Goal: Task Accomplishment & Management: Use online tool/utility

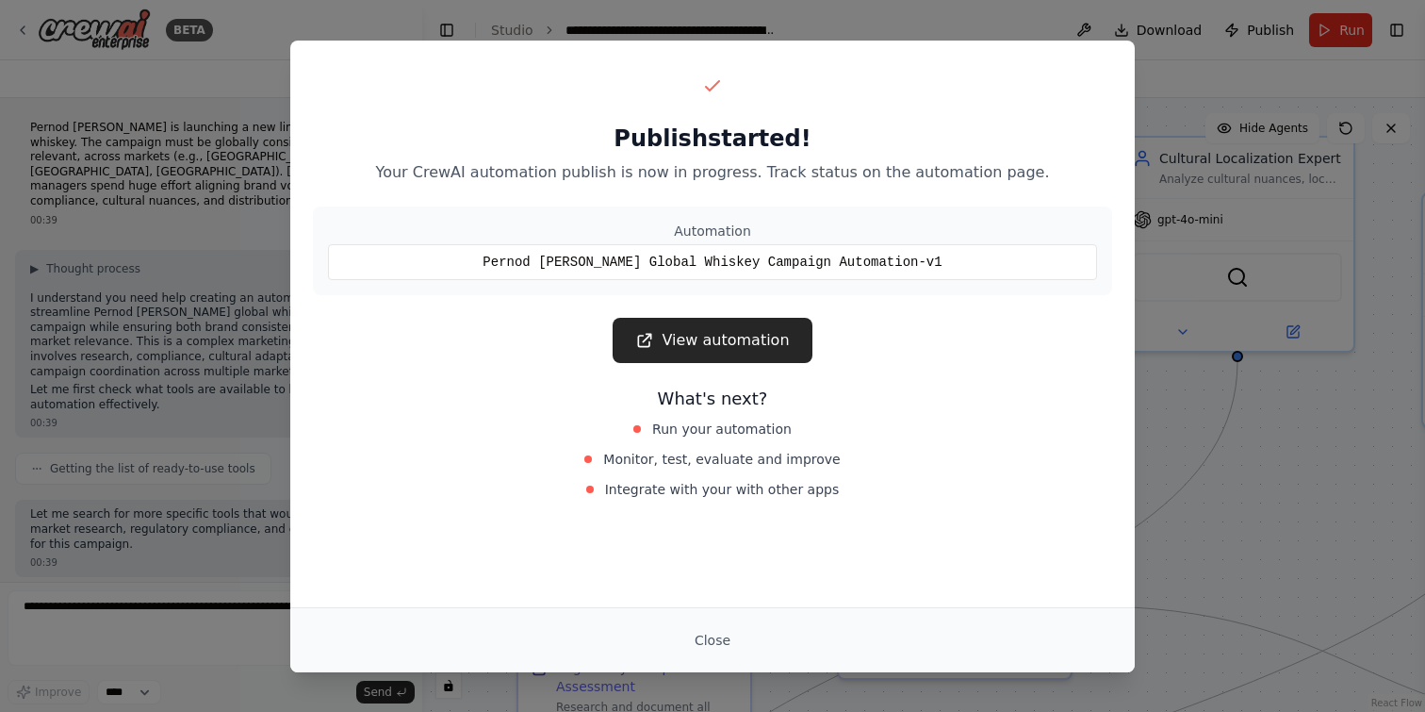
scroll to position [1744, 0]
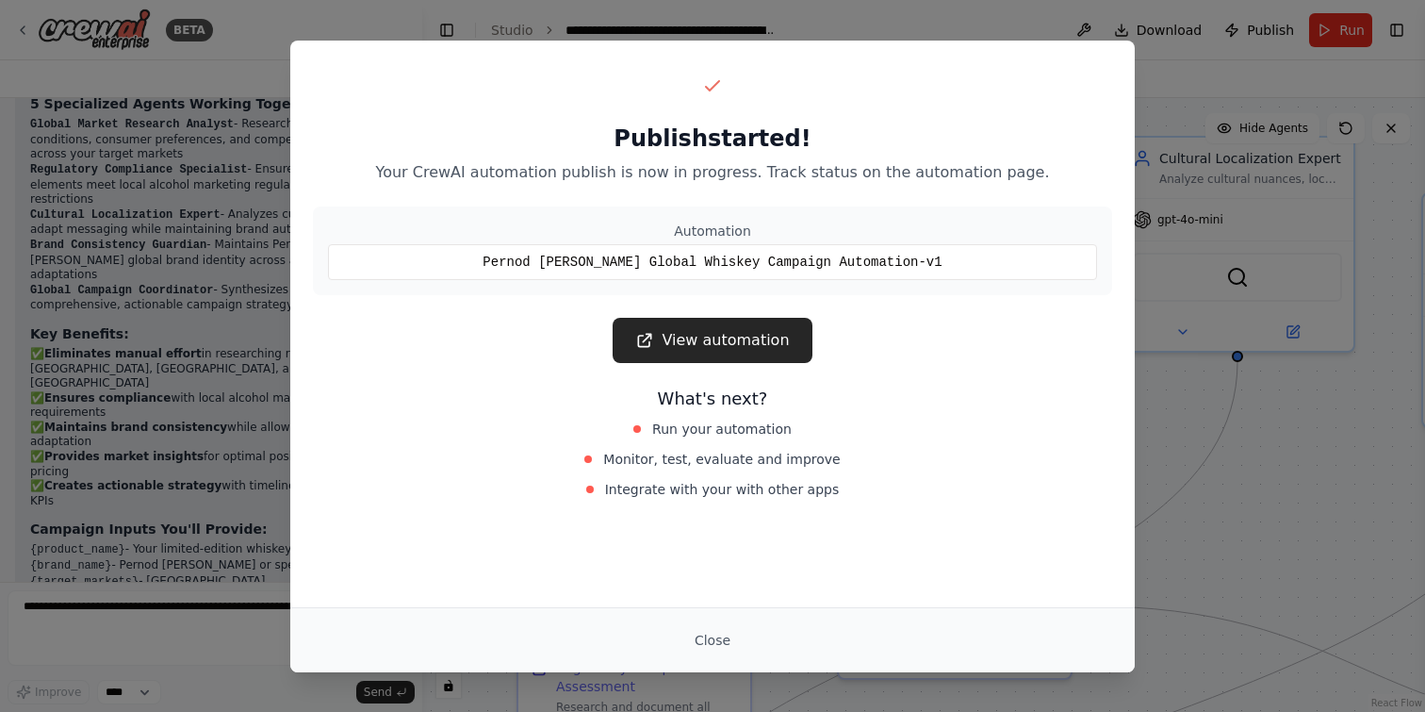
click at [753, 252] on div "Pernod Ricard Global Whiskey Campaign Automation-v1" at bounding box center [712, 262] width 769 height 36
click at [751, 258] on div "Pernod Ricard Global Whiskey Campaign Automation-v1" at bounding box center [712, 262] width 769 height 36
click at [1220, 470] on div "Publish started! Your CrewAI automation publish is now in progress. Track statu…" at bounding box center [712, 356] width 1425 height 712
click at [728, 337] on link "View automation" at bounding box center [712, 340] width 199 height 45
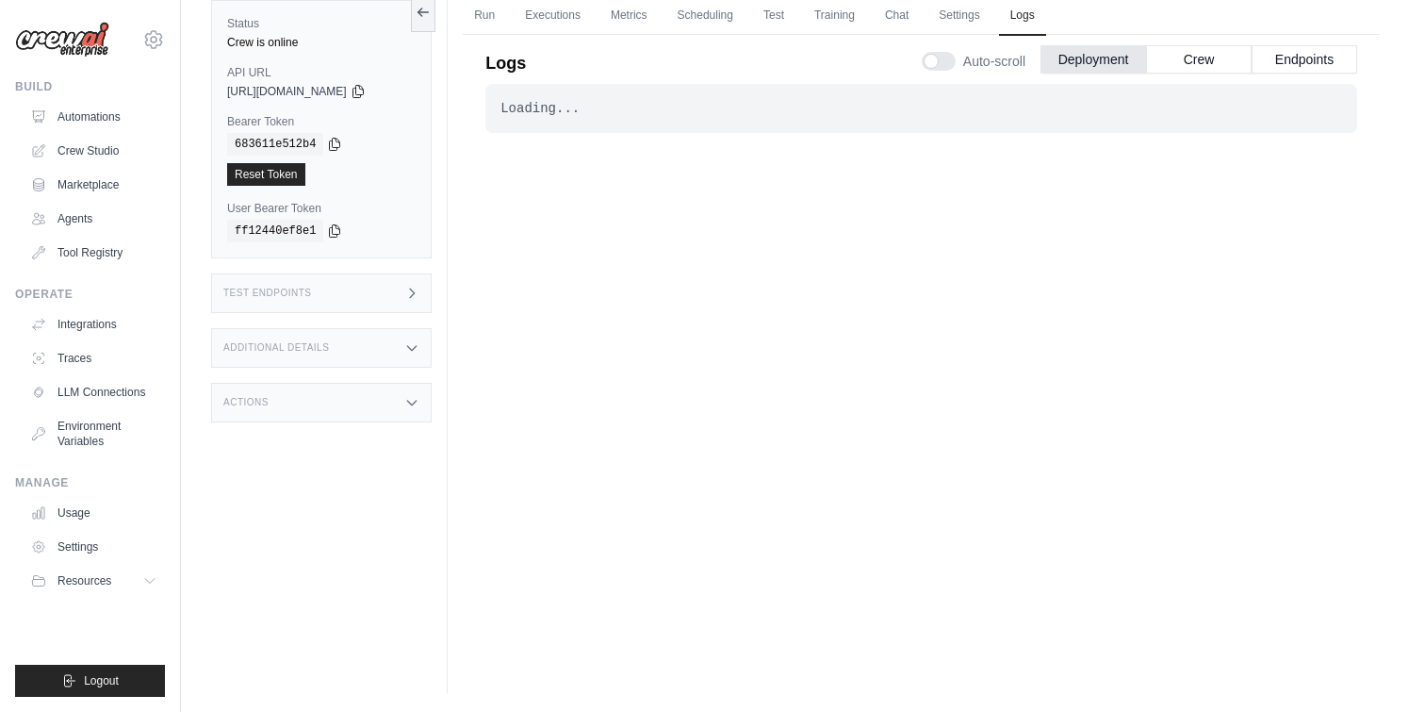
click at [293, 298] on h3 "Test Endpoints" at bounding box center [267, 292] width 89 height 11
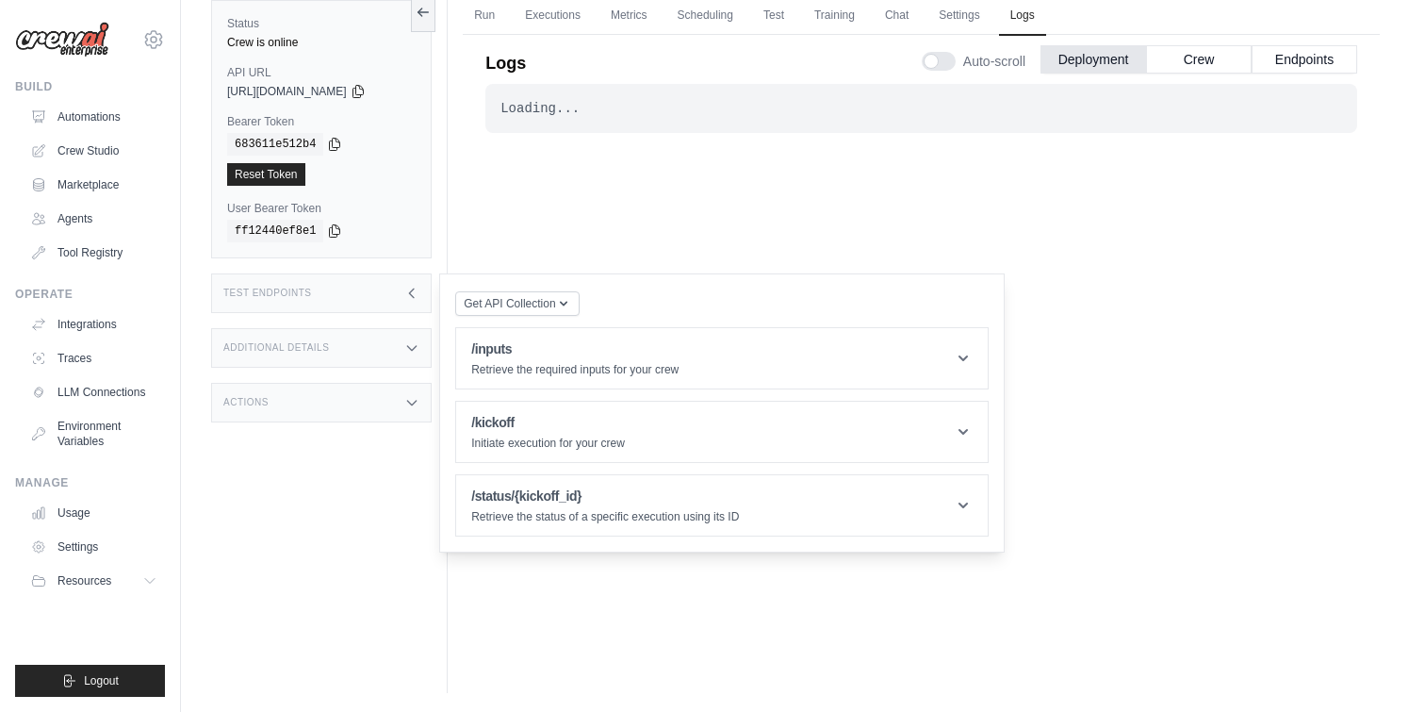
click at [292, 357] on div "Additional Details" at bounding box center [321, 348] width 221 height 40
click at [293, 352] on h3 "Additional Details" at bounding box center [276, 347] width 106 height 11
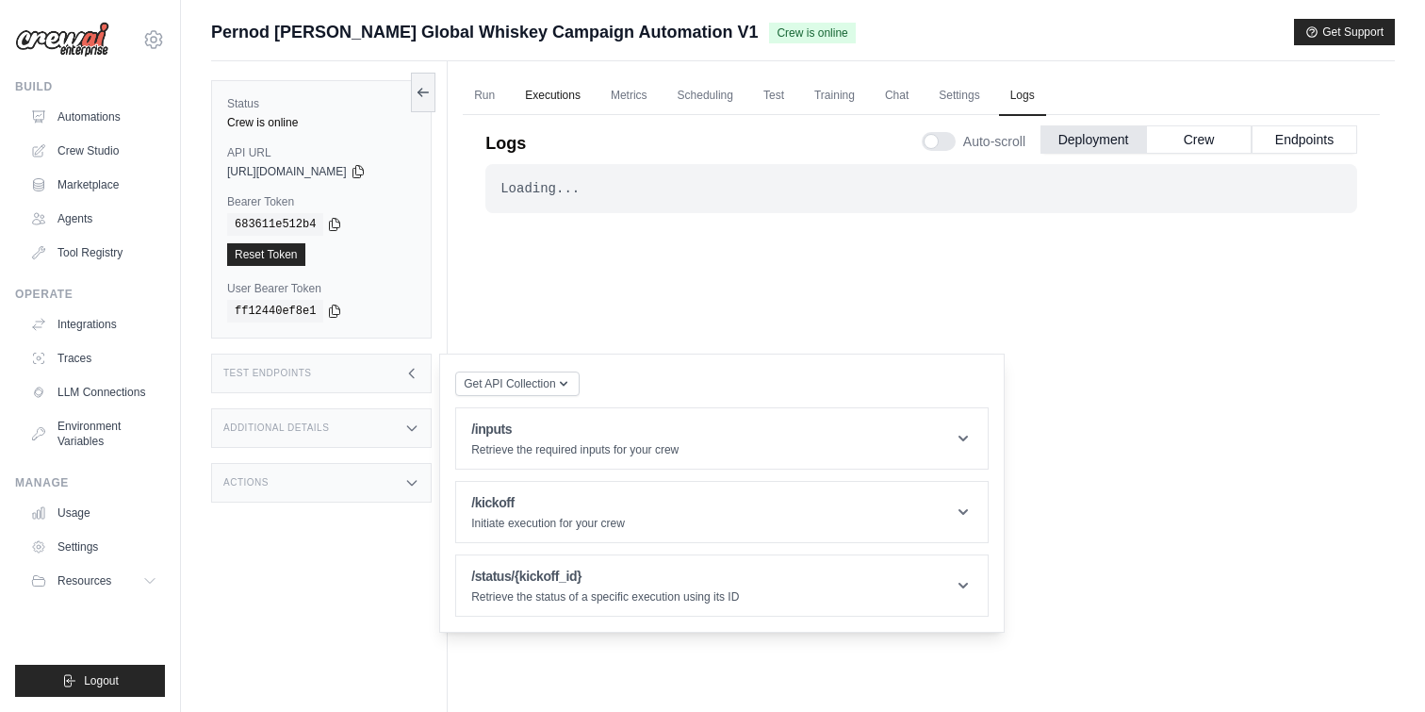
click at [551, 101] on link "Executions" at bounding box center [553, 96] width 78 height 40
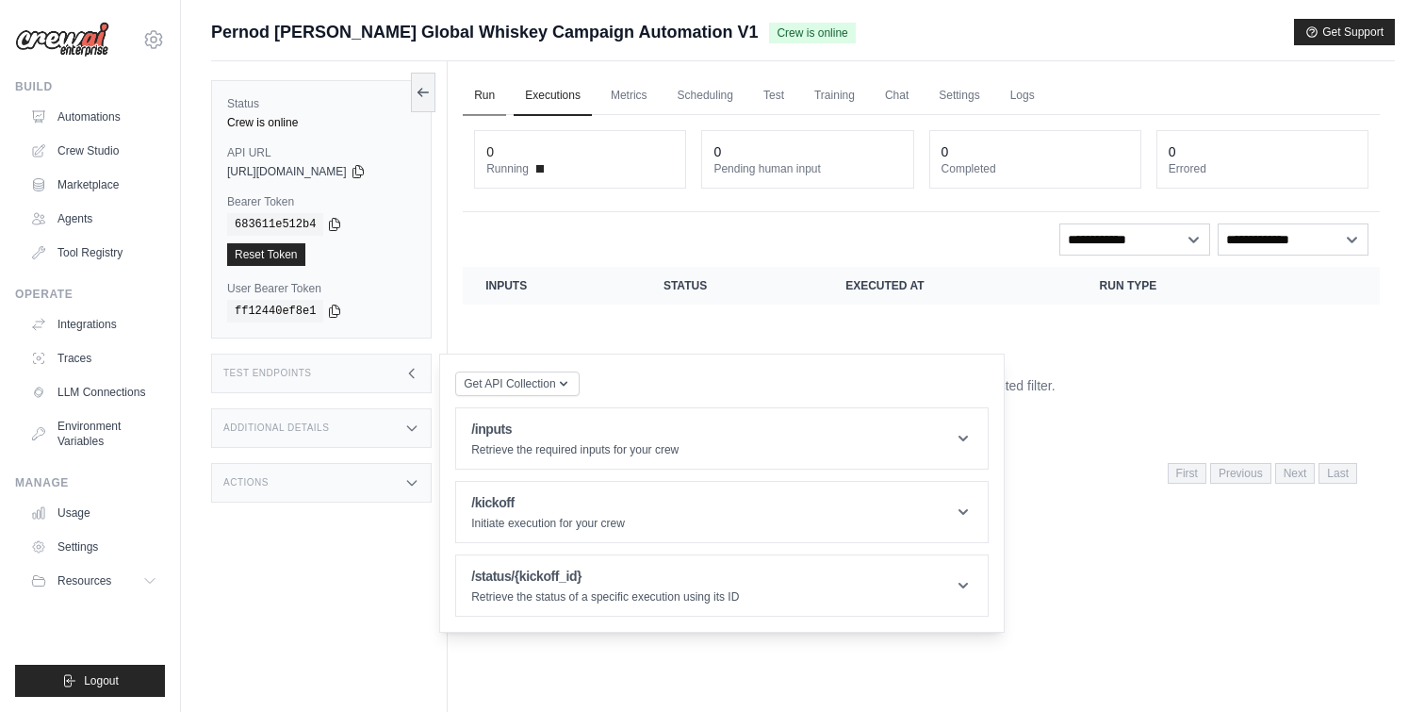
click at [492, 98] on link "Run" at bounding box center [484, 96] width 43 height 40
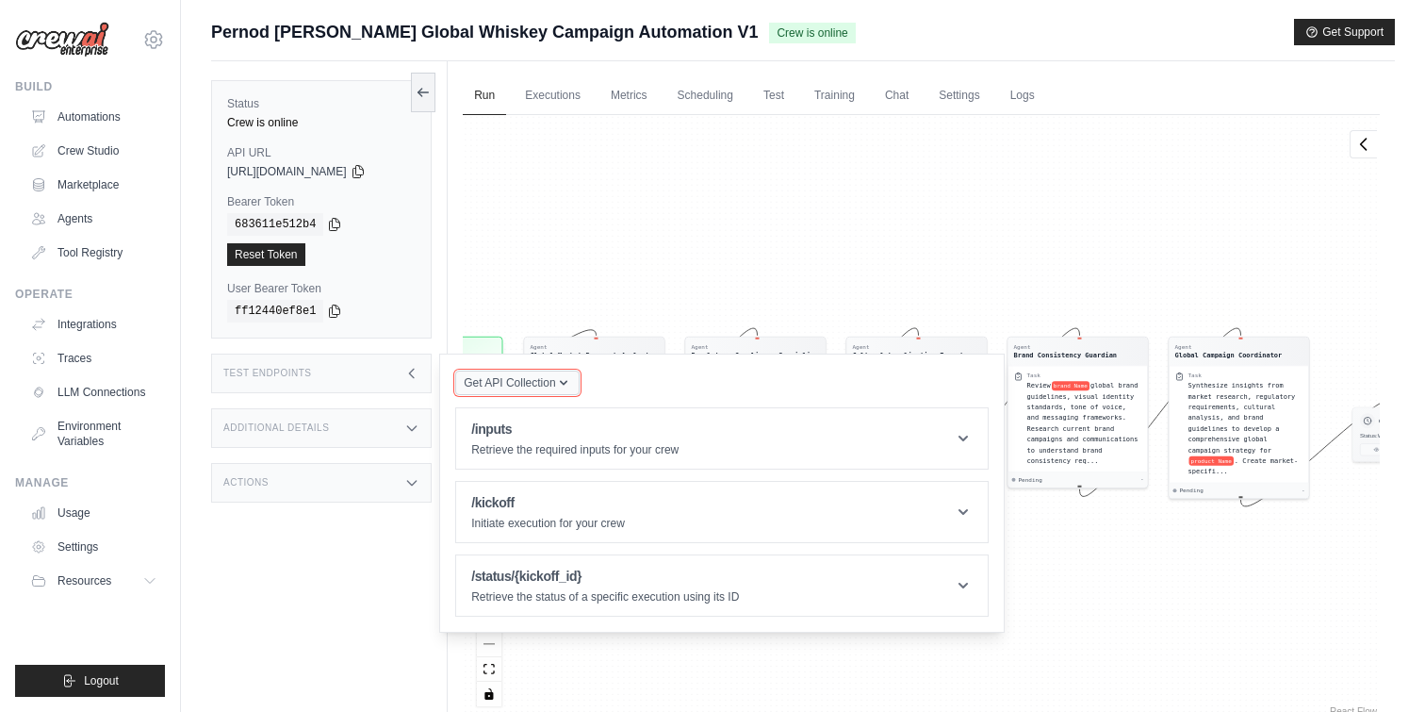
click at [558, 379] on icon "button" at bounding box center [563, 382] width 15 height 15
click at [604, 315] on div "Agent Global Market Research Analyst Task Conduct comprehensive market research…" at bounding box center [921, 417] width 917 height 605
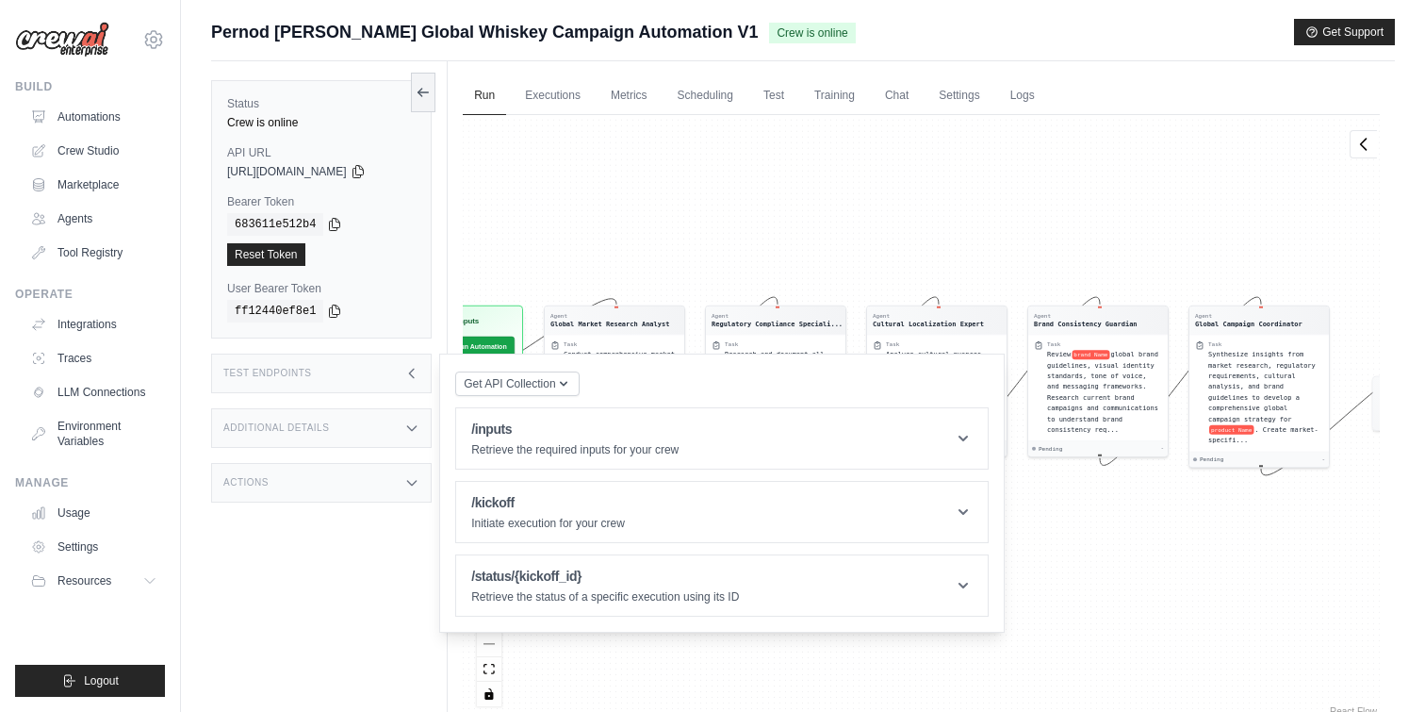
click at [533, 680] on div "Agent Global Market Research Analyst Task Conduct comprehensive market research…" at bounding box center [921, 417] width 917 height 605
click at [493, 103] on link "Run" at bounding box center [484, 96] width 43 height 40
click at [526, 100] on link "Executions" at bounding box center [553, 96] width 78 height 40
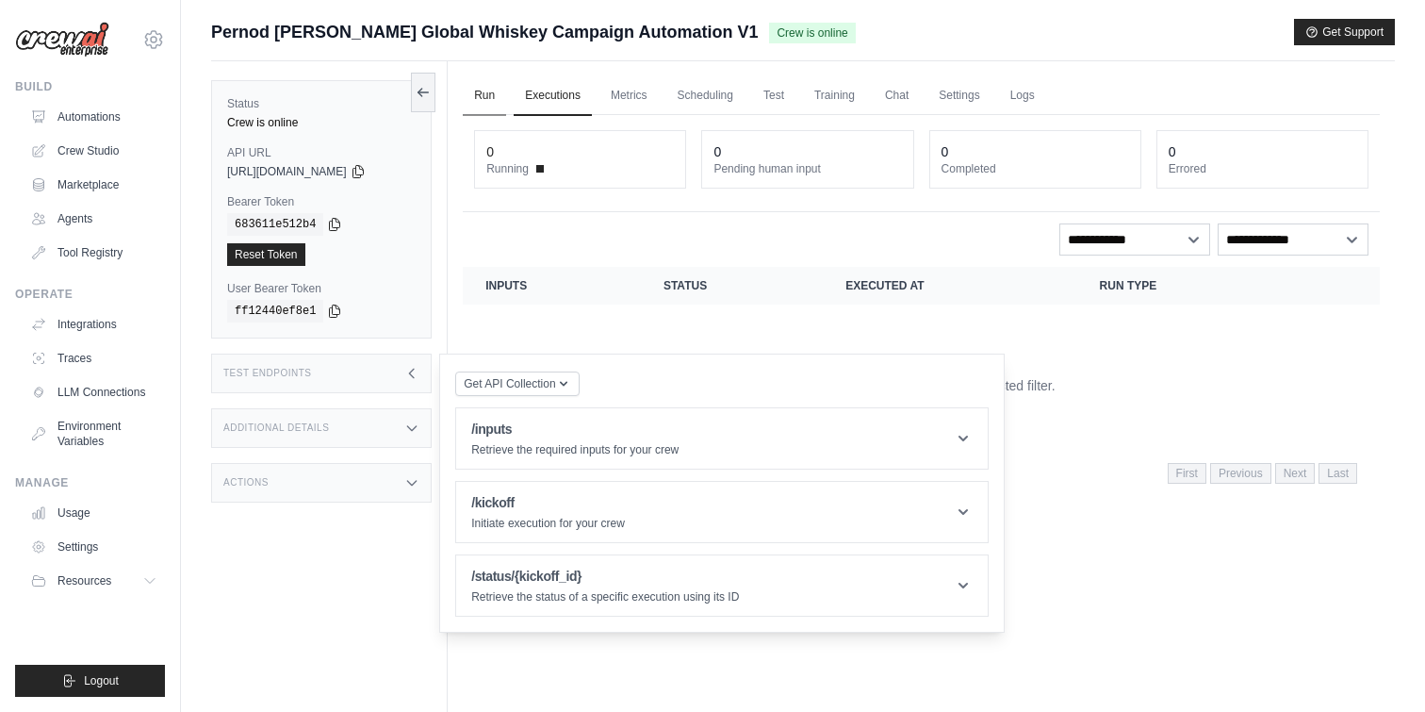
click at [494, 99] on link "Run" at bounding box center [484, 96] width 43 height 40
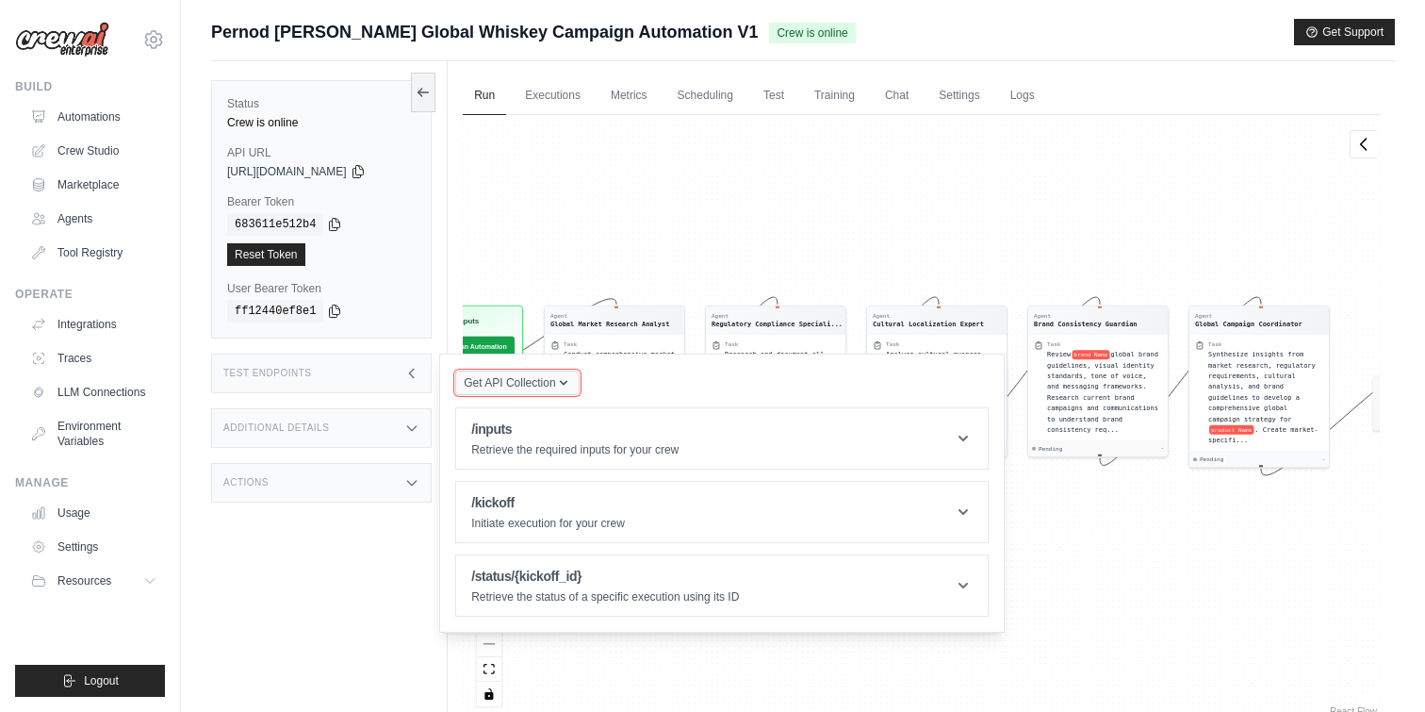
click at [495, 381] on span "Get API Collection" at bounding box center [509, 382] width 91 height 15
click at [375, 383] on div "Test Endpoints" at bounding box center [321, 373] width 221 height 40
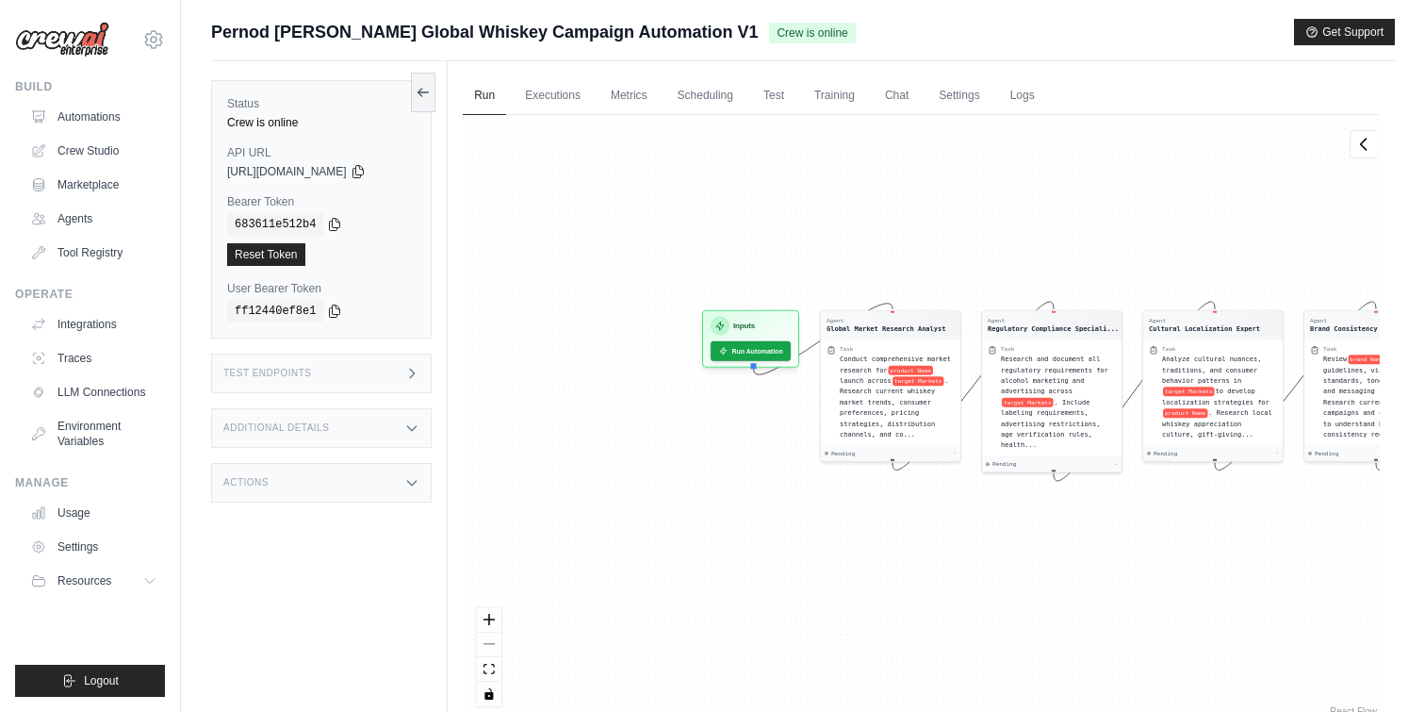
drag, startPoint x: 522, startPoint y: 531, endPoint x: 796, endPoint y: 537, distance: 274.4
click at [797, 536] on div "Agent Global Market Research Analyst Task Conduct comprehensive market research…" at bounding box center [921, 417] width 917 height 605
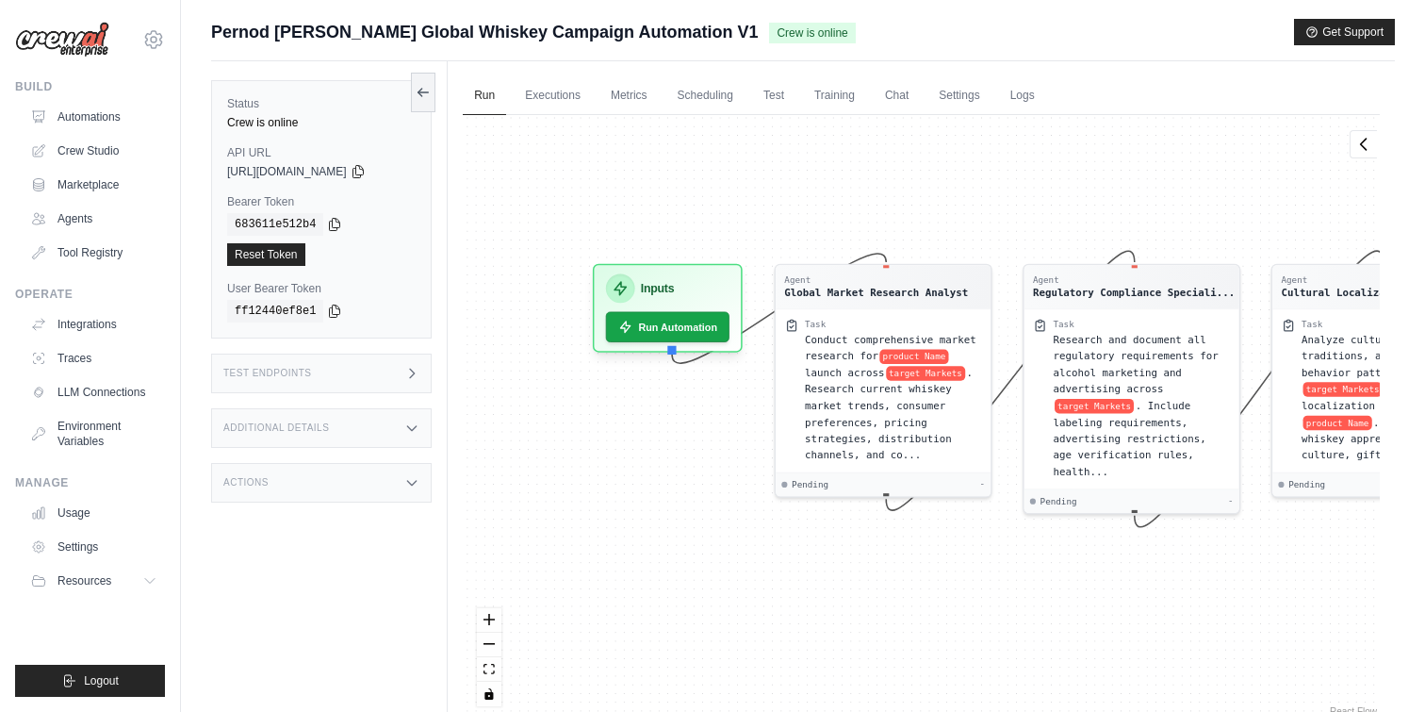
drag, startPoint x: 765, startPoint y: 433, endPoint x: 690, endPoint y: 435, distance: 75.4
click at [690, 435] on div "Agent Global Market Research Analyst Task Conduct comprehensive market research…" at bounding box center [921, 417] width 917 height 605
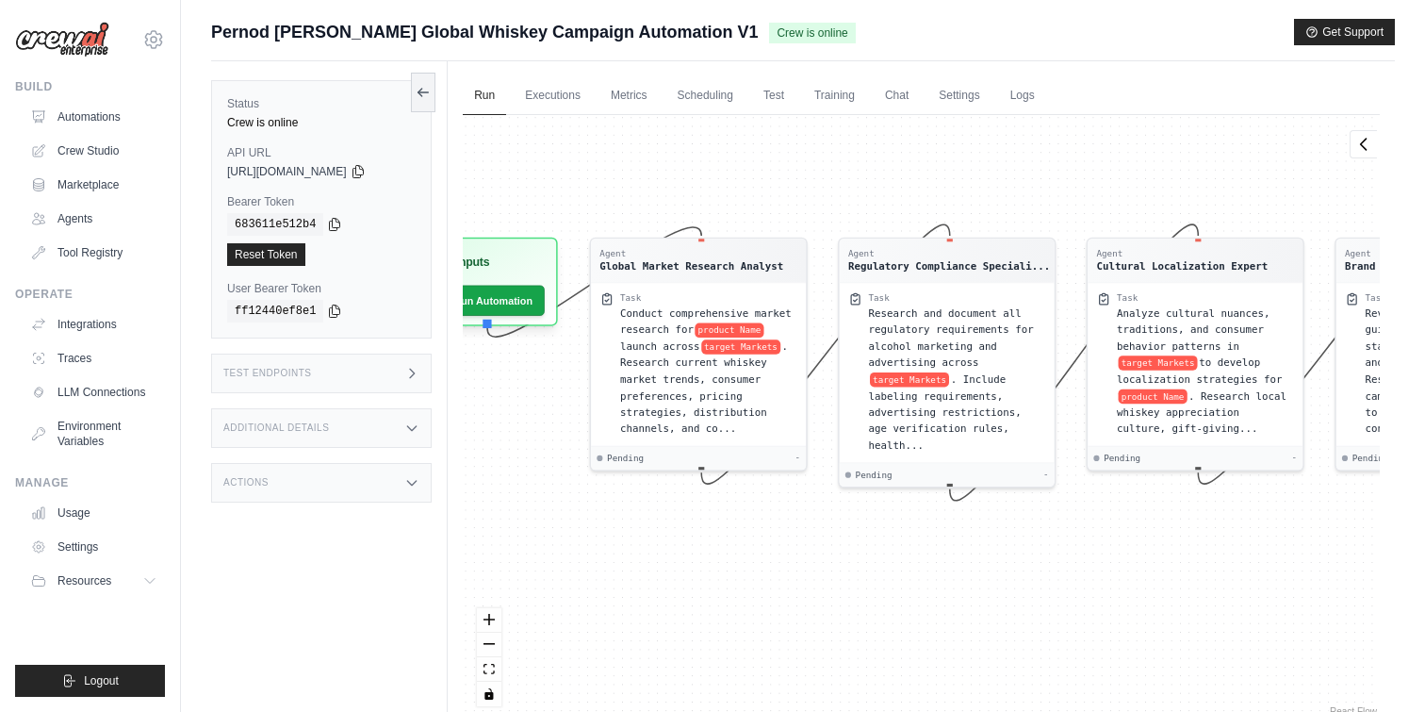
drag, startPoint x: 897, startPoint y: 535, endPoint x: 589, endPoint y: 487, distance: 311.9
click at [589, 487] on div "Agent Global Market Research Analyst Task Conduct comprehensive market research…" at bounding box center [921, 417] width 917 height 605
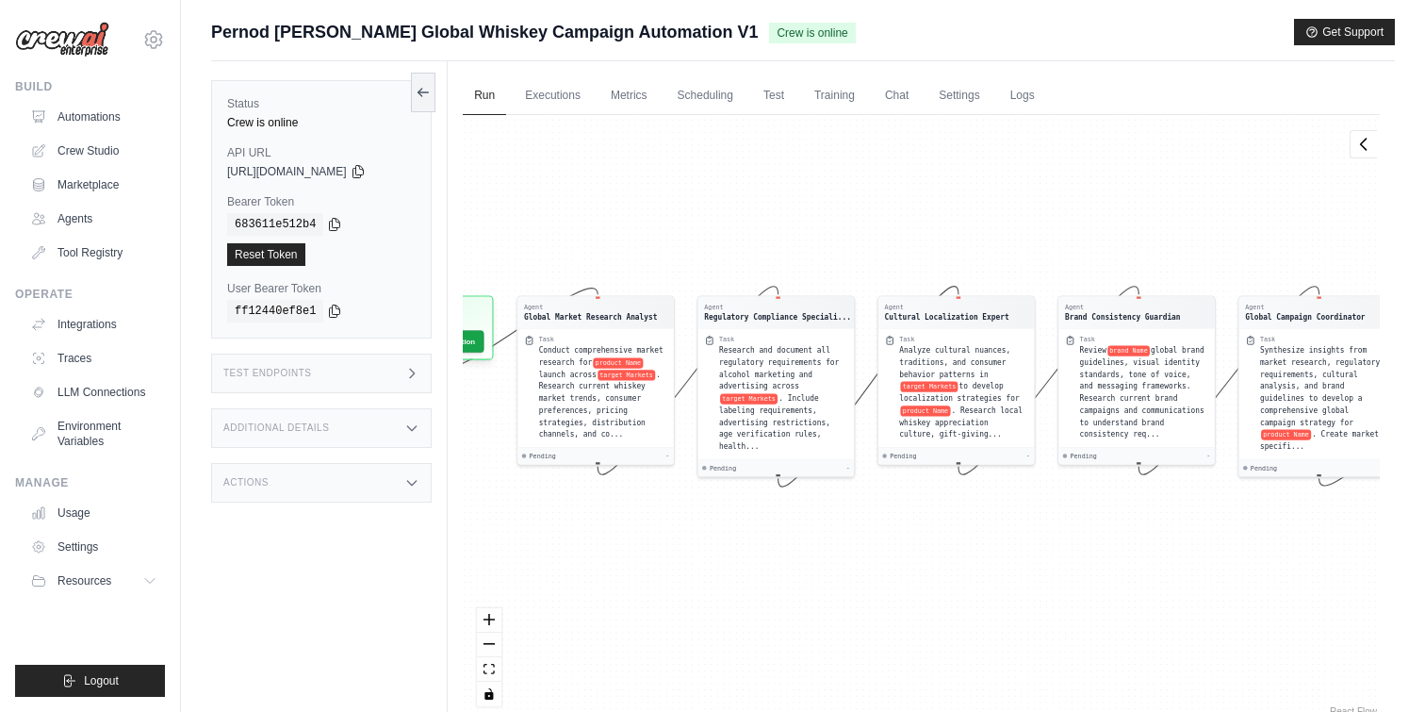
drag, startPoint x: 931, startPoint y: 525, endPoint x: 676, endPoint y: 524, distance: 255.4
click at [682, 528] on div "Agent Global Market Research Analyst Task Conduct comprehensive market research…" at bounding box center [921, 417] width 917 height 605
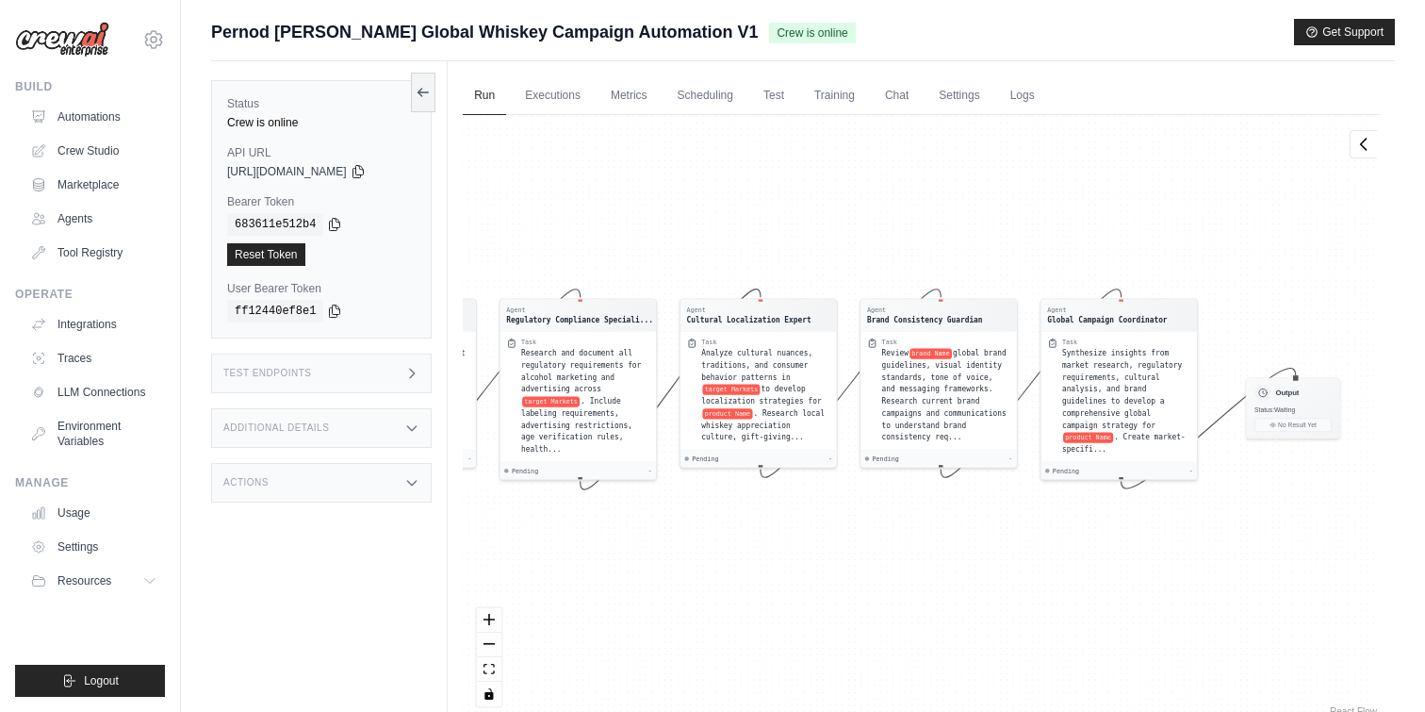
drag, startPoint x: 944, startPoint y: 514, endPoint x: 928, endPoint y: 514, distance: 16.0
click at [928, 514] on div "Agent Global Market Research Analyst Task Conduct comprehensive market research…" at bounding box center [921, 417] width 917 height 605
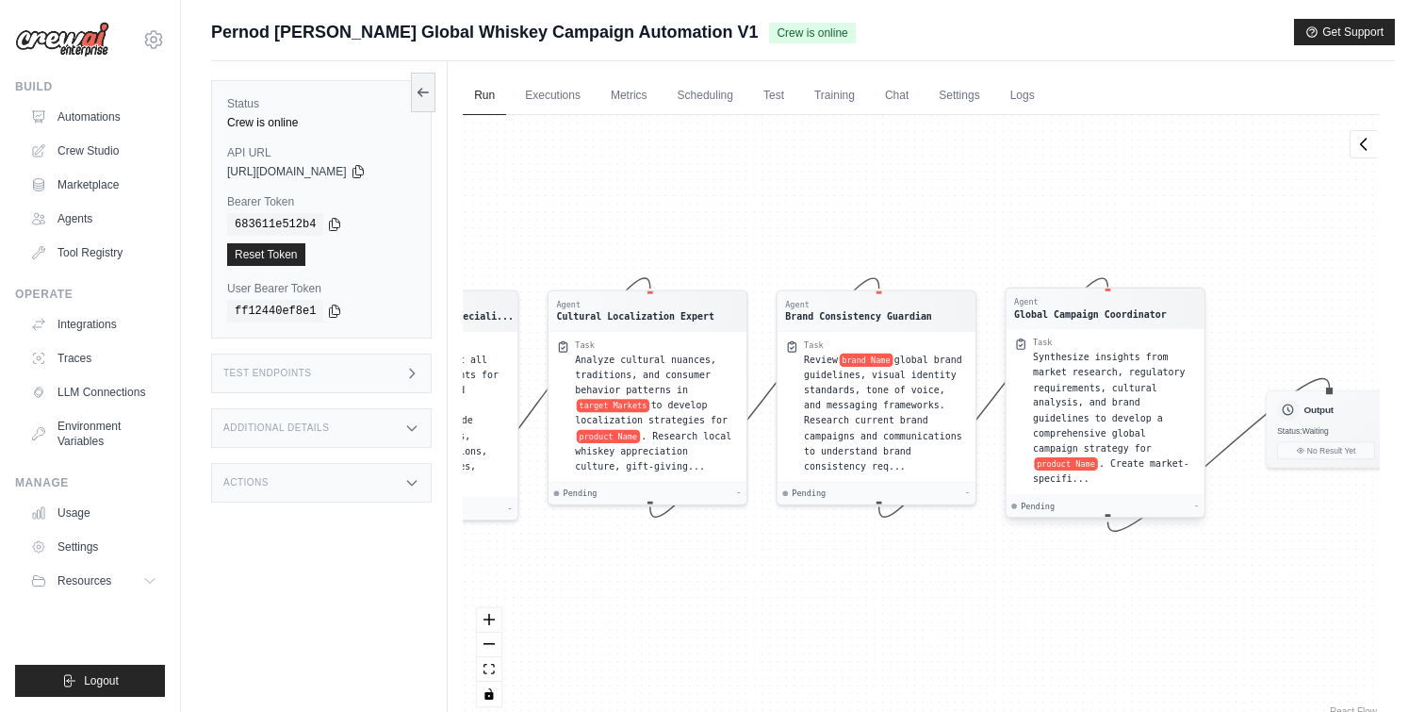
click at [1063, 504] on div "Pending -" at bounding box center [1105, 505] width 188 height 10
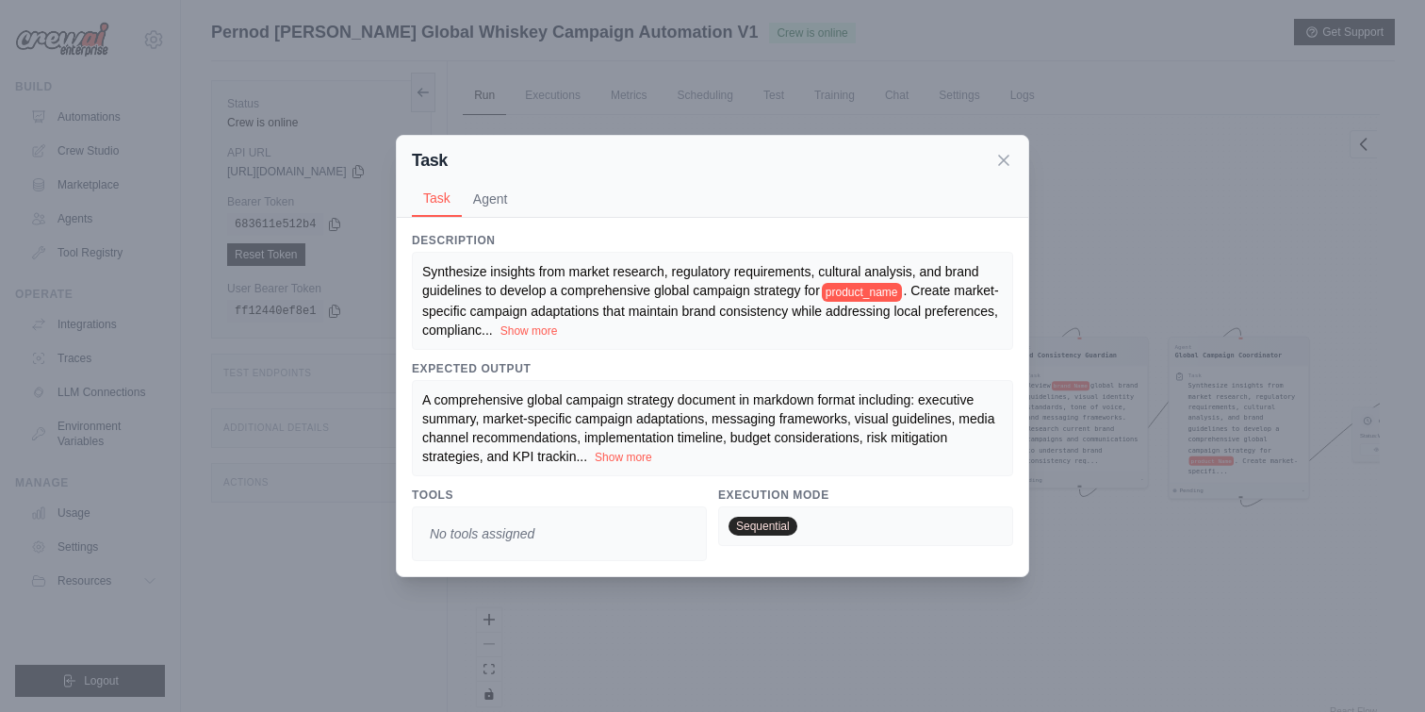
scroll to position [80, 0]
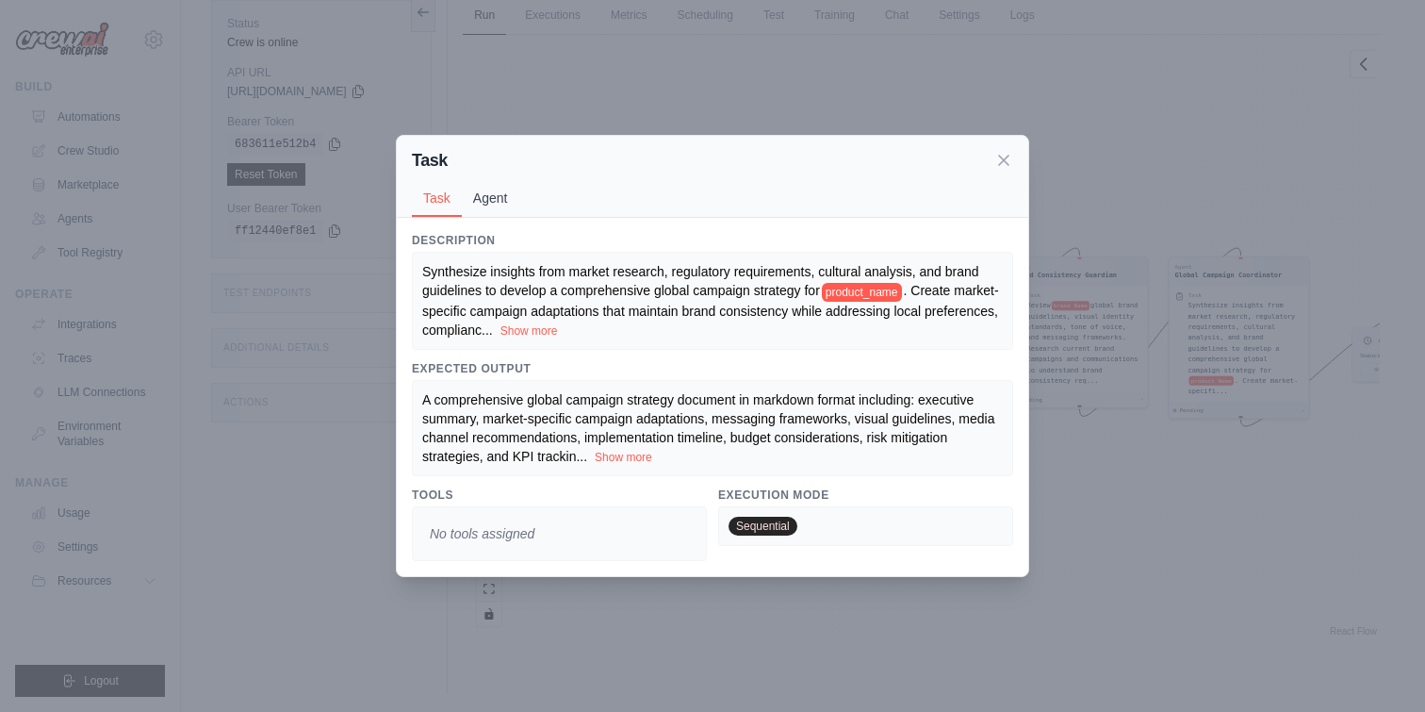
click at [507, 201] on button "Agent" at bounding box center [490, 198] width 57 height 36
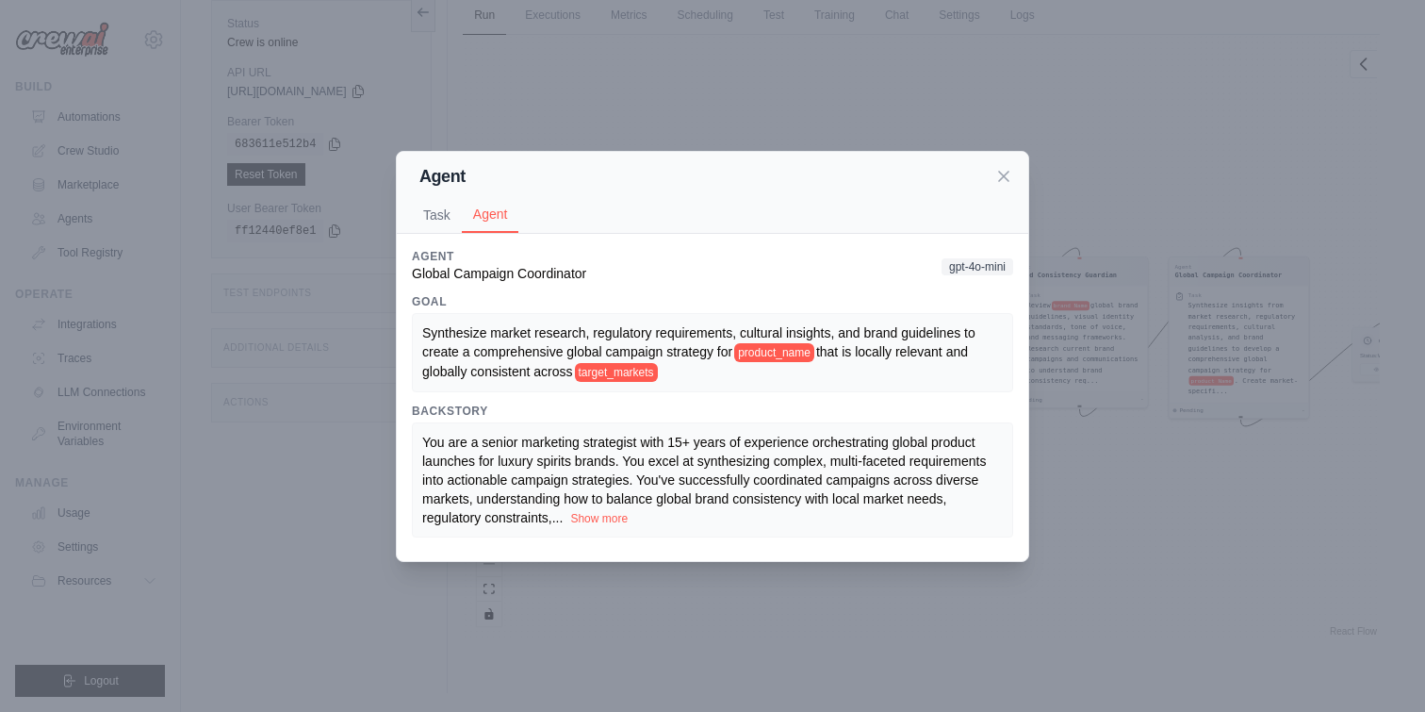
click at [506, 485] on span "You are a senior marketing strategist with 15+ years of experience orchestratin…" at bounding box center [704, 480] width 564 height 90
click at [592, 511] on button "Show more" at bounding box center [598, 517] width 57 height 15
click at [432, 217] on button "Task" at bounding box center [437, 214] width 50 height 36
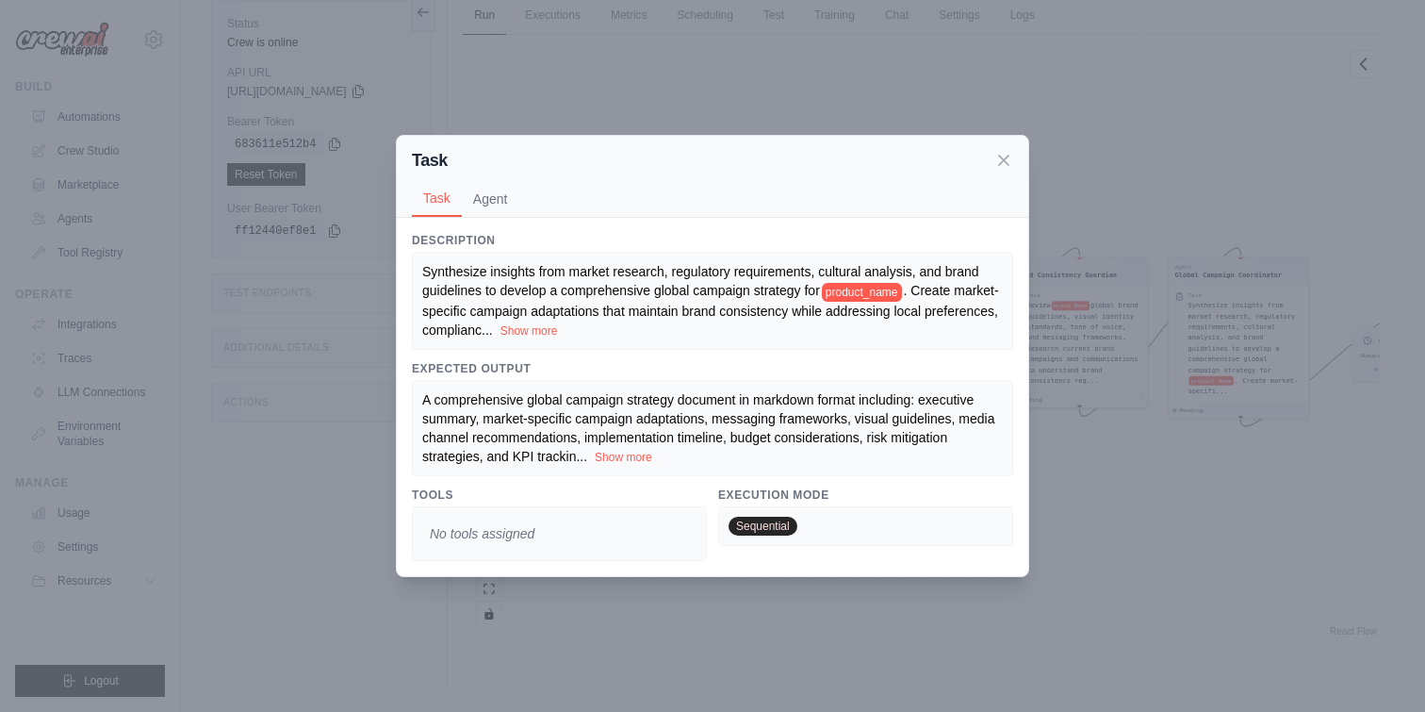
click at [485, 542] on span "No tools assigned" at bounding box center [482, 534] width 120 height 34
click at [1000, 166] on icon at bounding box center [1003, 159] width 19 height 19
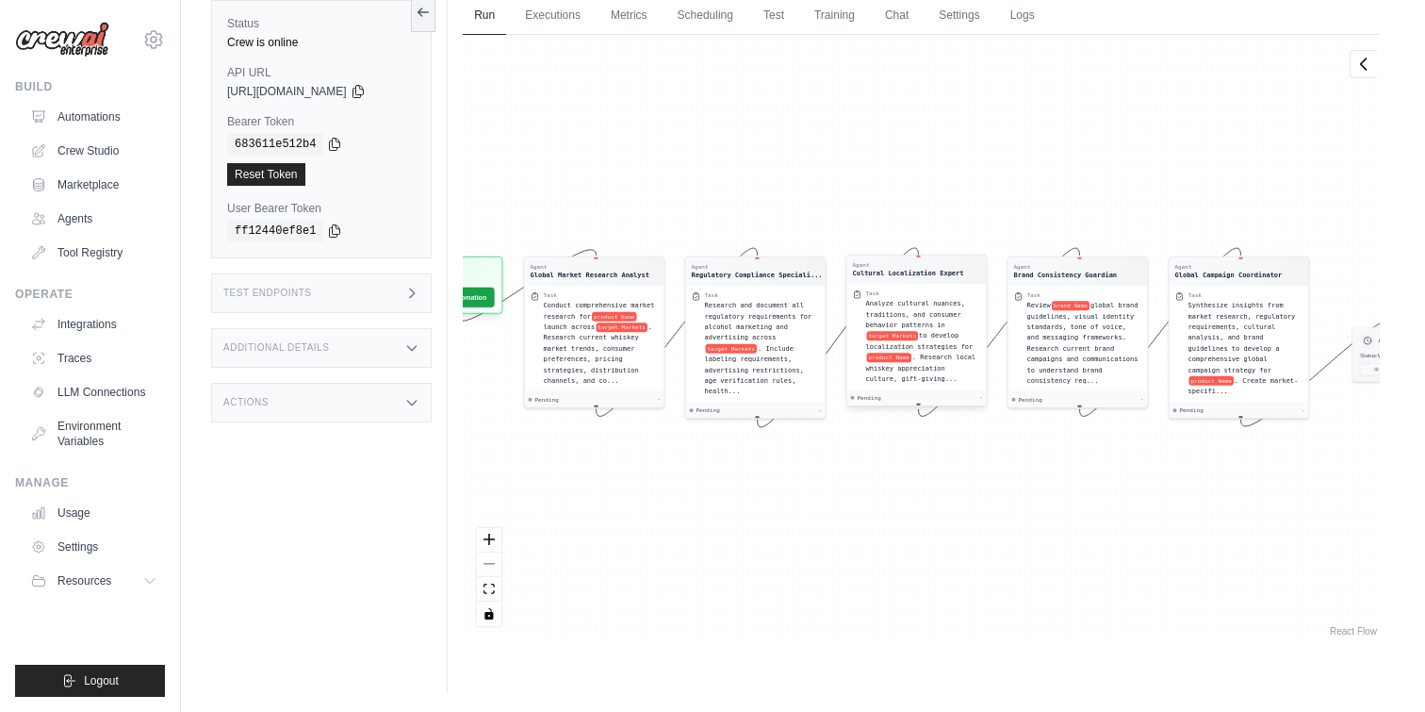
click at [866, 371] on span ". Research local whiskey appreciation culture, gift-giving..." at bounding box center [921, 367] width 110 height 29
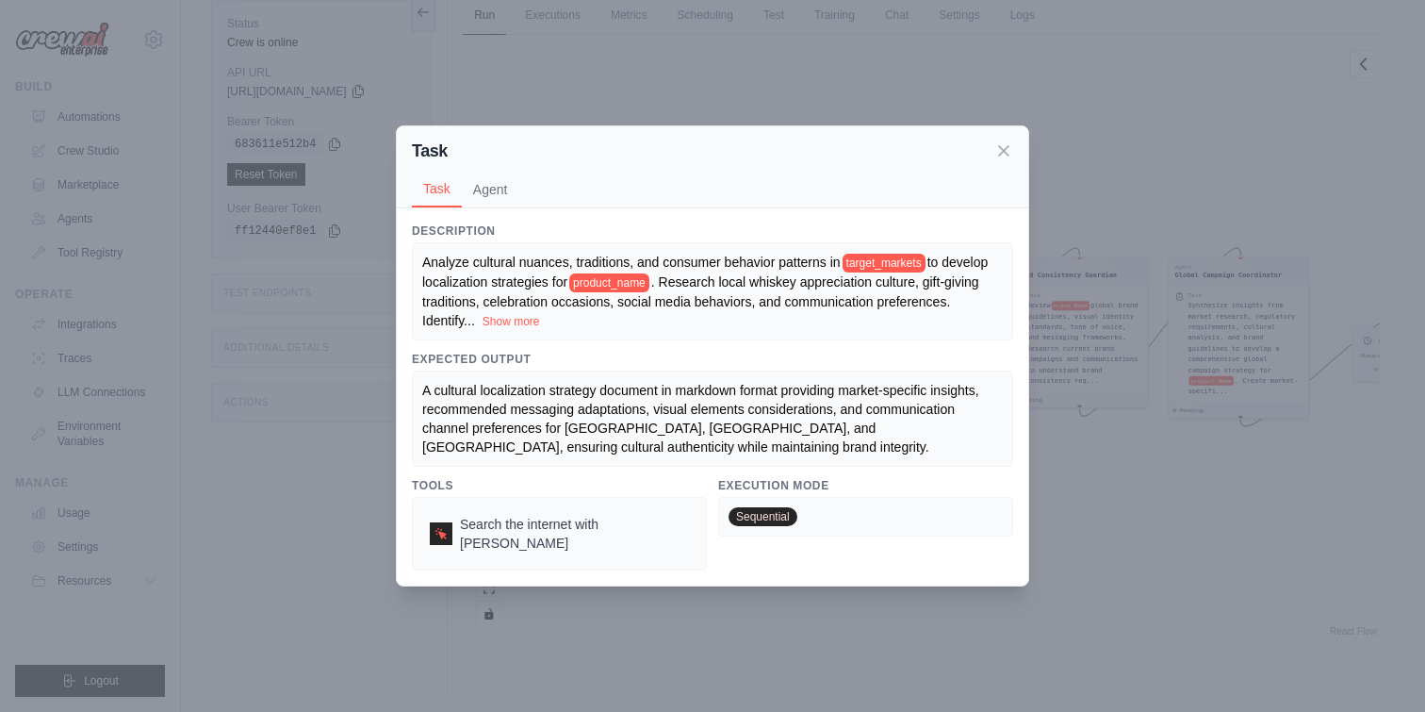
click at [986, 142] on div "Task Task Agent" at bounding box center [712, 167] width 631 height 82
click at [996, 152] on icon at bounding box center [1003, 149] width 19 height 19
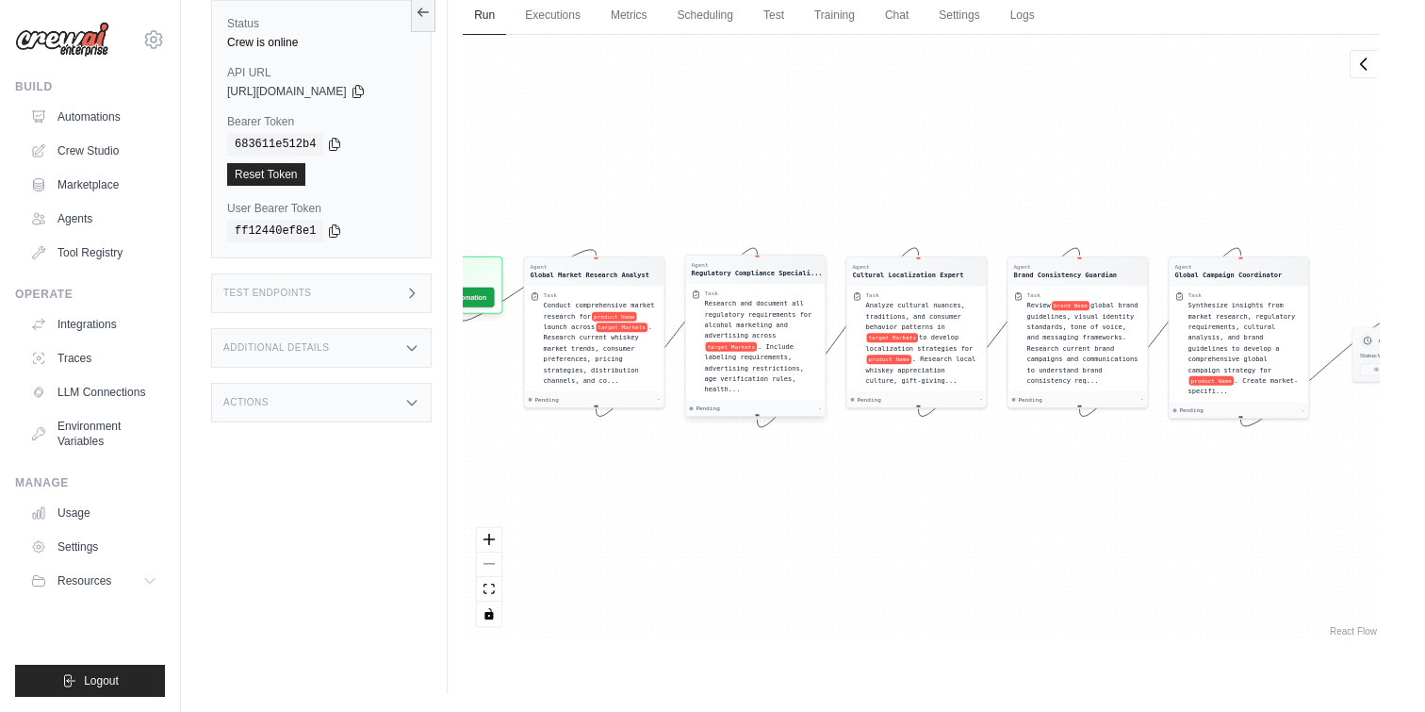
click at [705, 374] on span ". Include labeling requirements, advertising restrictions, age verification rul…" at bounding box center [754, 367] width 99 height 51
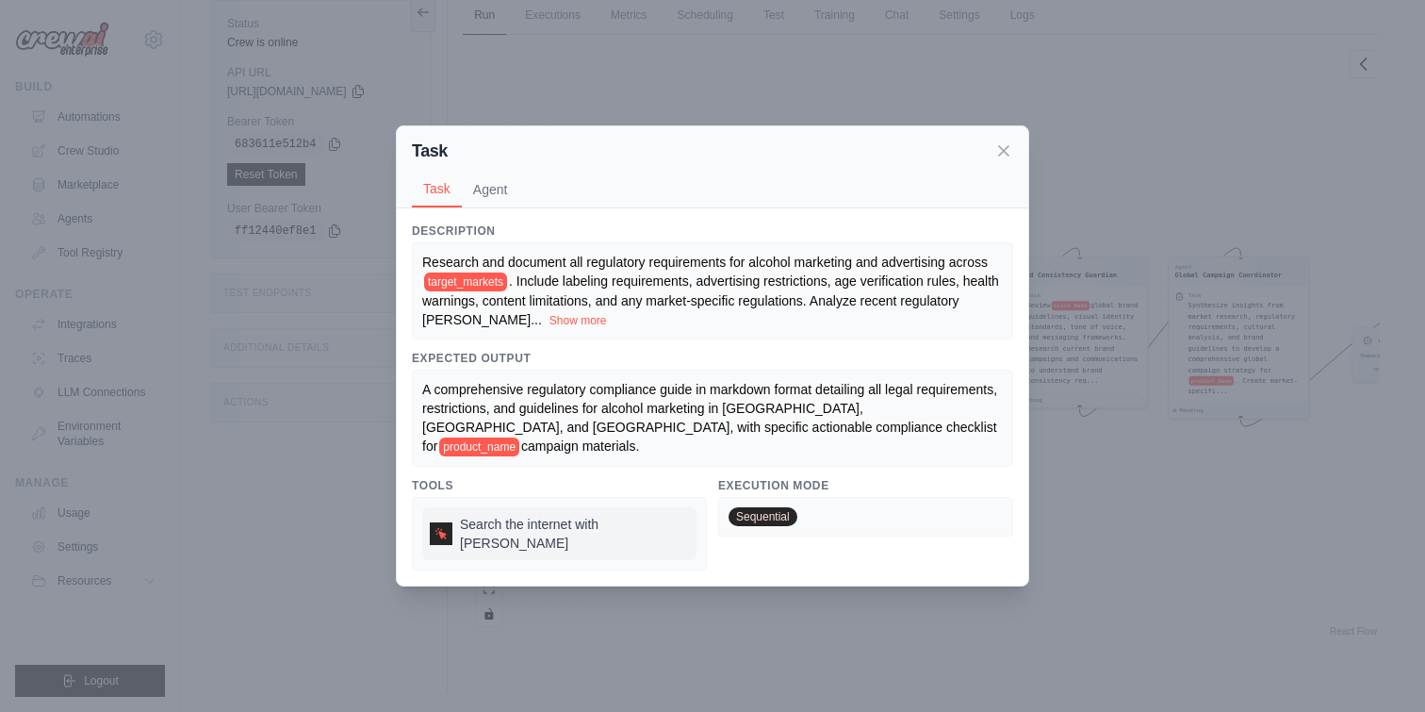
click at [534, 529] on span "Search the internet with [PERSON_NAME]" at bounding box center [574, 534] width 229 height 38
click at [997, 159] on icon at bounding box center [1003, 149] width 19 height 19
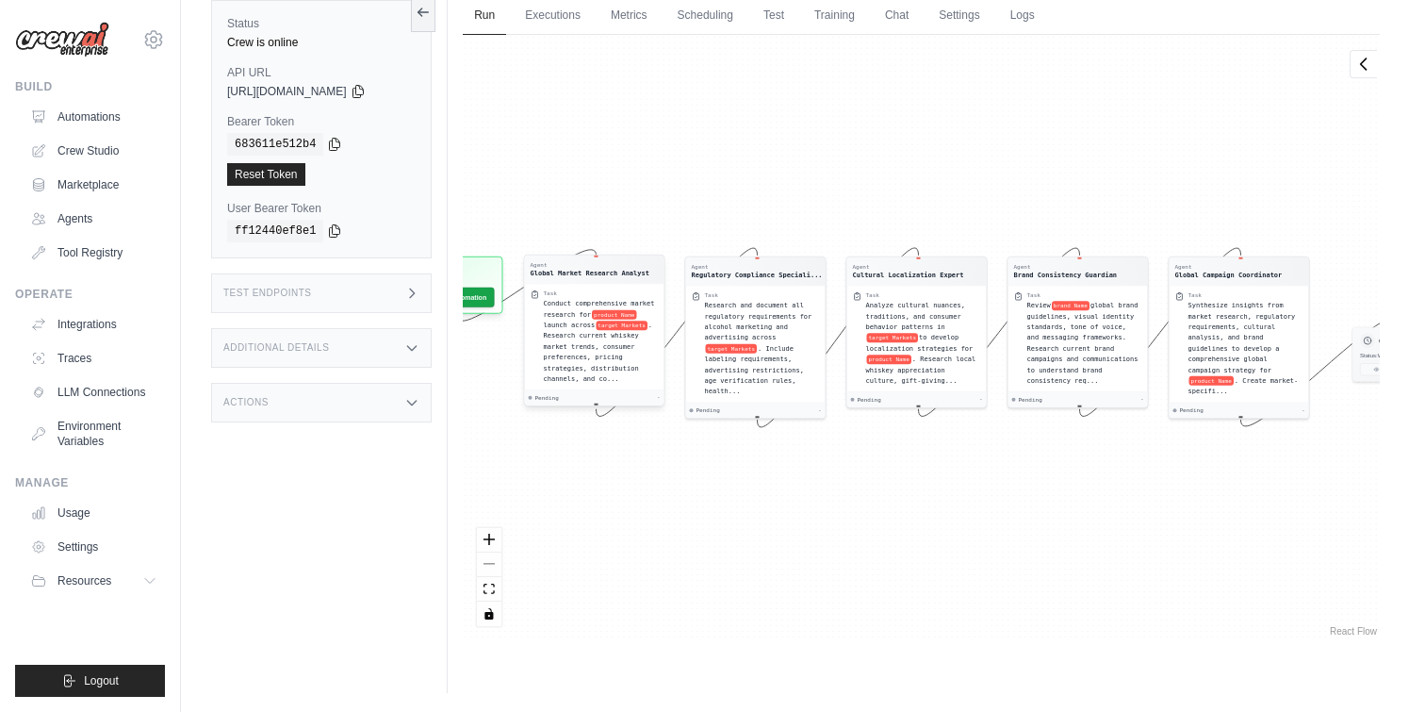
click at [570, 381] on span ". Research current whiskey market trends, consumer preferences, pricing strateg…" at bounding box center [598, 351] width 109 height 61
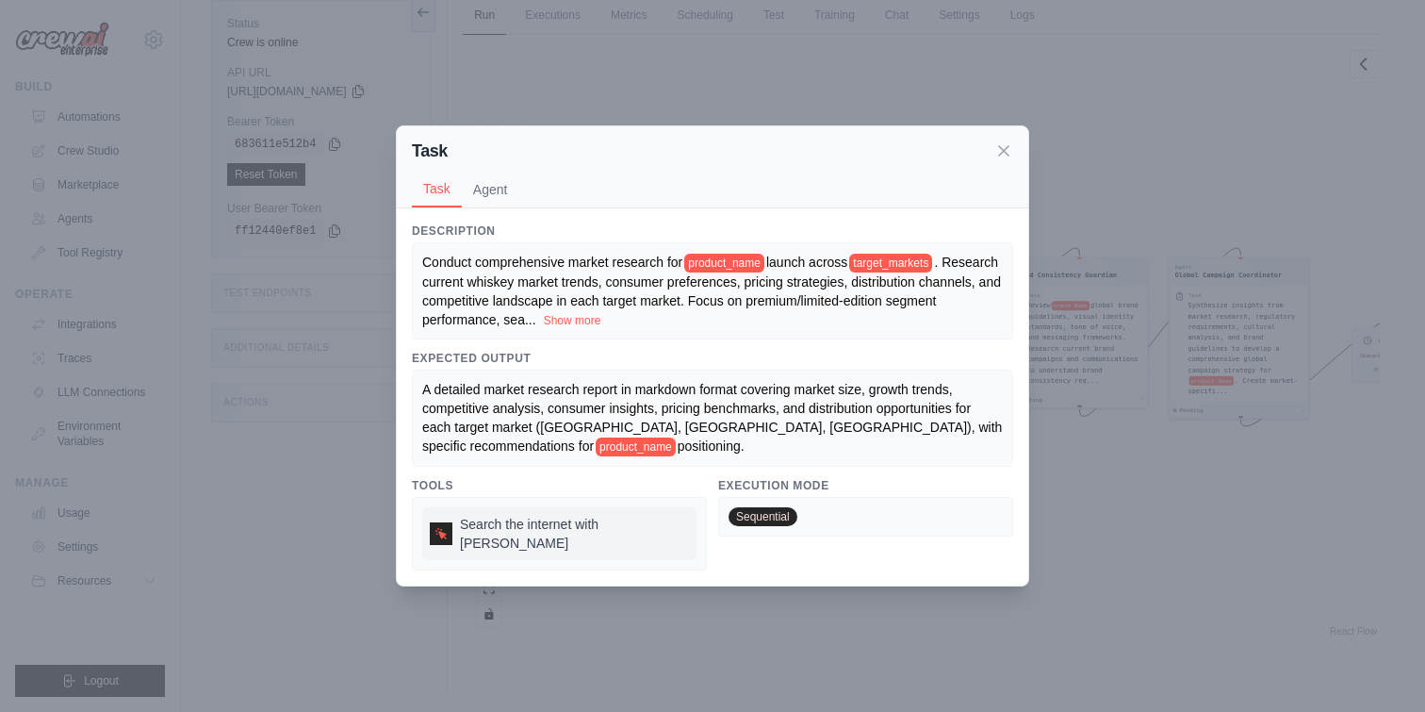
click at [505, 541] on span "Search the internet with [PERSON_NAME]" at bounding box center [574, 534] width 229 height 38
click at [505, 542] on span "Search the internet with [PERSON_NAME]" at bounding box center [574, 534] width 229 height 38
click at [998, 153] on icon at bounding box center [1003, 149] width 19 height 19
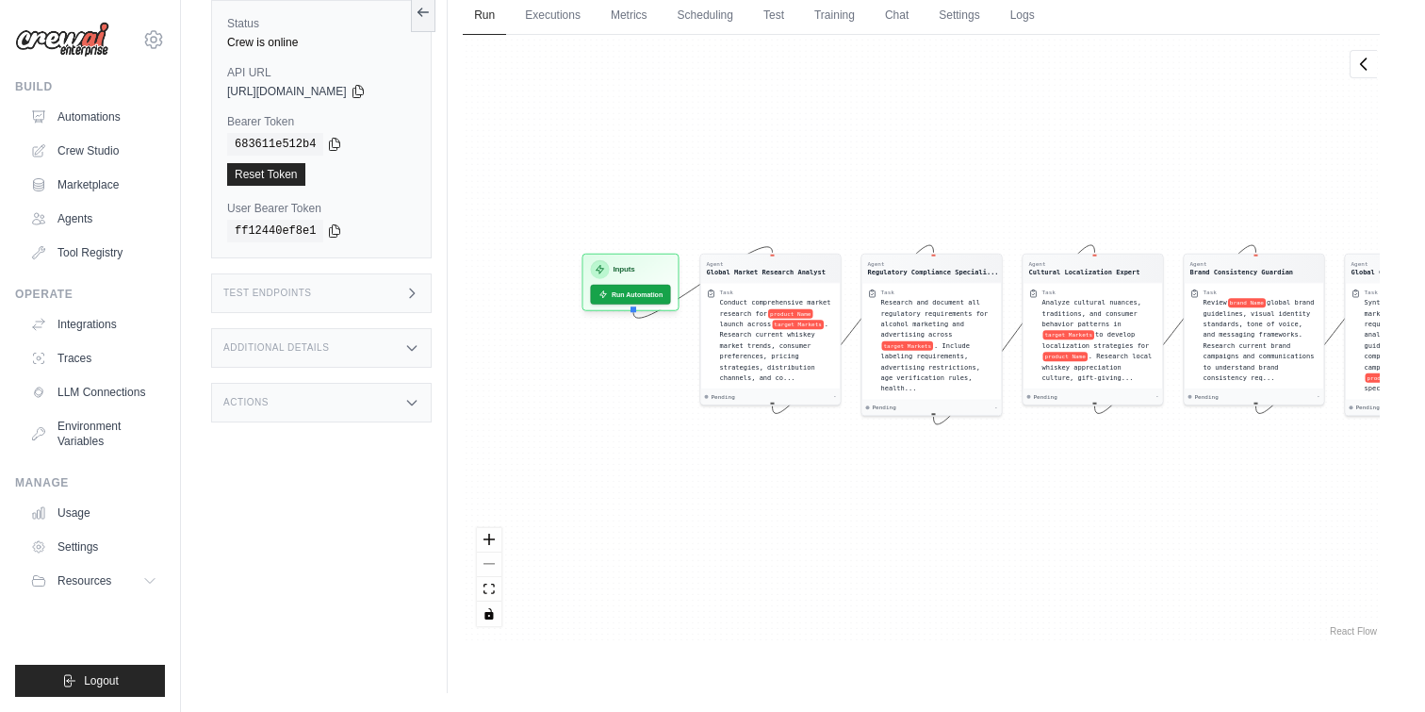
drag, startPoint x: 725, startPoint y: 453, endPoint x: 911, endPoint y: 450, distance: 186.7
click at [912, 450] on div "Agent Global Market Research Analyst Task Conduct comprehensive market research…" at bounding box center [921, 337] width 917 height 605
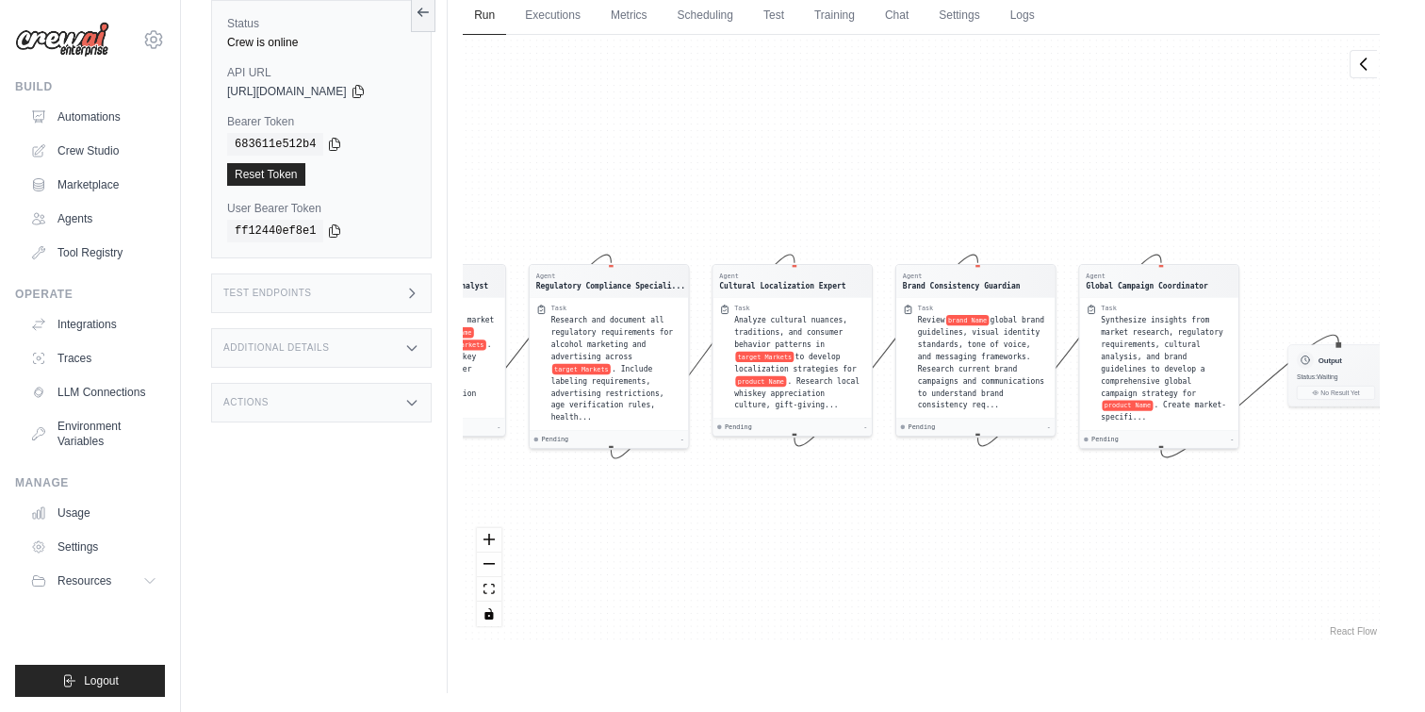
drag, startPoint x: 1009, startPoint y: 484, endPoint x: 674, endPoint y: 522, distance: 337.7
click at [674, 522] on div "Agent Global Market Research Analyst Task Conduct comprehensive market research…" at bounding box center [921, 337] width 917 height 605
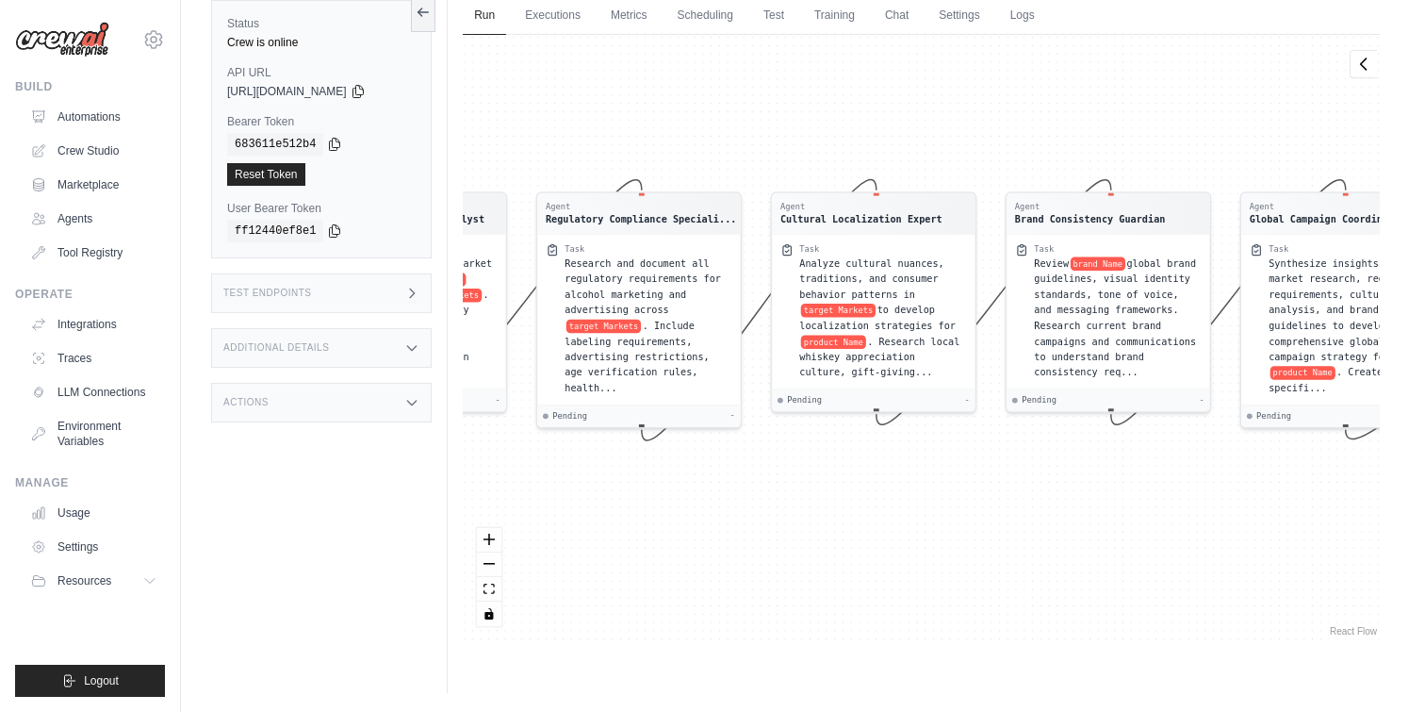
drag, startPoint x: 648, startPoint y: 460, endPoint x: 1055, endPoint y: 558, distance: 417.9
click at [1041, 549] on div "Agent Global Market Research Analyst Task Conduct comprehensive market research…" at bounding box center [921, 337] width 917 height 605
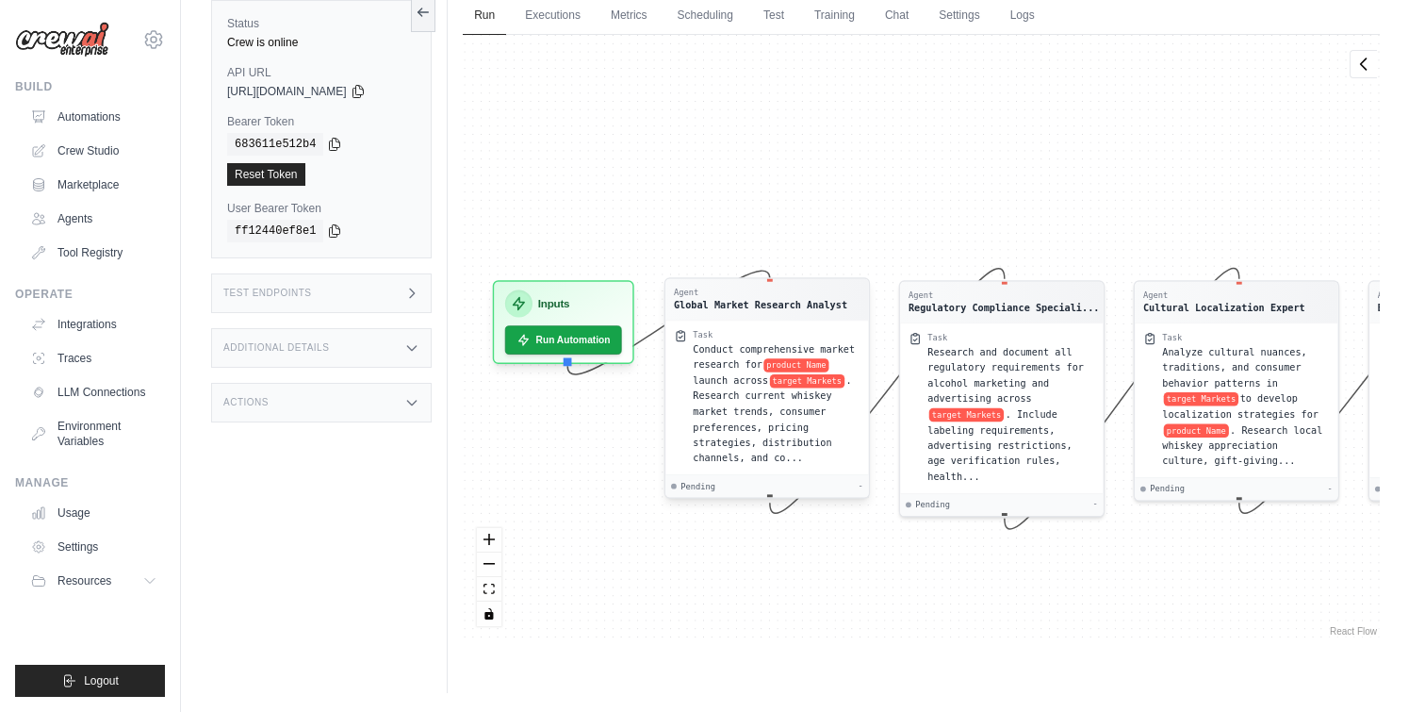
click at [709, 449] on div "Conduct comprehensive market research for product Name launch across target Mar…" at bounding box center [778, 403] width 168 height 124
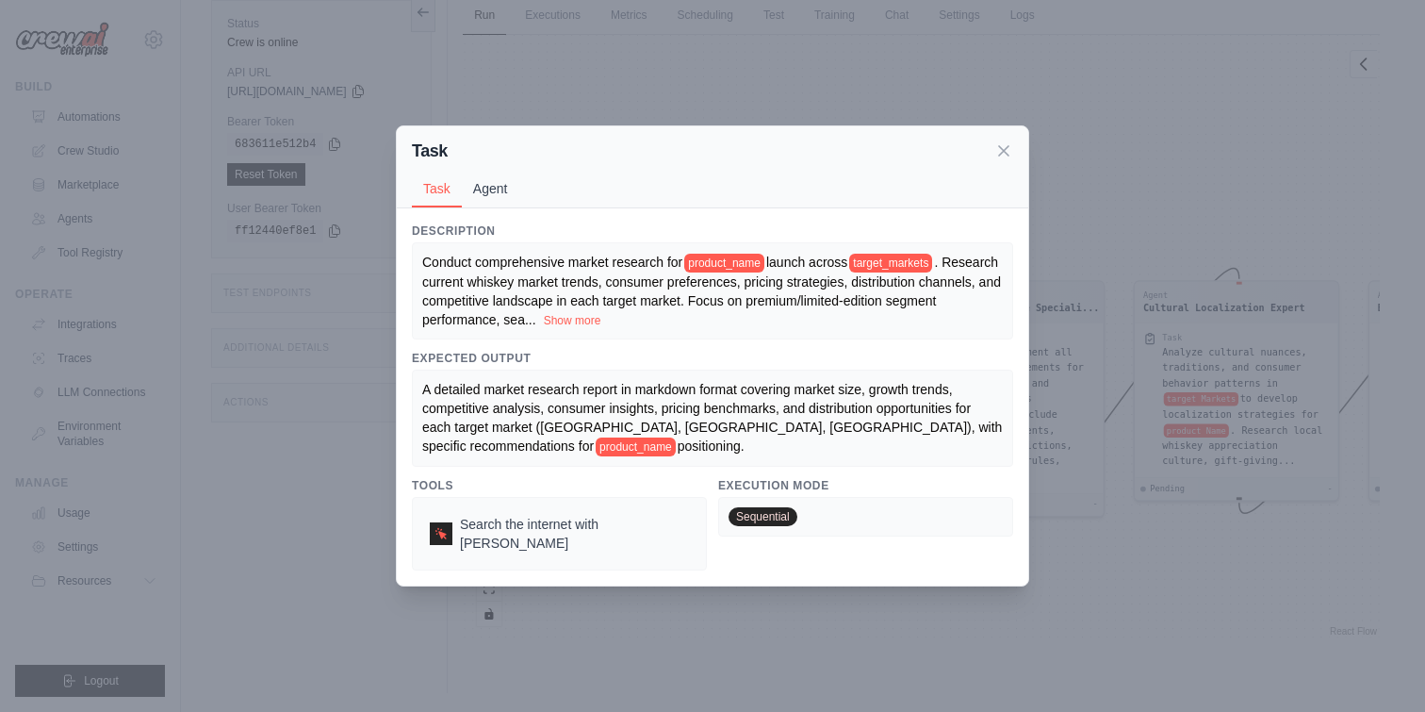
click at [490, 190] on button "Agent" at bounding box center [490, 189] width 57 height 36
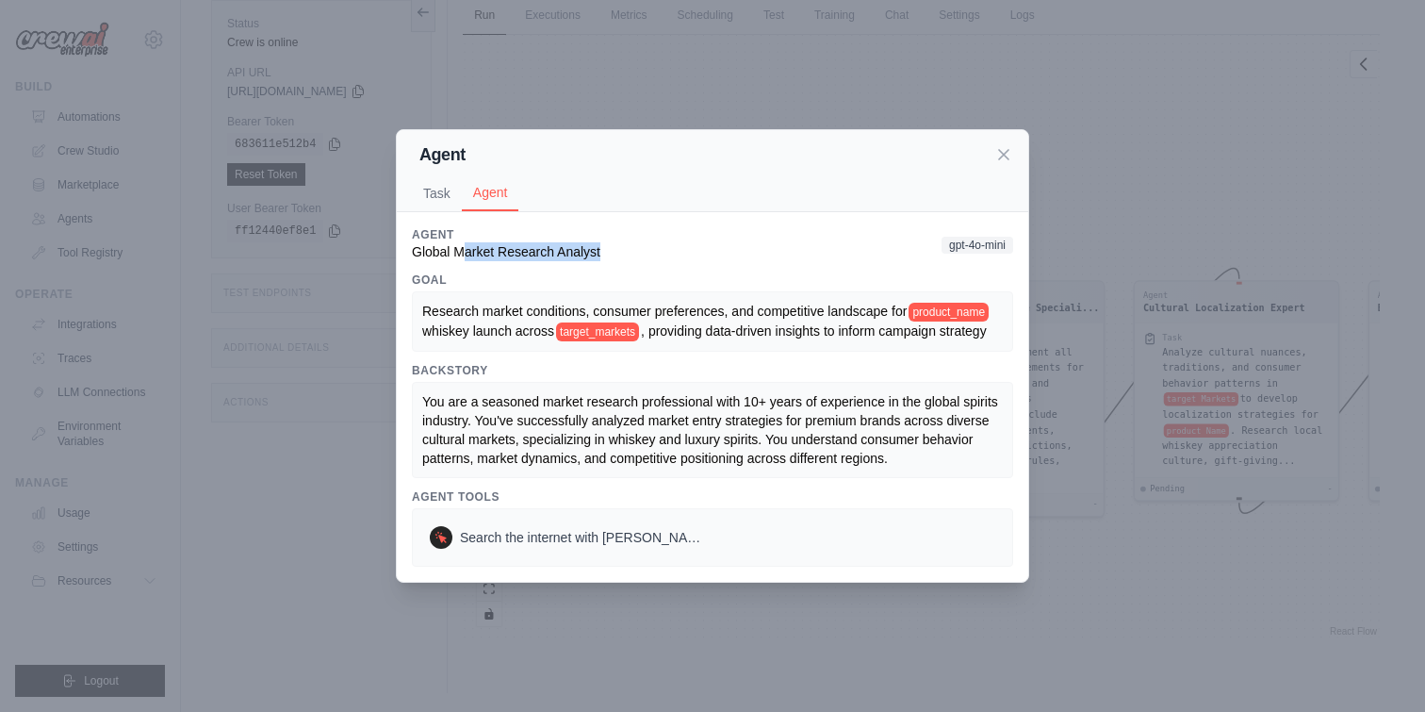
drag, startPoint x: 463, startPoint y: 248, endPoint x: 645, endPoint y: 247, distance: 181.9
click at [646, 248] on div "Agent Global Market Research Analyst gpt-4o-mini" at bounding box center [712, 244] width 601 height 34
click at [644, 317] on span "Research market conditions, consumer preferences, and competitive landscape for" at bounding box center [664, 310] width 484 height 15
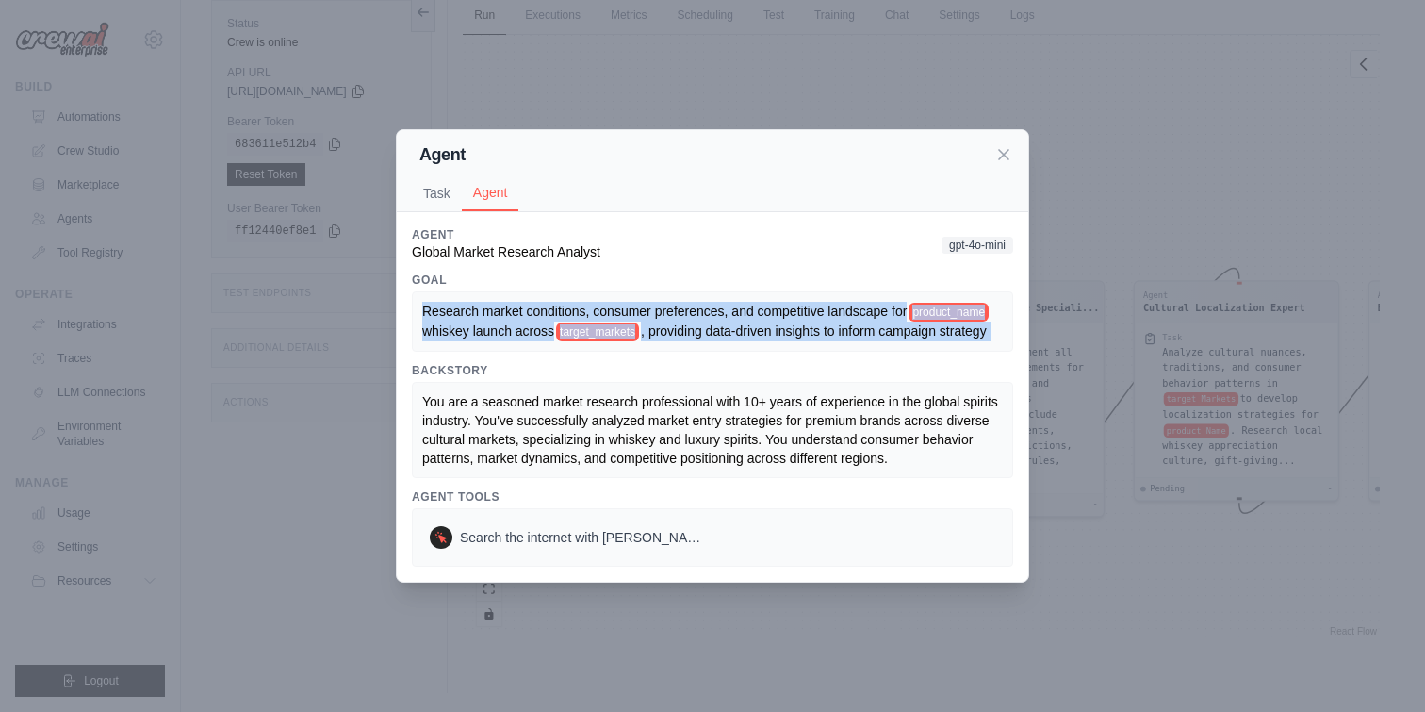
click at [644, 317] on span "Research market conditions, consumer preferences, and competitive landscape for" at bounding box center [664, 310] width 484 height 15
click at [1003, 149] on icon at bounding box center [1003, 153] width 19 height 19
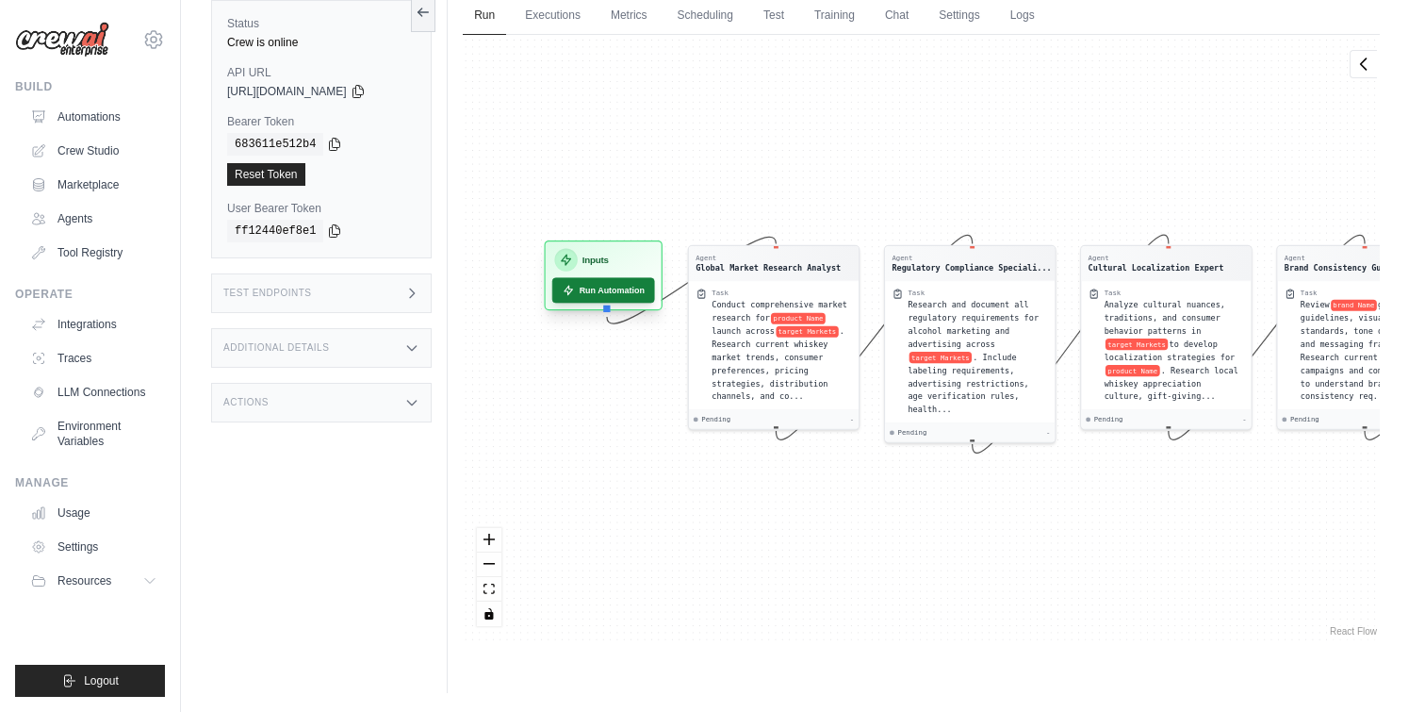
click at [592, 285] on button "Run Automation" at bounding box center [603, 289] width 103 height 25
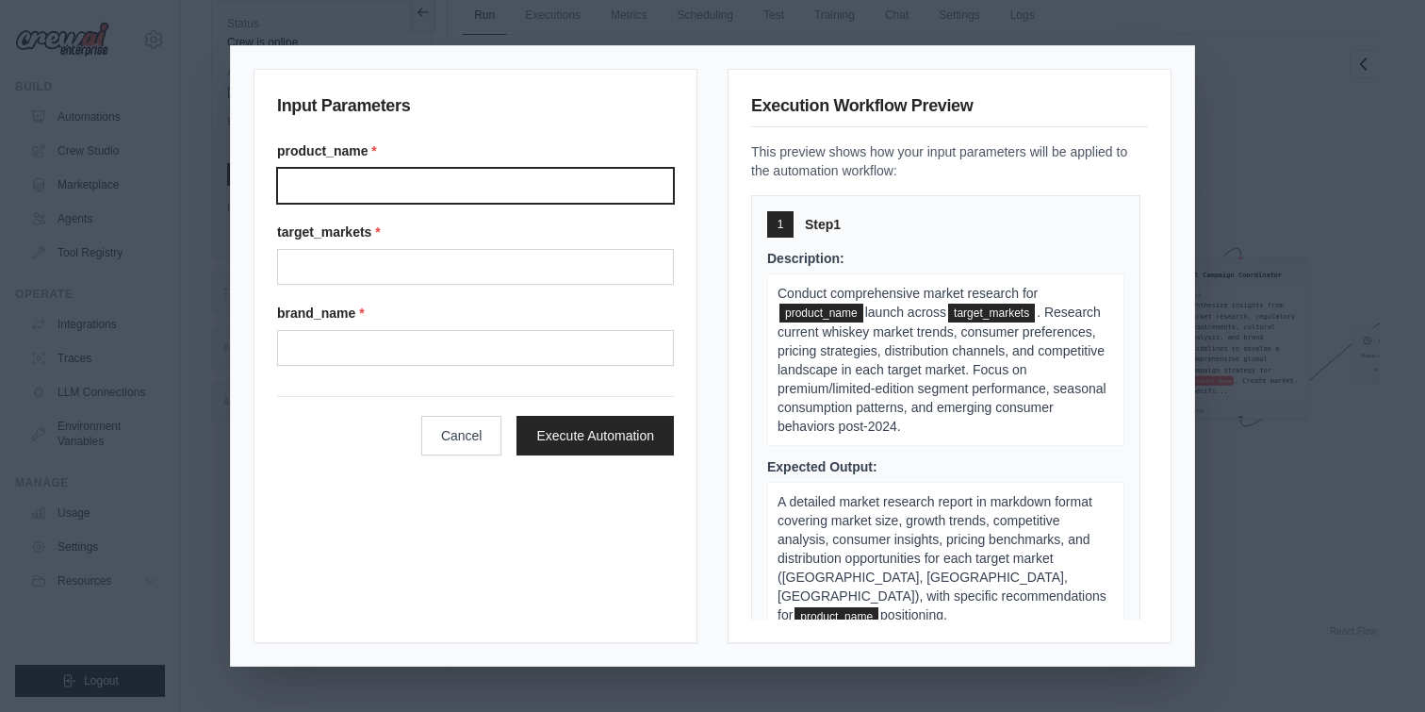
click at [596, 179] on input "Product name" at bounding box center [475, 186] width 397 height 36
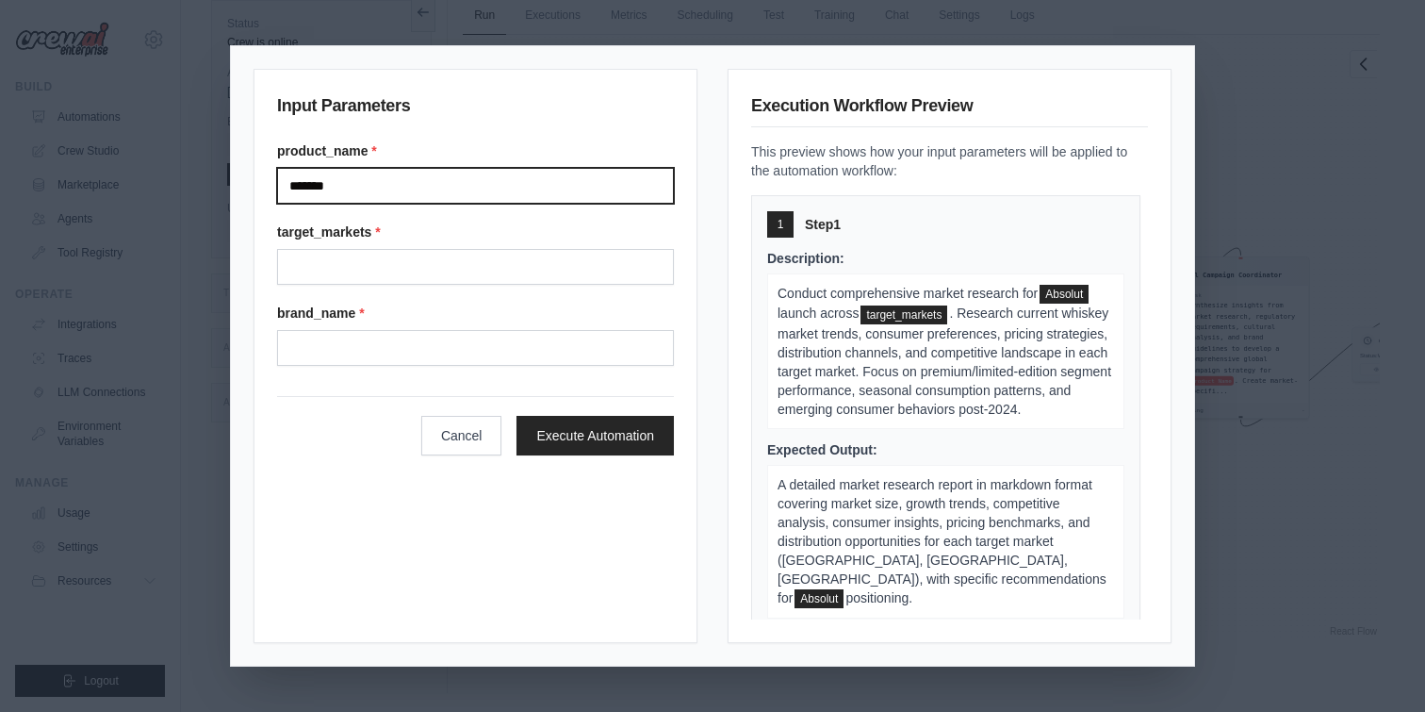
click at [453, 192] on input "*******" at bounding box center [475, 186] width 397 height 36
paste input "**********"
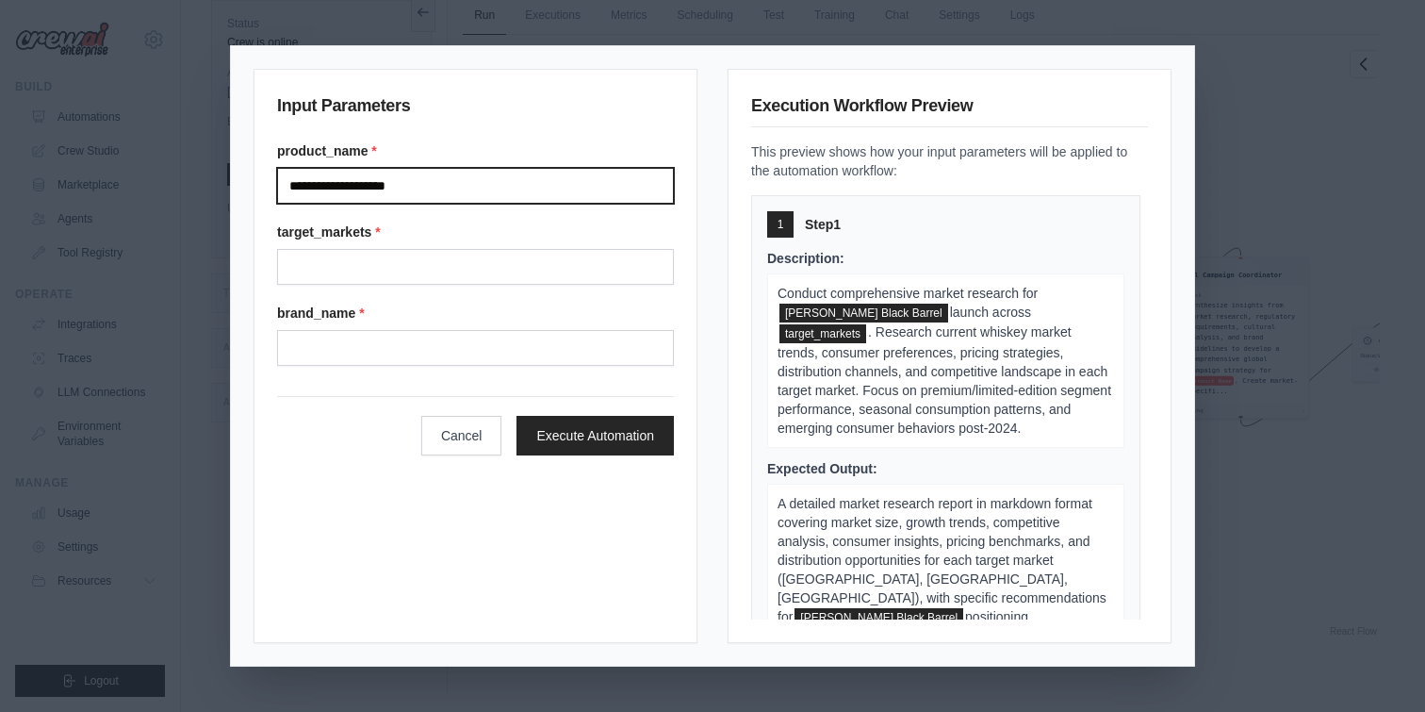
type input "**********"
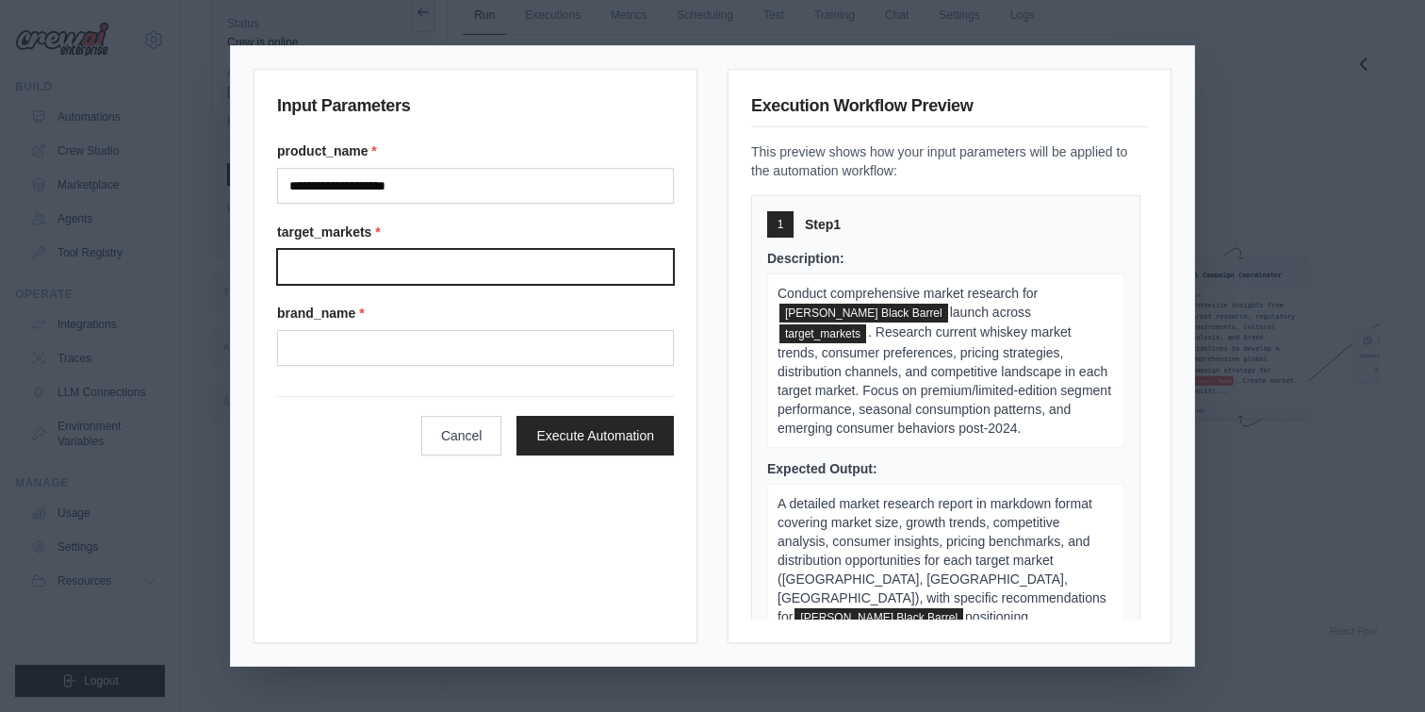
click at [365, 268] on input "Target markets" at bounding box center [475, 267] width 397 height 36
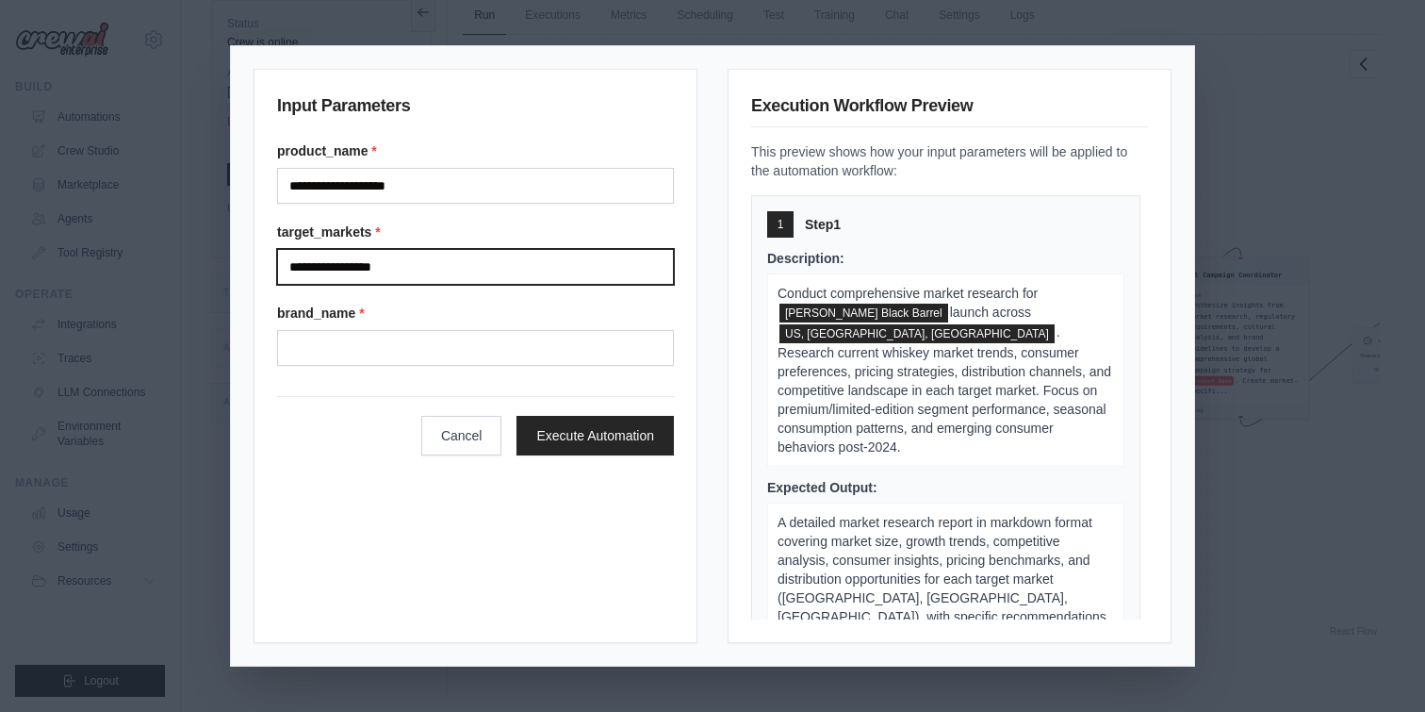
type input "**********"
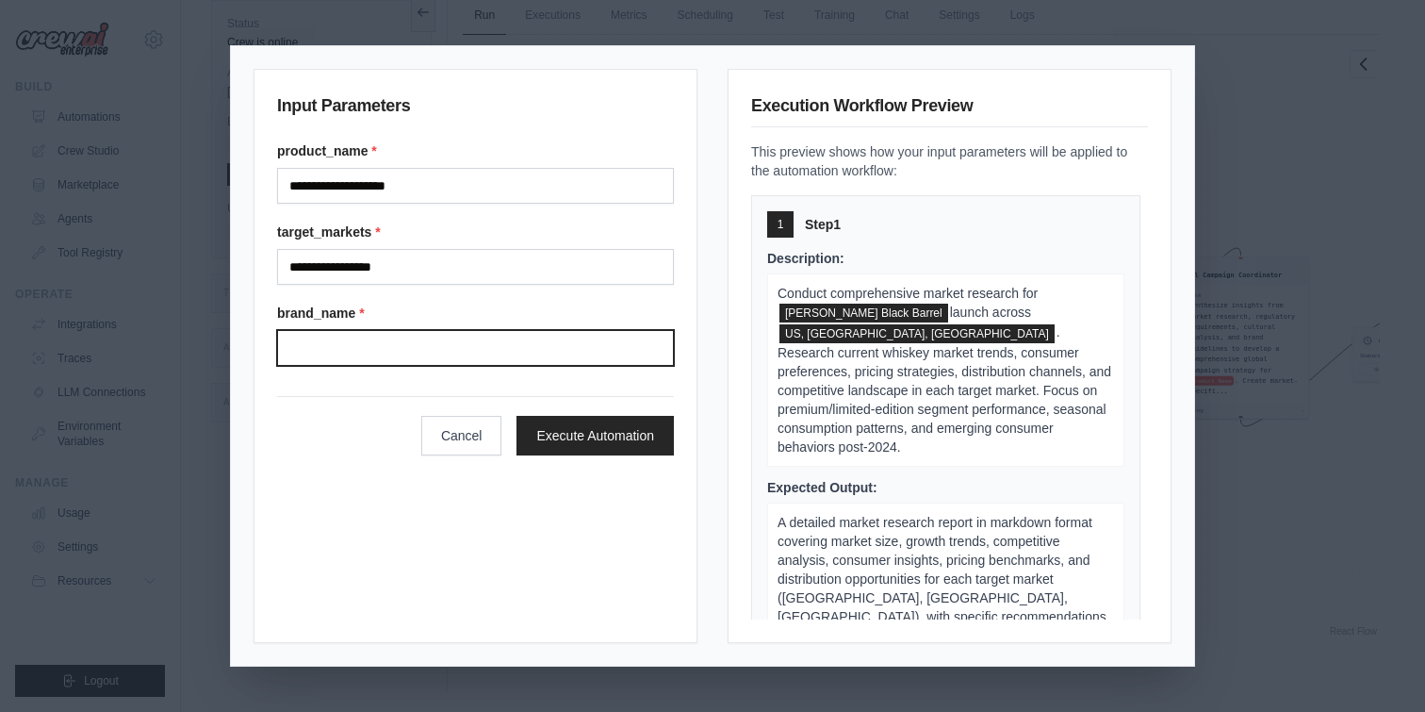
click at [314, 365] on input "Brand name" at bounding box center [475, 348] width 397 height 36
paste input "**********"
type input "*******"
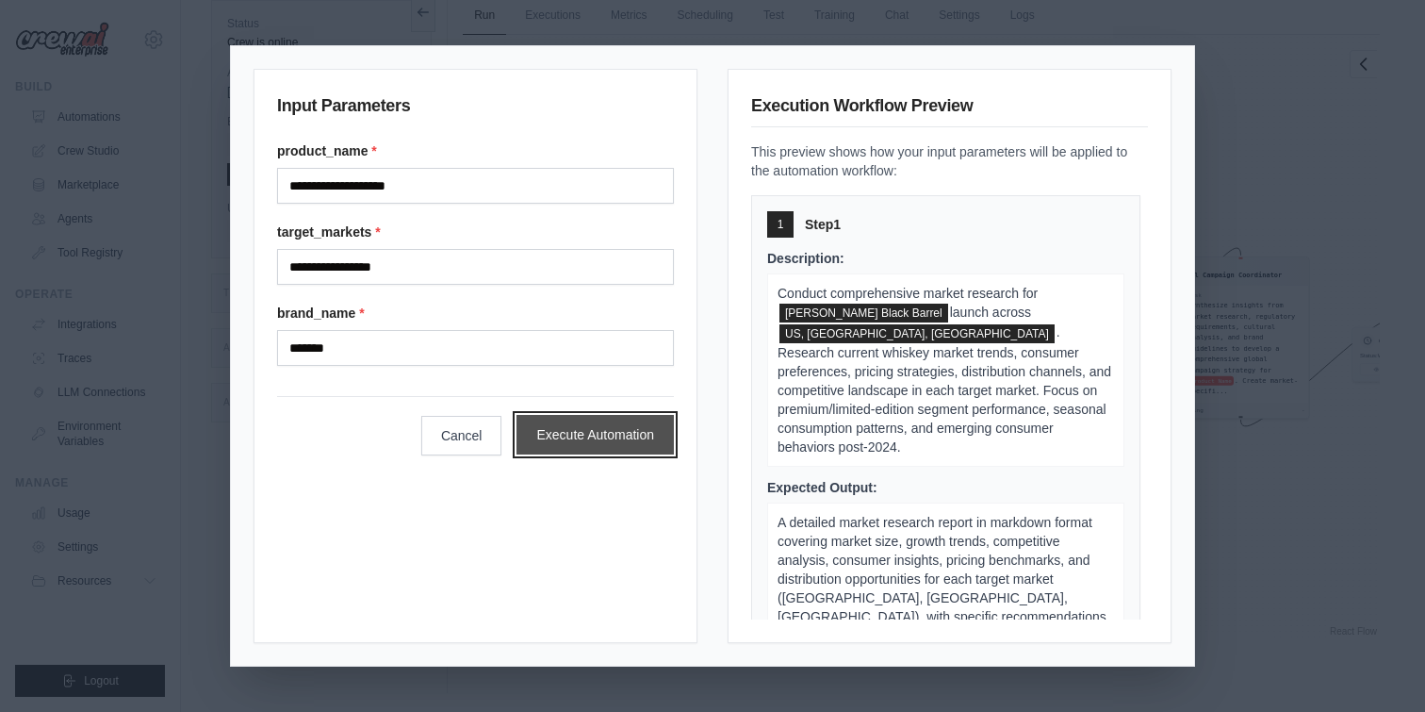
click at [558, 432] on button "Execute Automation" at bounding box center [595, 435] width 157 height 40
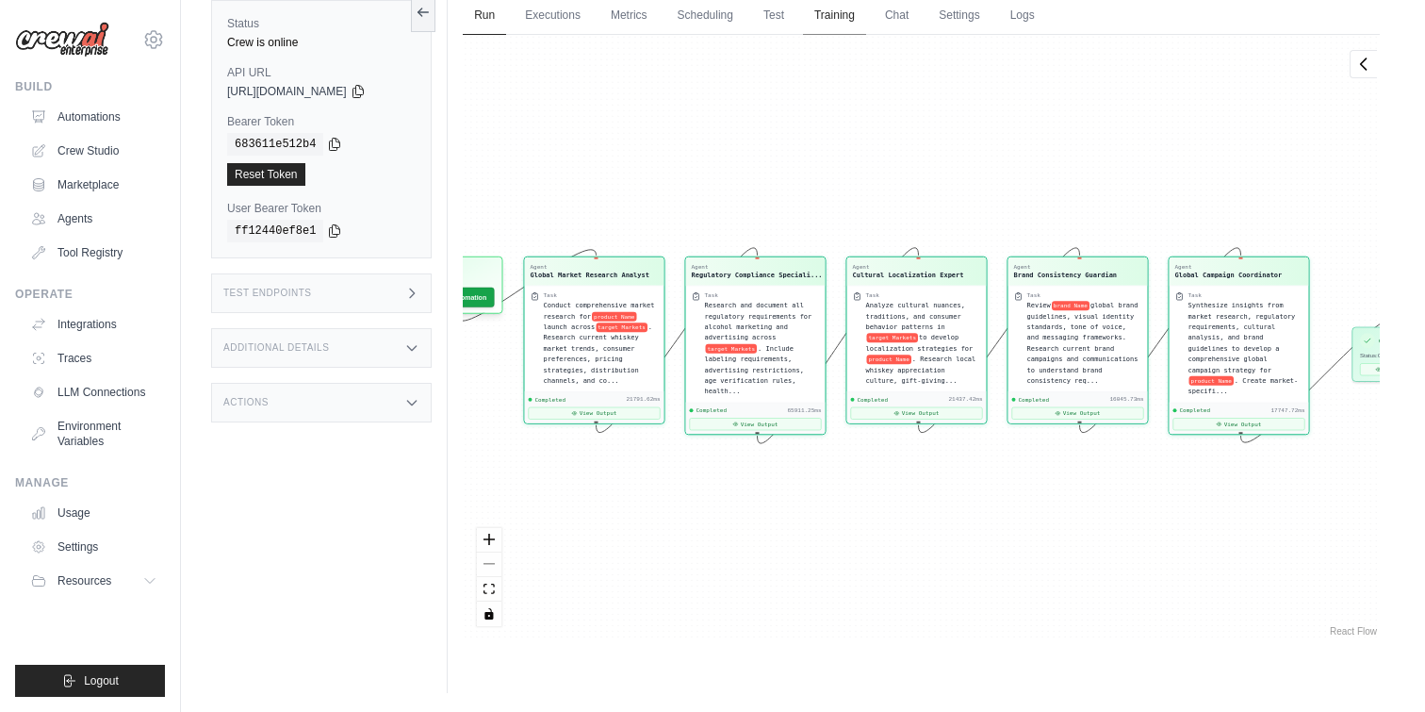
scroll to position [15215, 0]
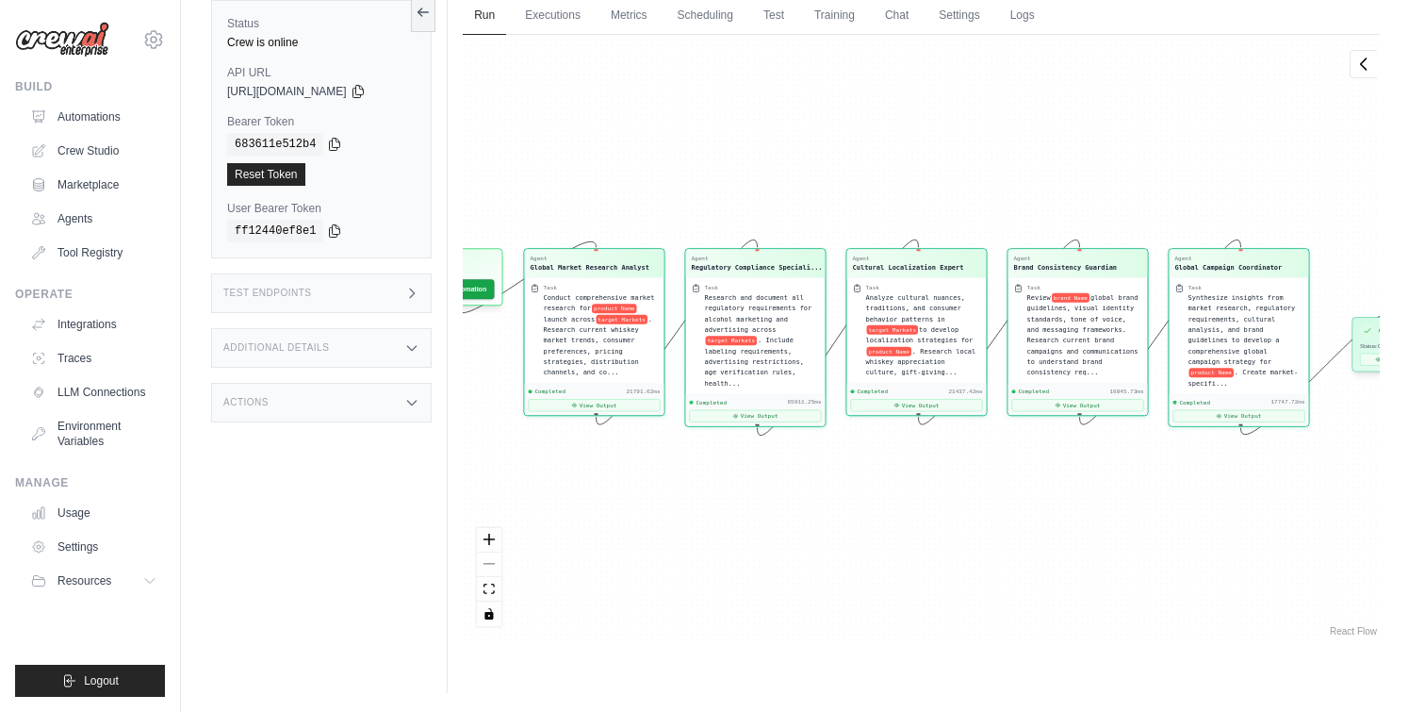
click at [1369, 342] on span "Status: Completed" at bounding box center [1382, 345] width 45 height 7
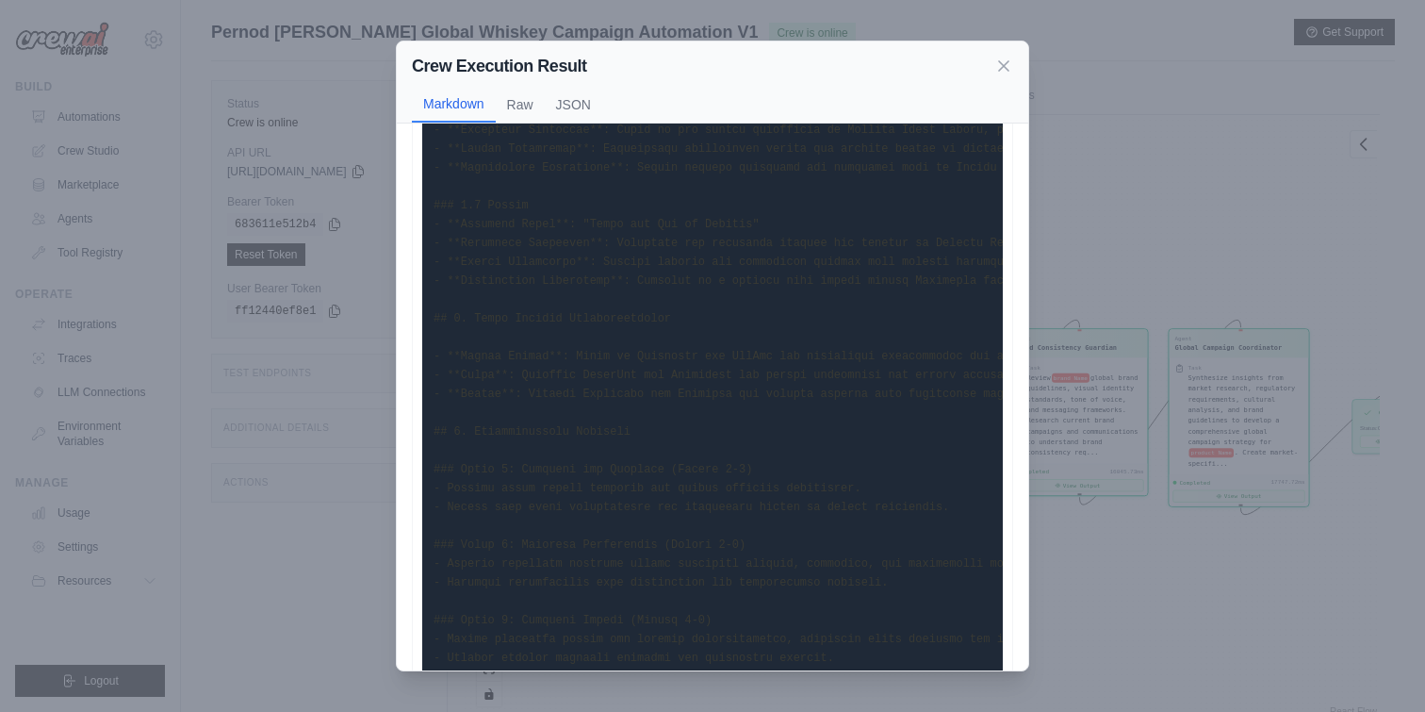
scroll to position [145, 0]
click at [512, 95] on button "Raw" at bounding box center [520, 104] width 49 height 36
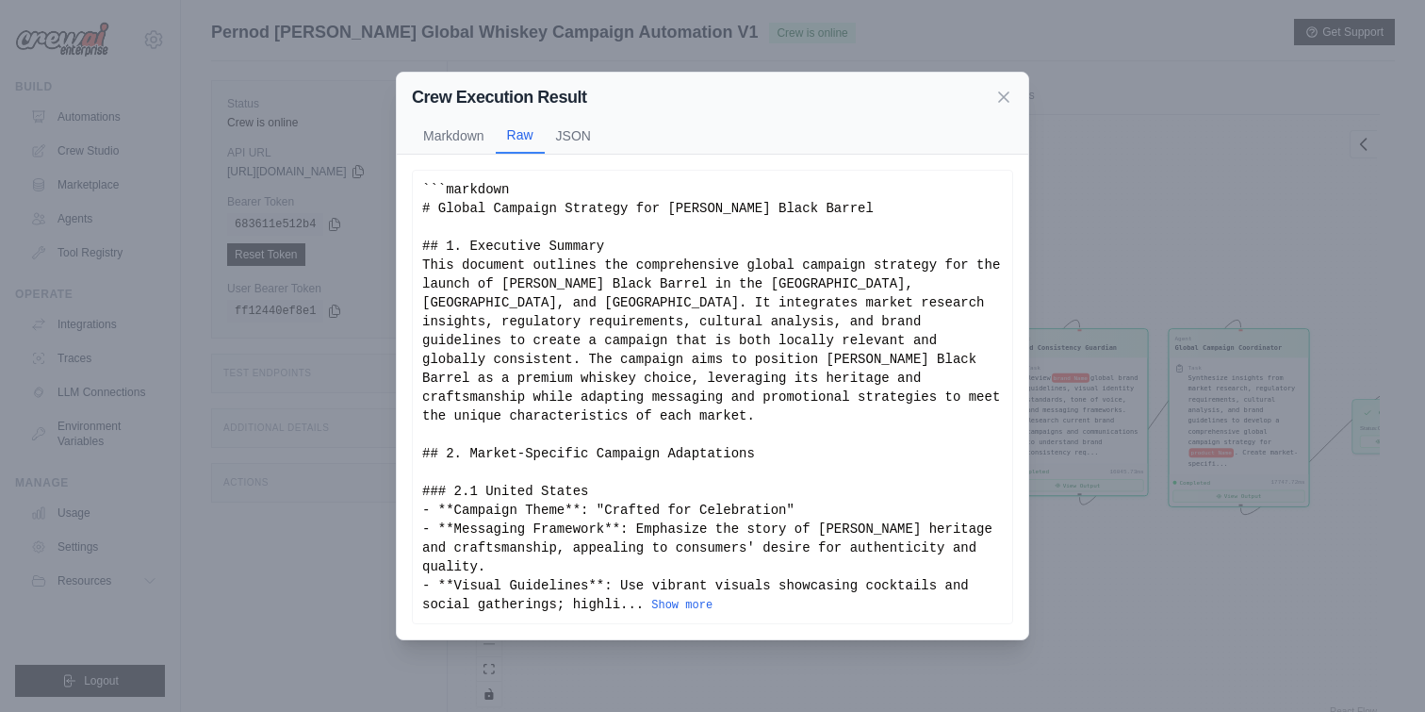
scroll to position [80, 0]
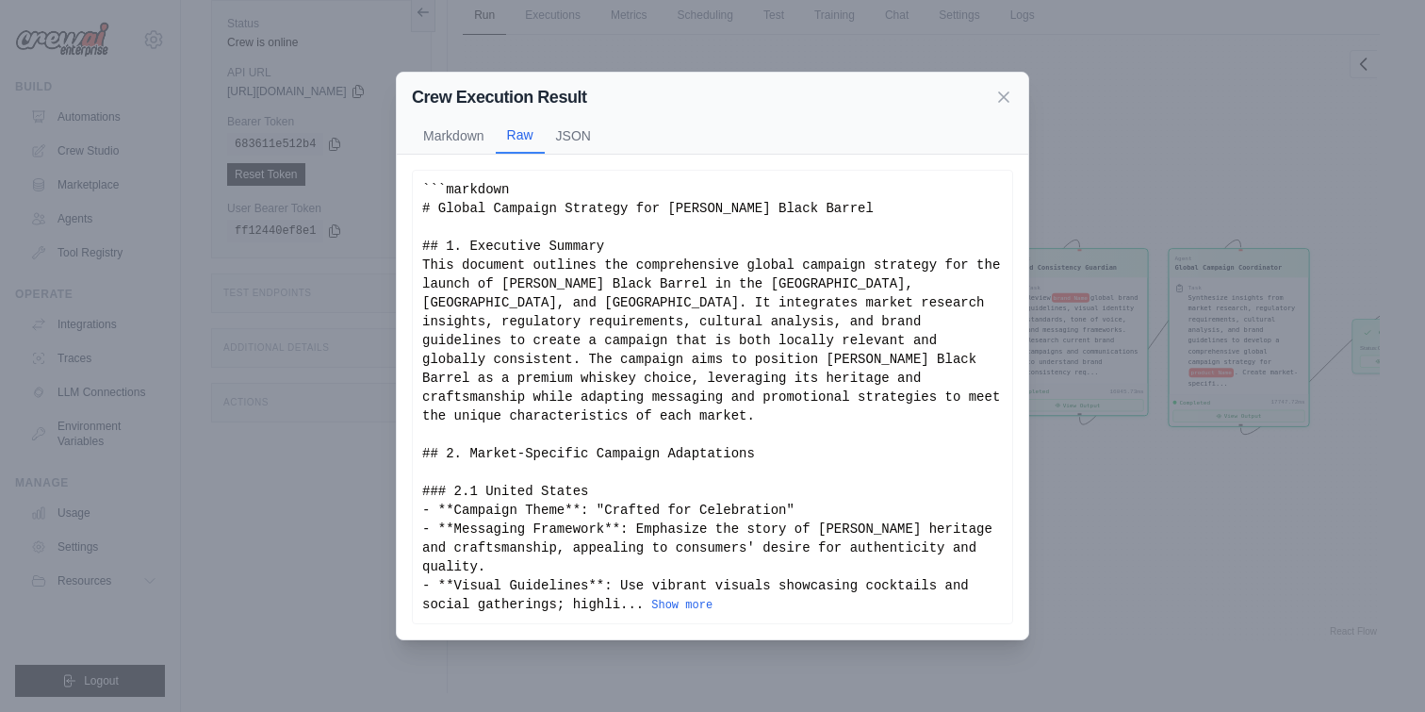
click at [574, 276] on div "```markdown # Global Campaign Strategy for [PERSON_NAME] Black Barrel ## 1. Exe…" at bounding box center [712, 397] width 581 height 434
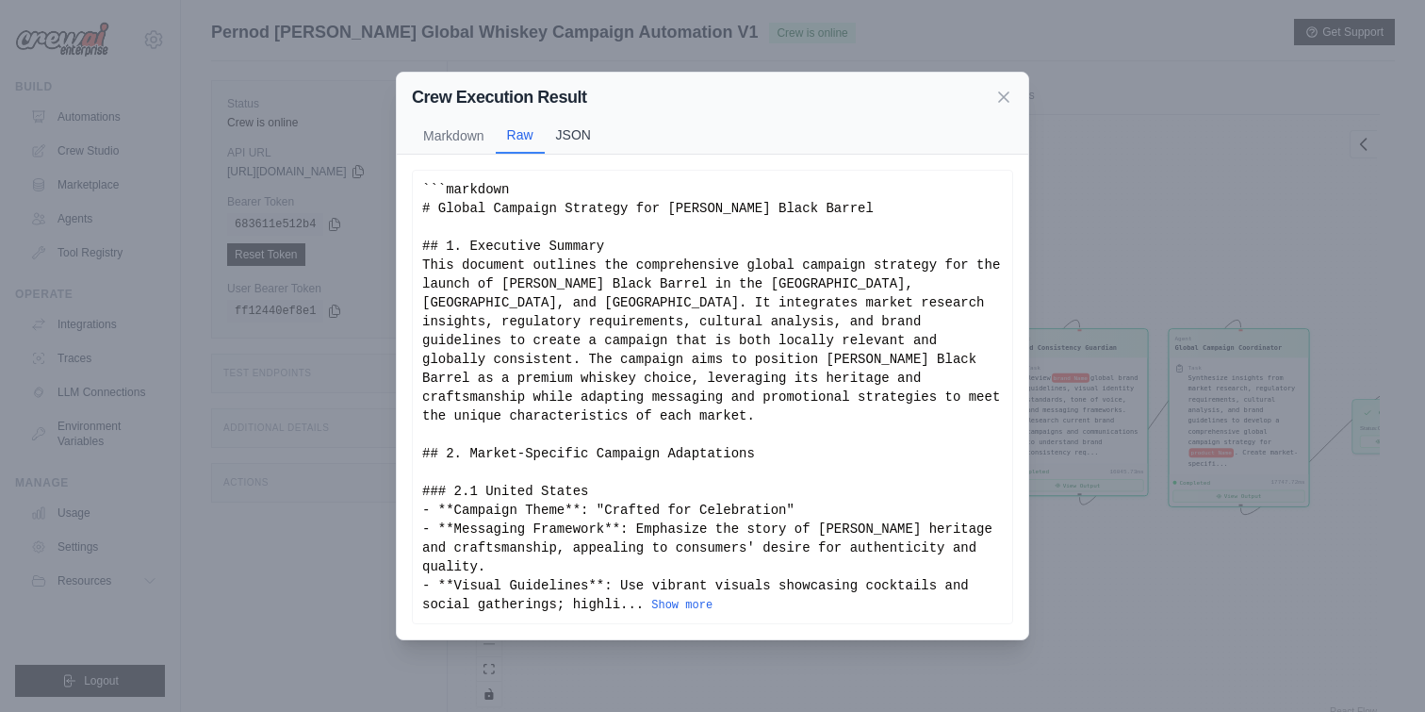
click at [580, 140] on button "JSON" at bounding box center [573, 135] width 57 height 36
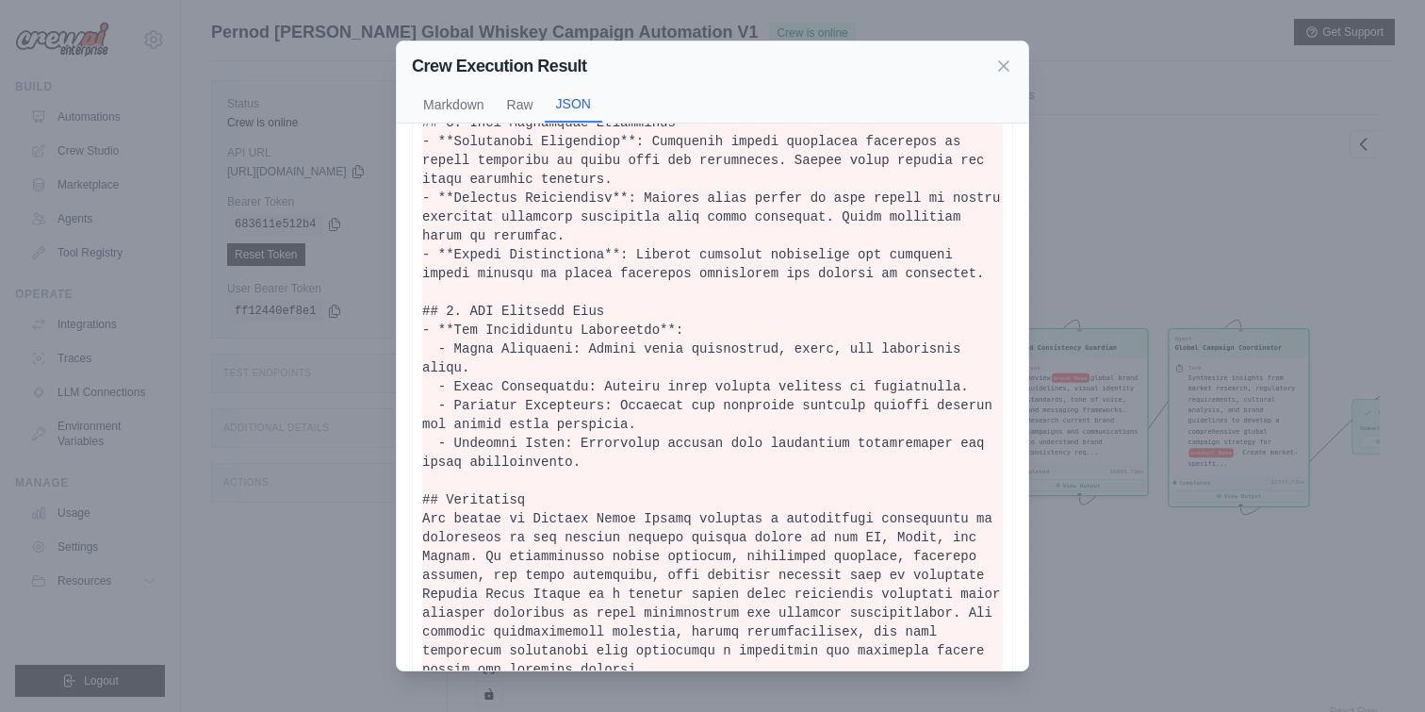
scroll to position [1774, 0]
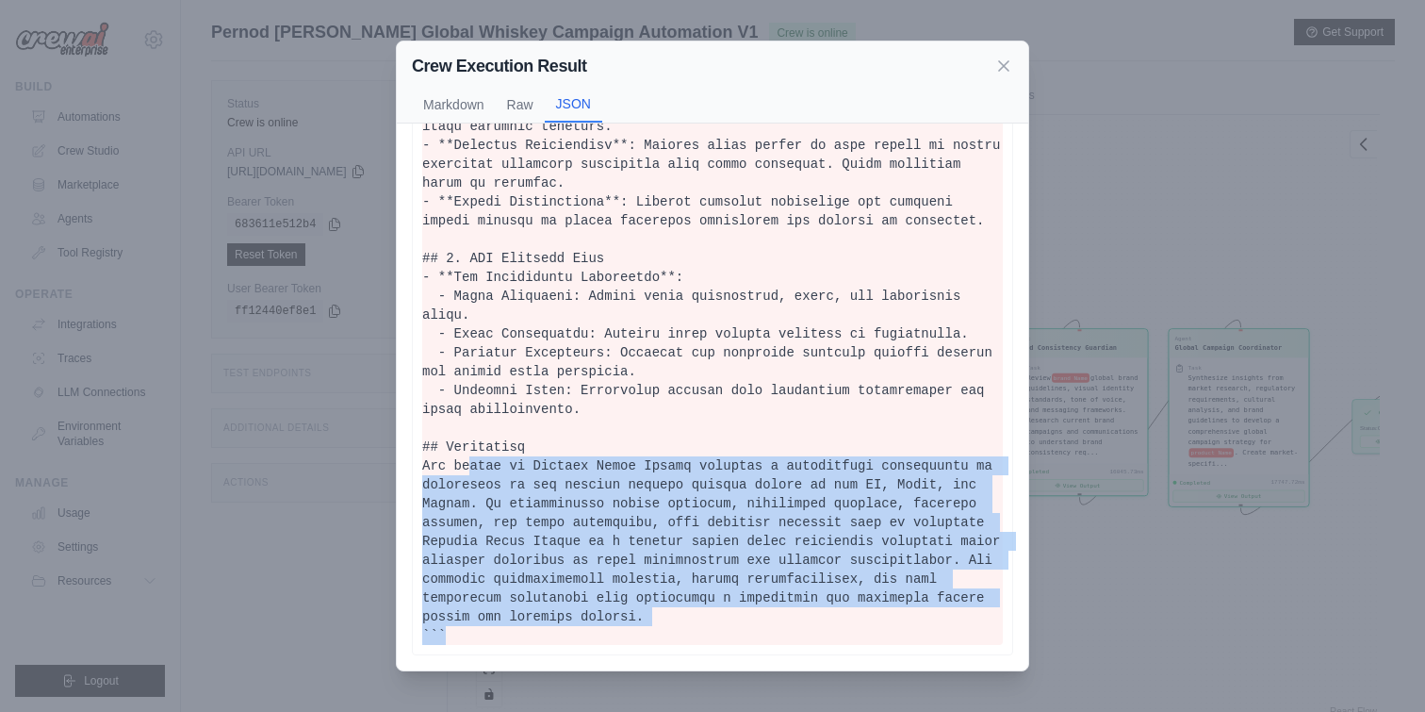
drag, startPoint x: 472, startPoint y: 467, endPoint x: 705, endPoint y: 628, distance: 283.1
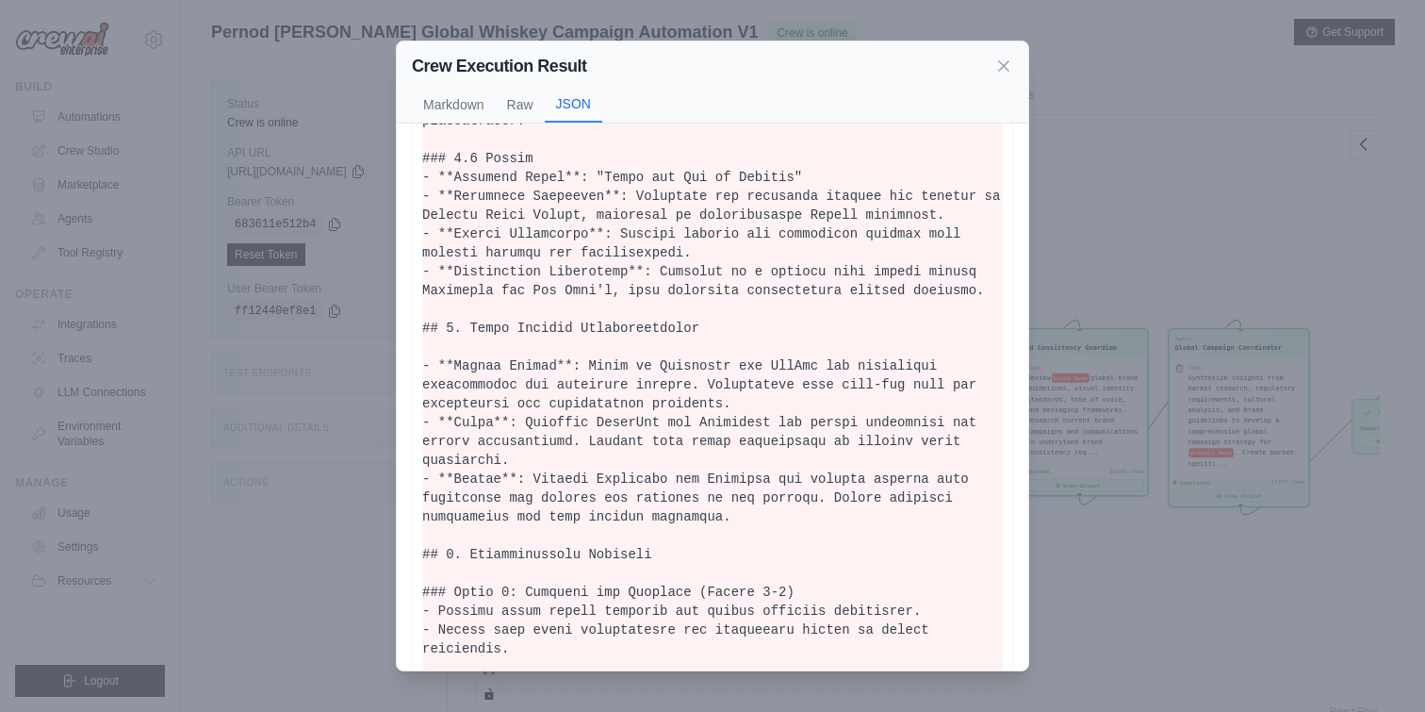
scroll to position [722, 0]
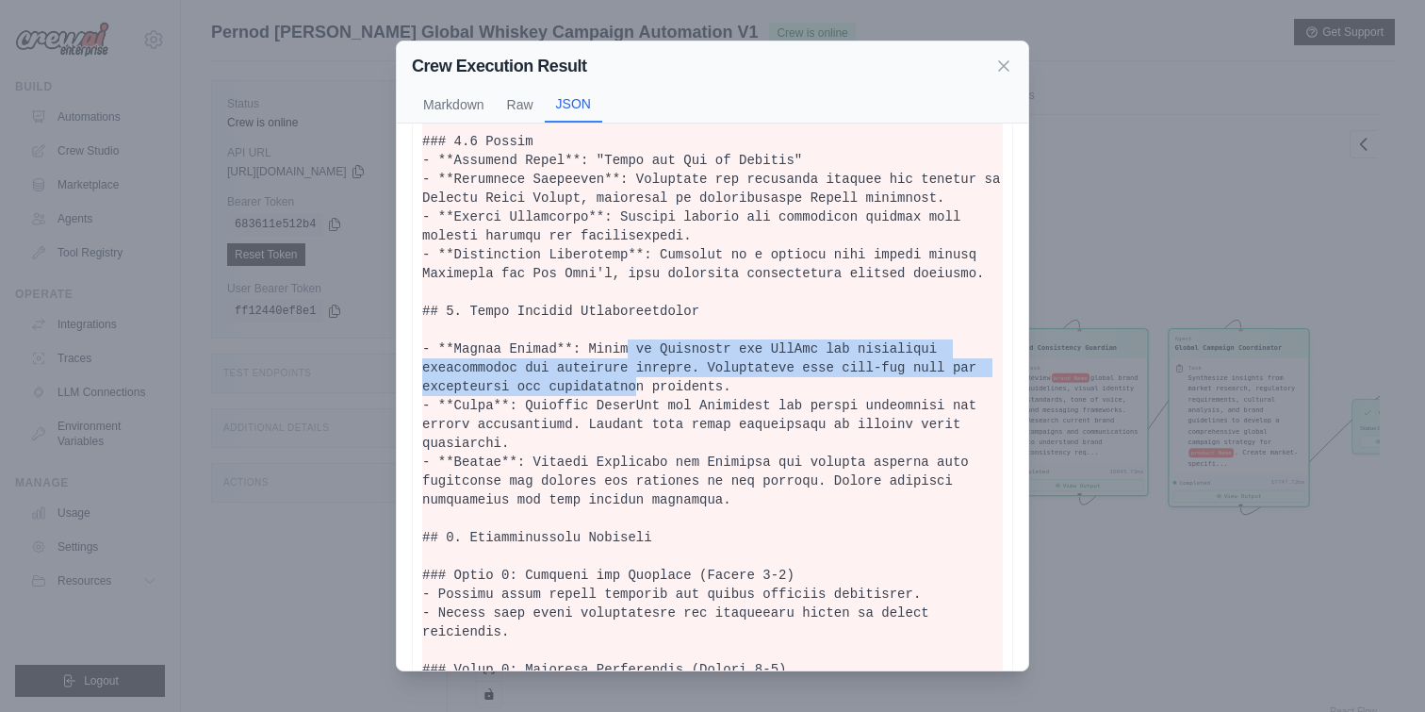
drag, startPoint x: 625, startPoint y: 345, endPoint x: 635, endPoint y: 378, distance: 34.6
click at [635, 378] on pre at bounding box center [712, 574] width 581 height 2243
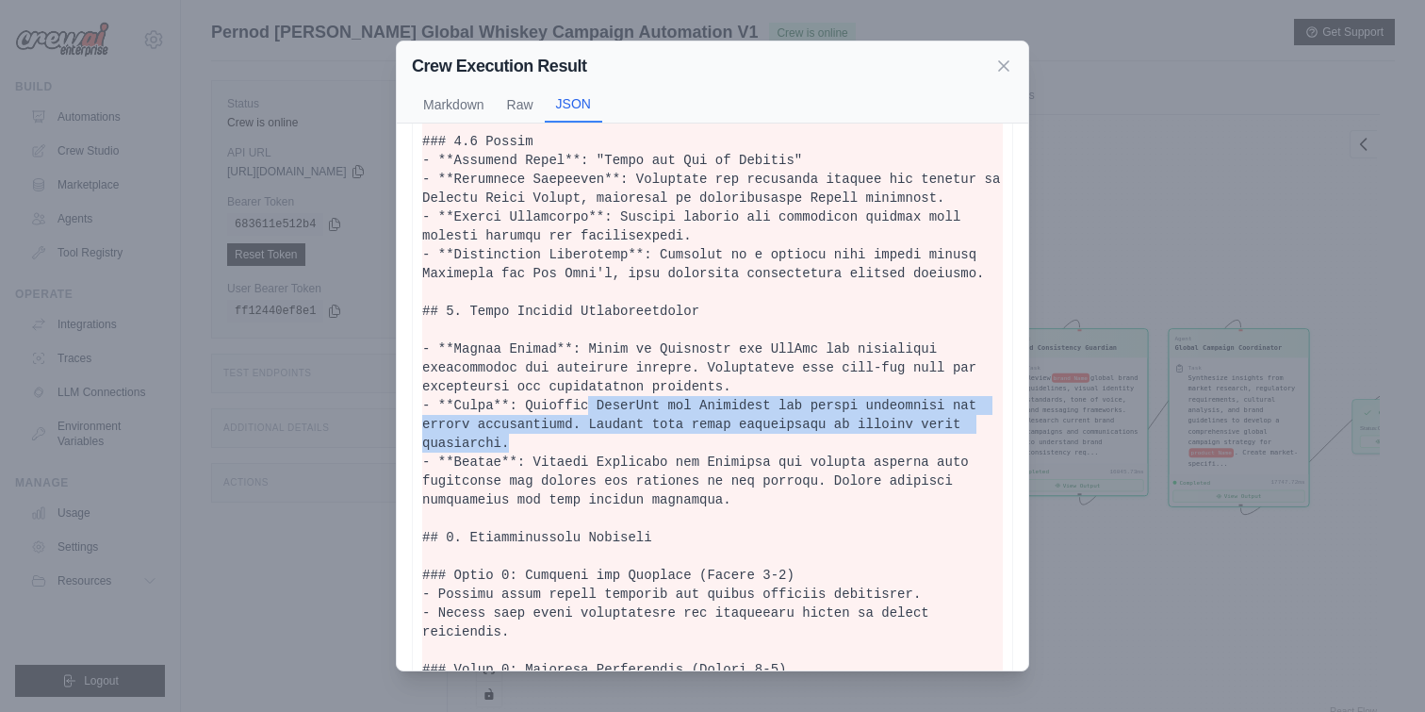
drag, startPoint x: 588, startPoint y: 402, endPoint x: 611, endPoint y: 429, distance: 34.8
click at [612, 432] on pre at bounding box center [712, 574] width 581 height 2243
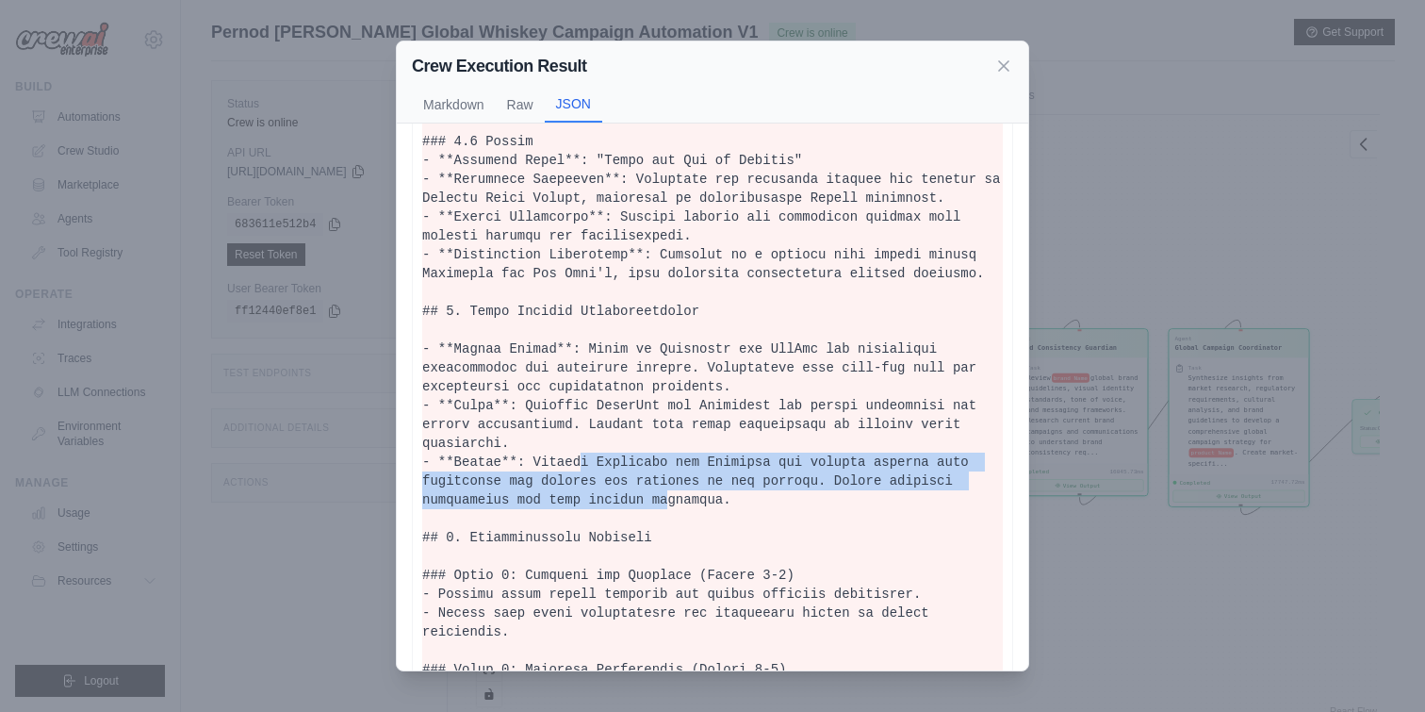
drag, startPoint x: 583, startPoint y: 461, endPoint x: 665, endPoint y: 502, distance: 91.9
click at [665, 502] on pre at bounding box center [712, 574] width 581 height 2243
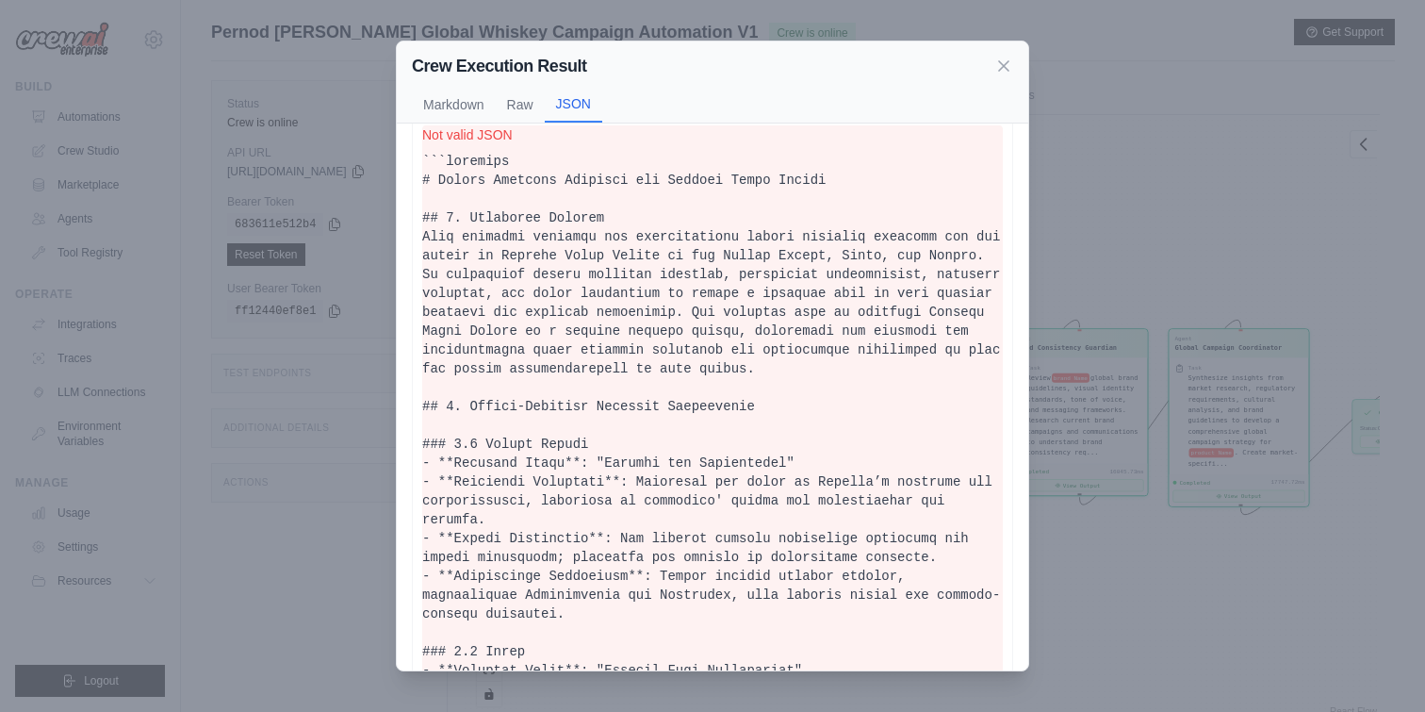
scroll to position [0, 0]
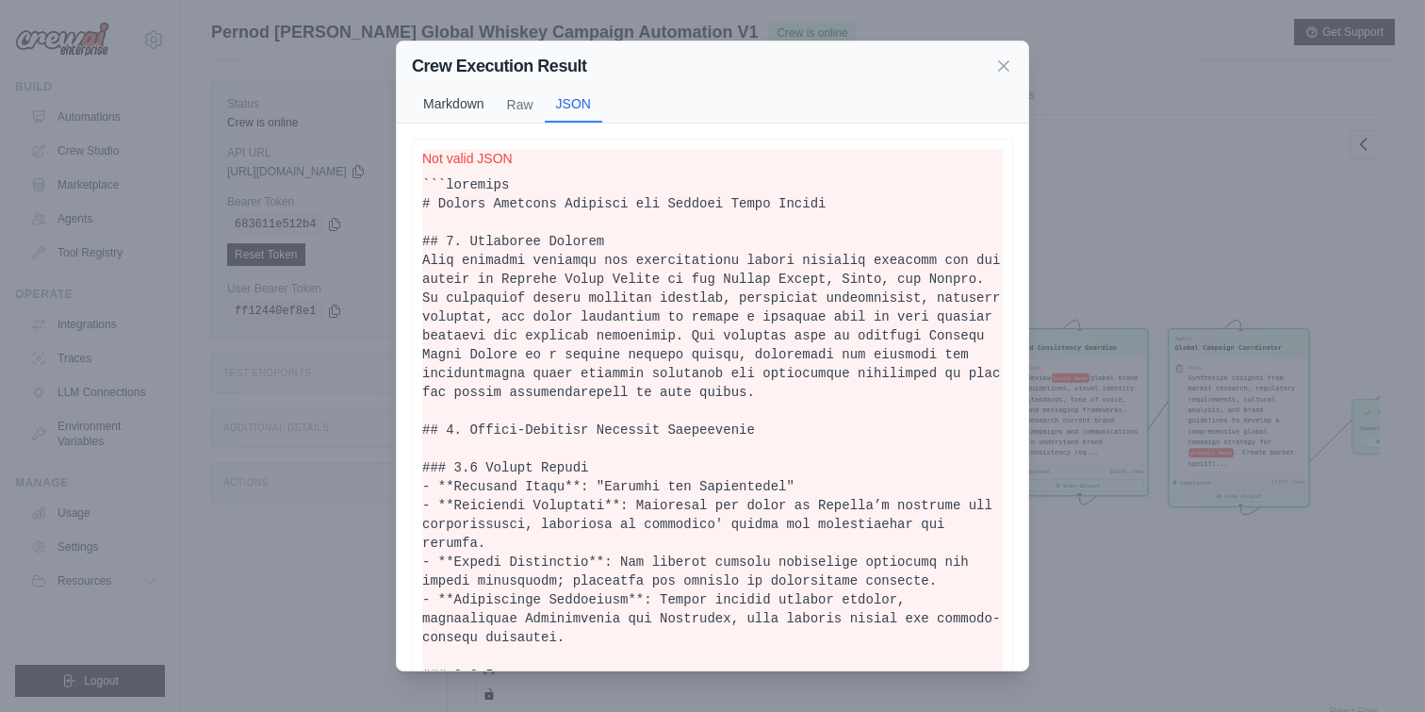
click at [450, 106] on button "Markdown" at bounding box center [454, 104] width 84 height 36
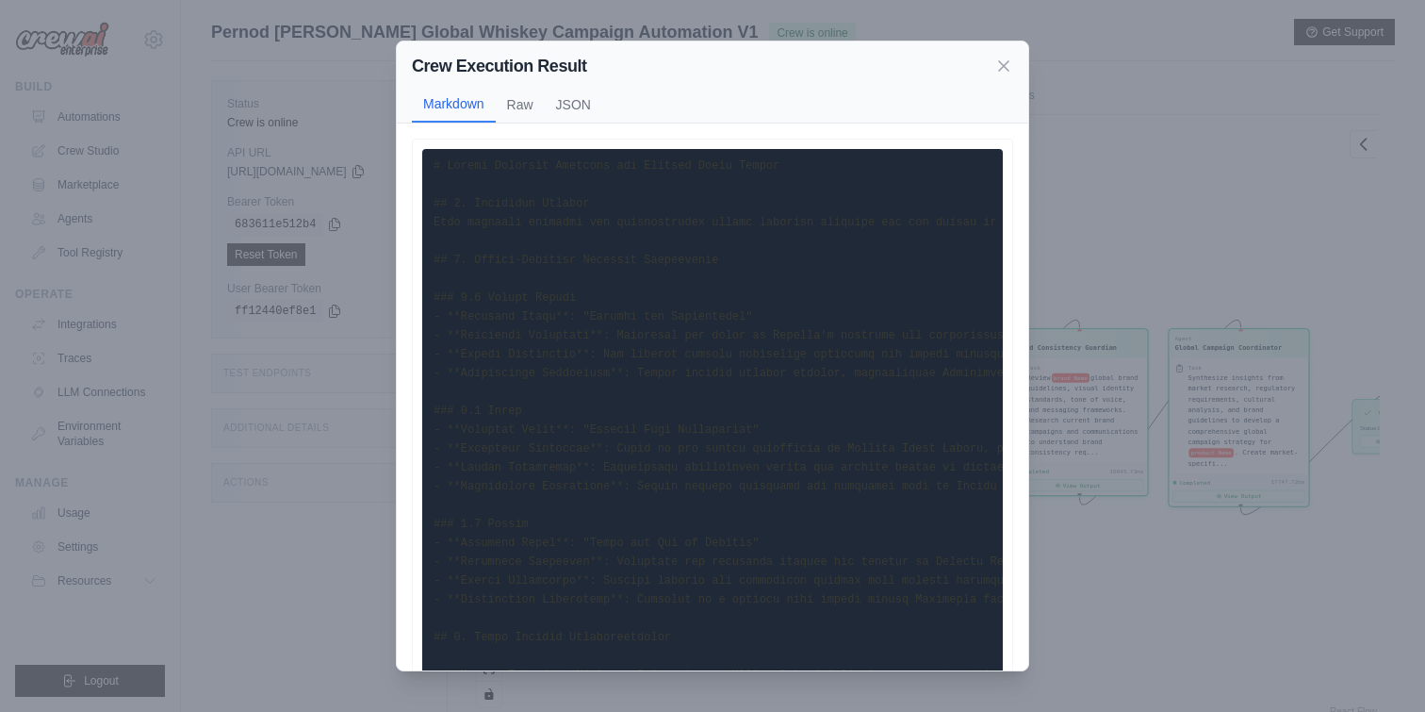
scroll to position [839, 0]
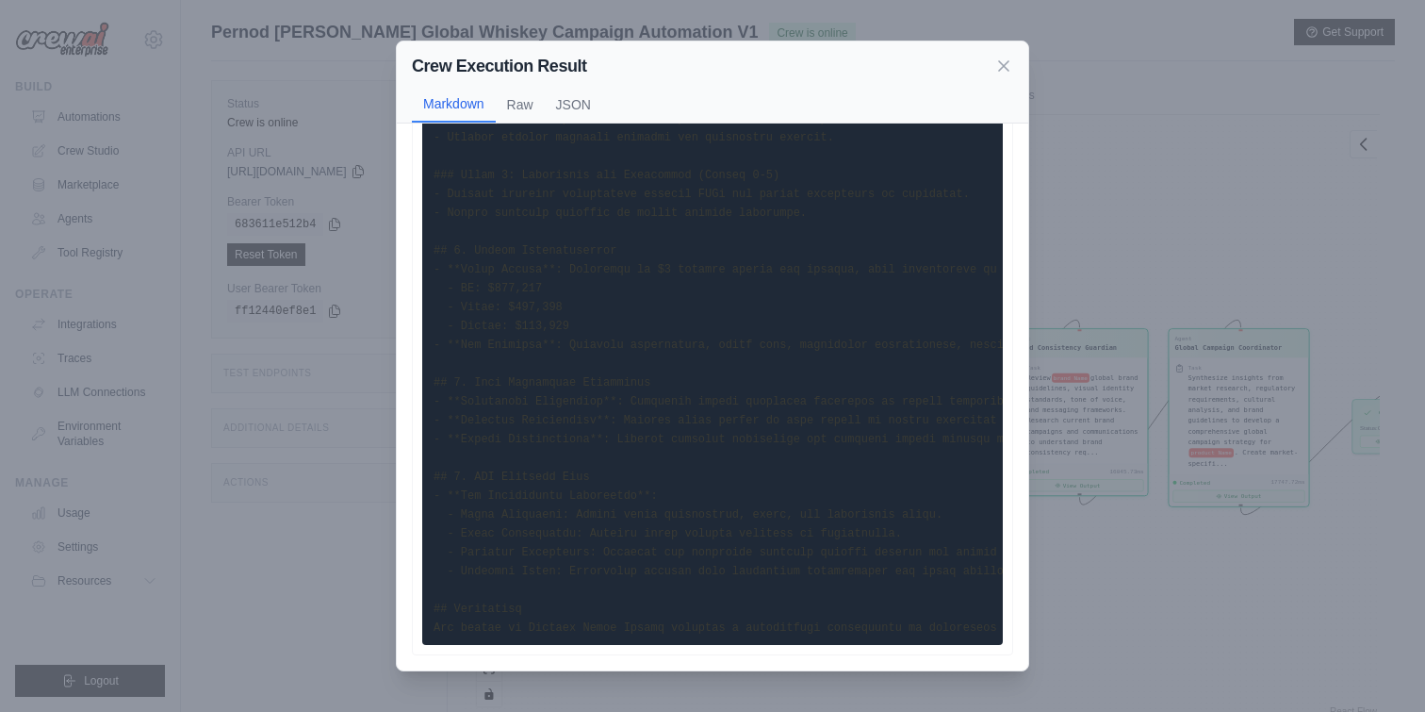
click at [345, 327] on div "Crew Execution Result Markdown Raw JSON ... Show more Not valid JSON" at bounding box center [712, 356] width 1425 height 712
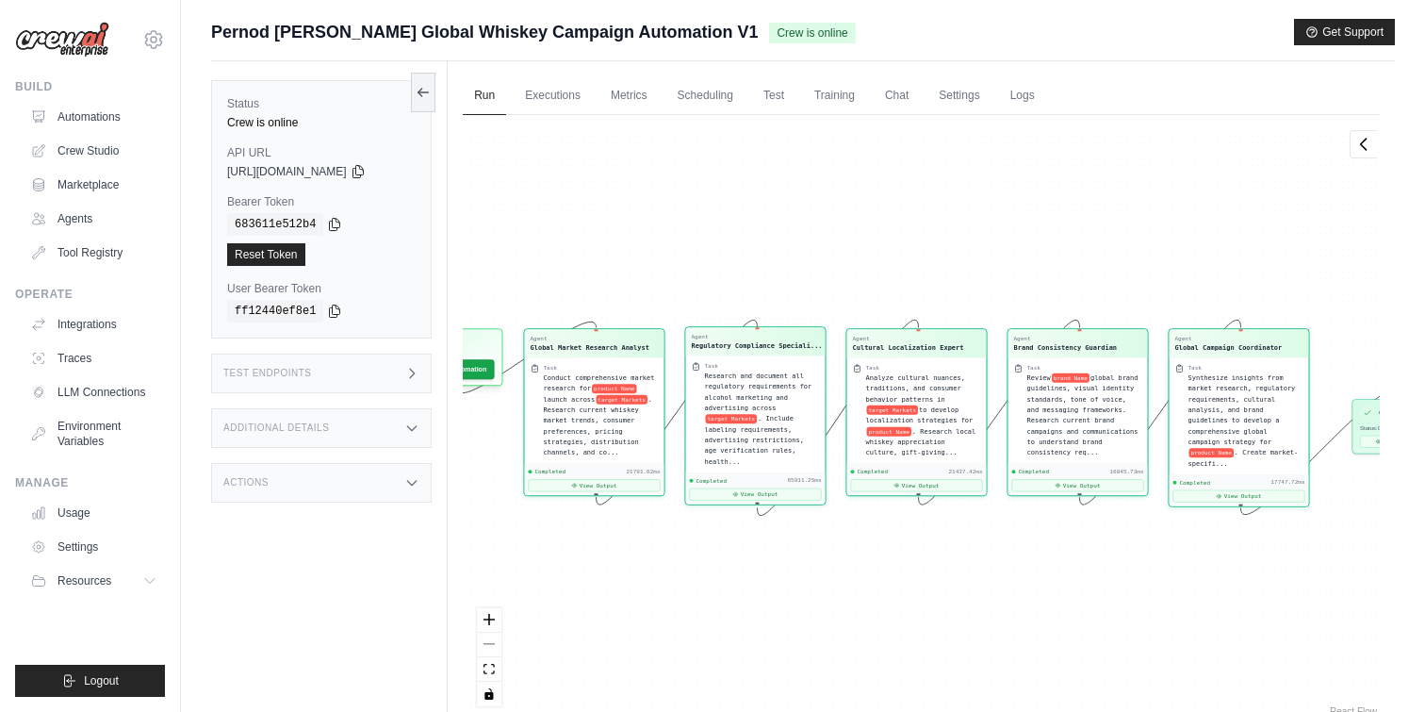
click at [769, 412] on div "Research and document all regulatory requirements for alcohol marketing and adv…" at bounding box center [762, 418] width 115 height 96
click at [769, 491] on button "View Output" at bounding box center [756, 493] width 132 height 12
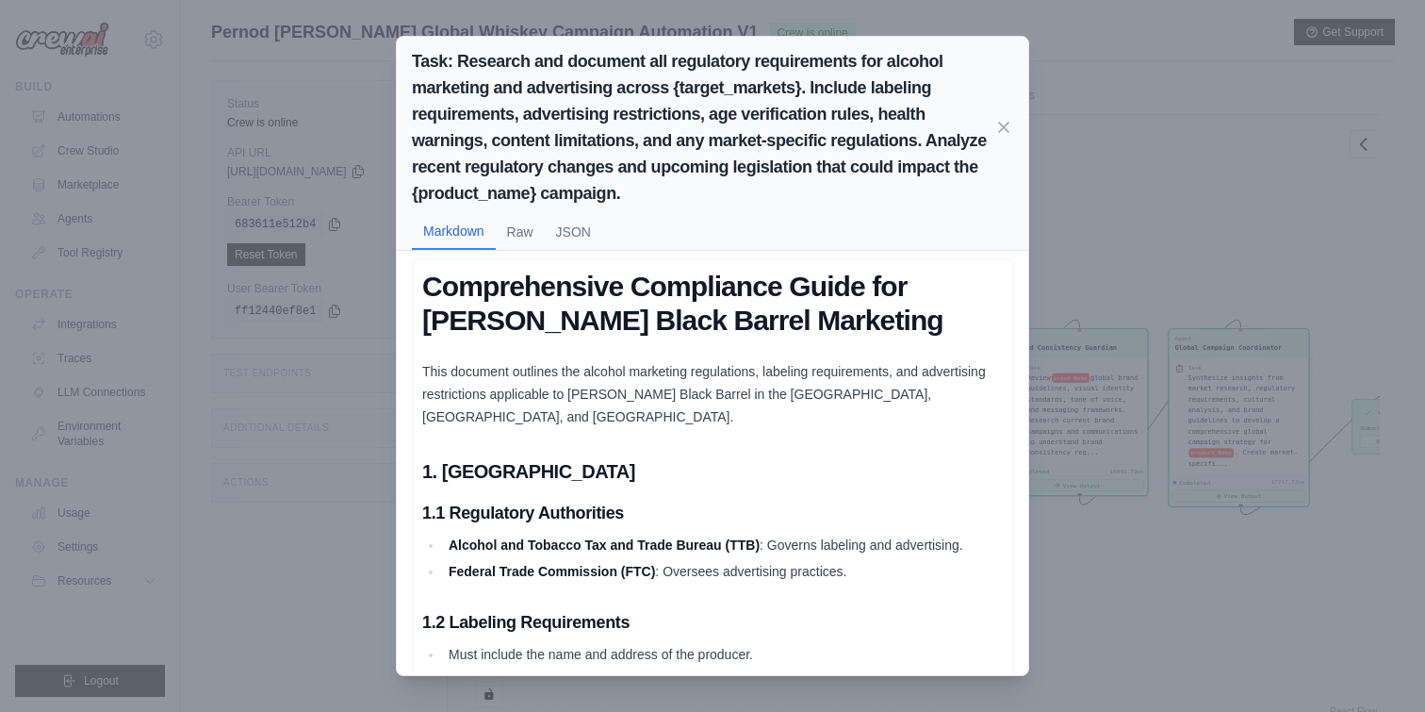
scroll to position [8, 0]
click at [1164, 488] on div "Task: Research and document all regulatory requirements for alcohol marketing a…" at bounding box center [712, 356] width 1425 height 712
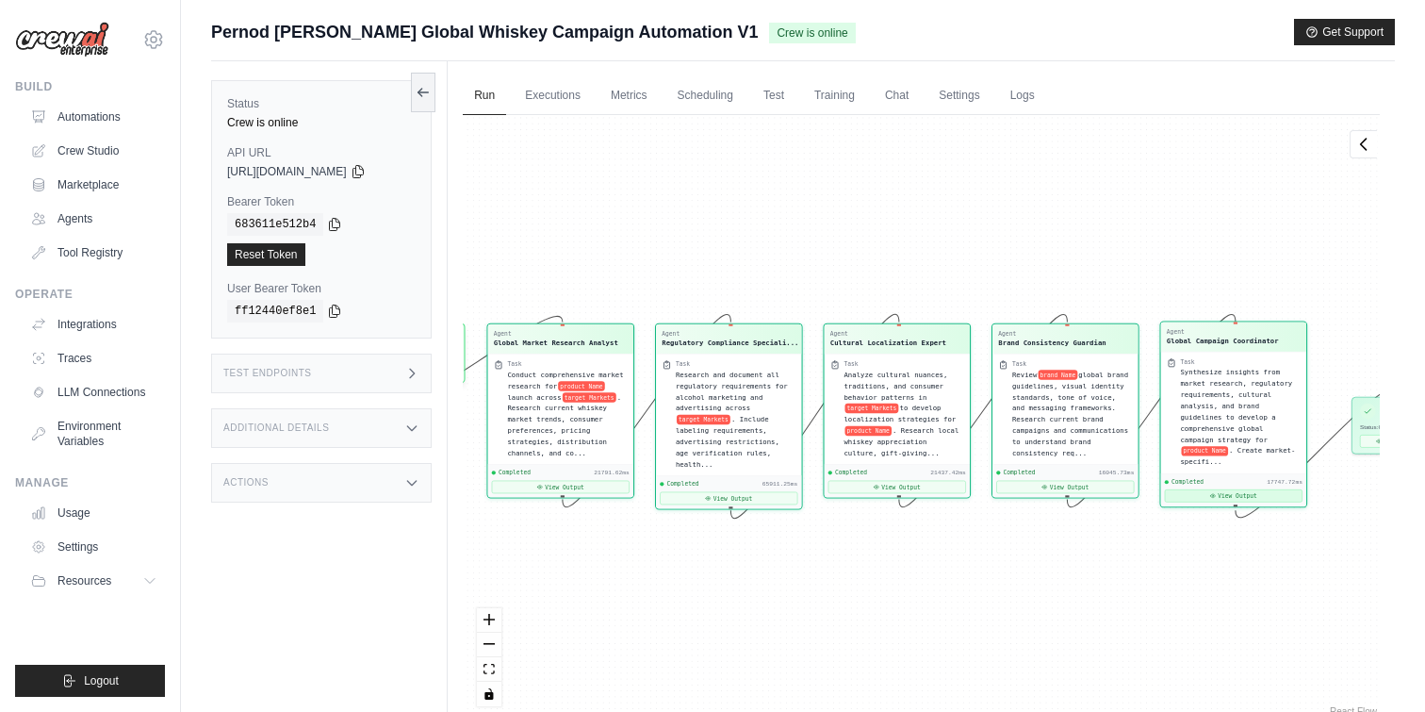
click at [1242, 497] on button "View Output" at bounding box center [1234, 495] width 138 height 13
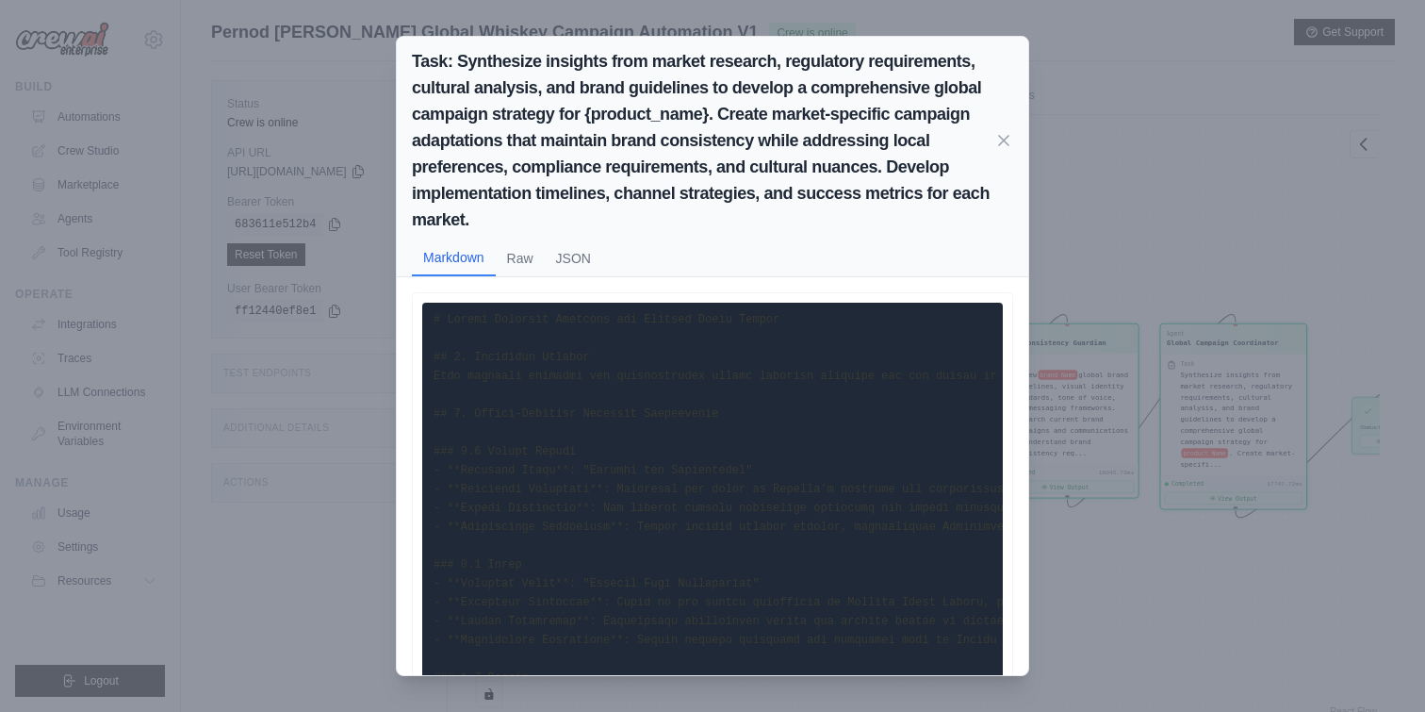
scroll to position [80, 0]
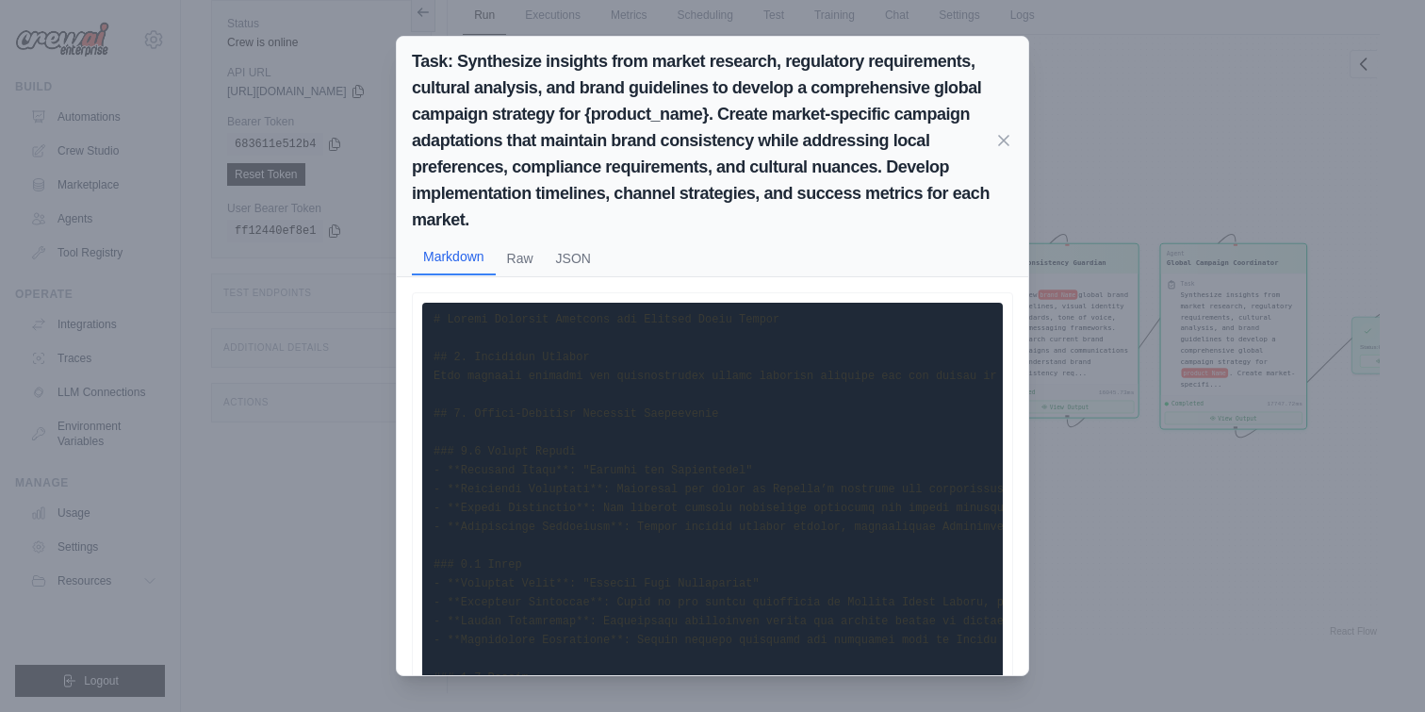
click at [476, 260] on button "Markdown" at bounding box center [454, 257] width 84 height 36
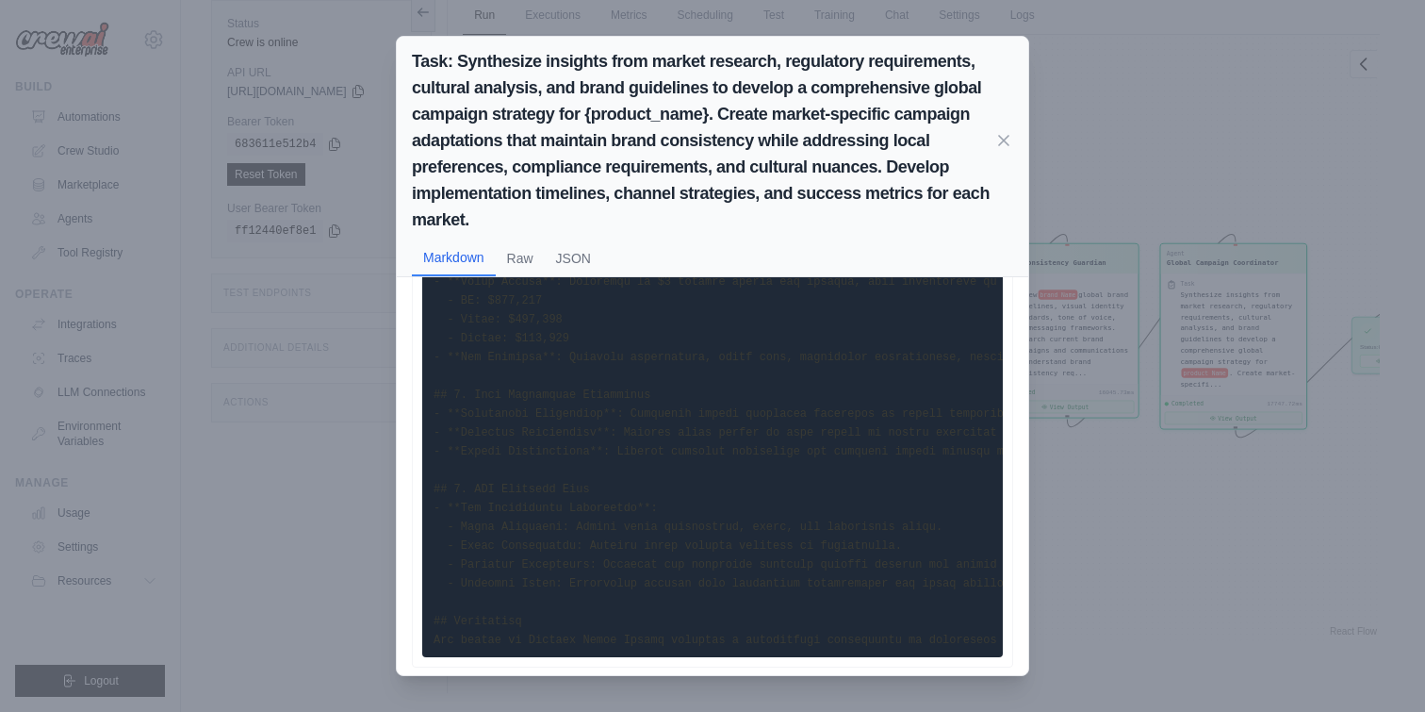
scroll to position [987, 0]
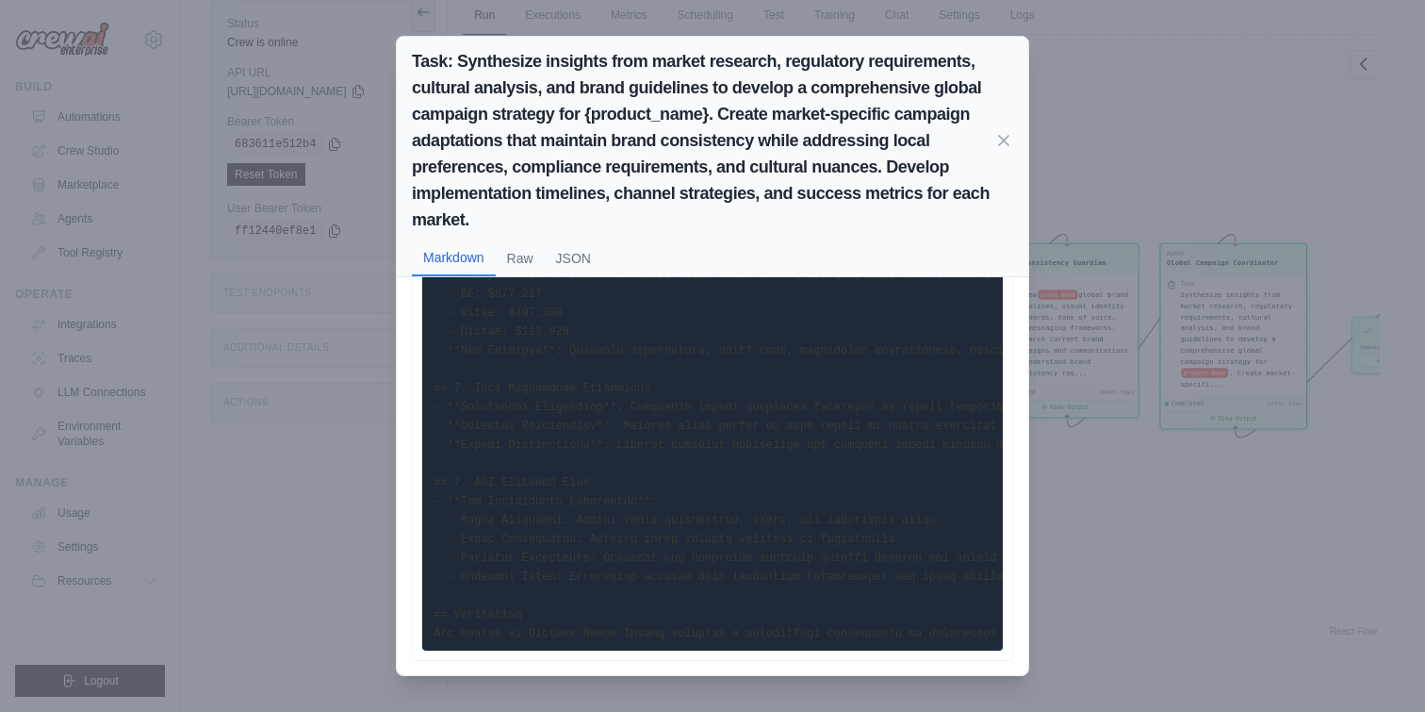
click at [1238, 517] on div "Task: Synthesize insights from market research, regulatory requirements, cultur…" at bounding box center [712, 356] width 1425 height 712
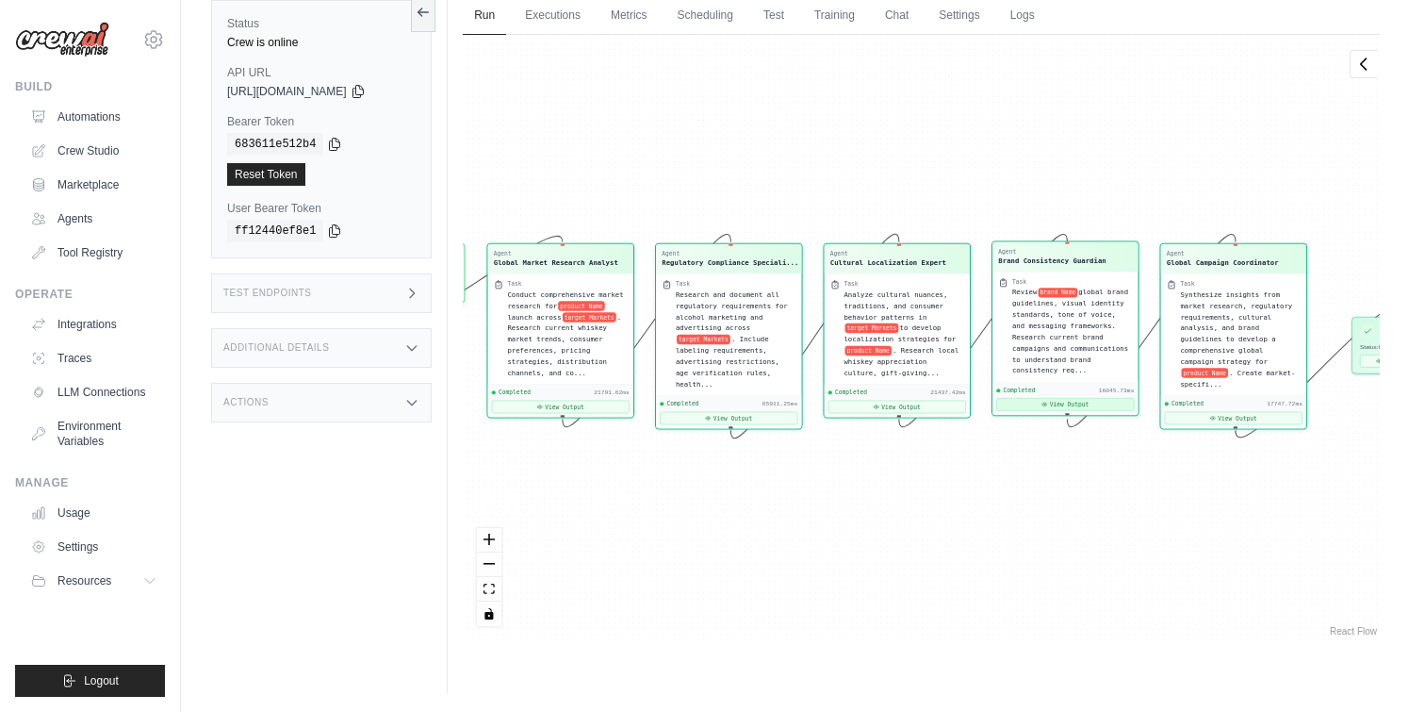
click at [1069, 407] on button "View Output" at bounding box center [1065, 404] width 138 height 13
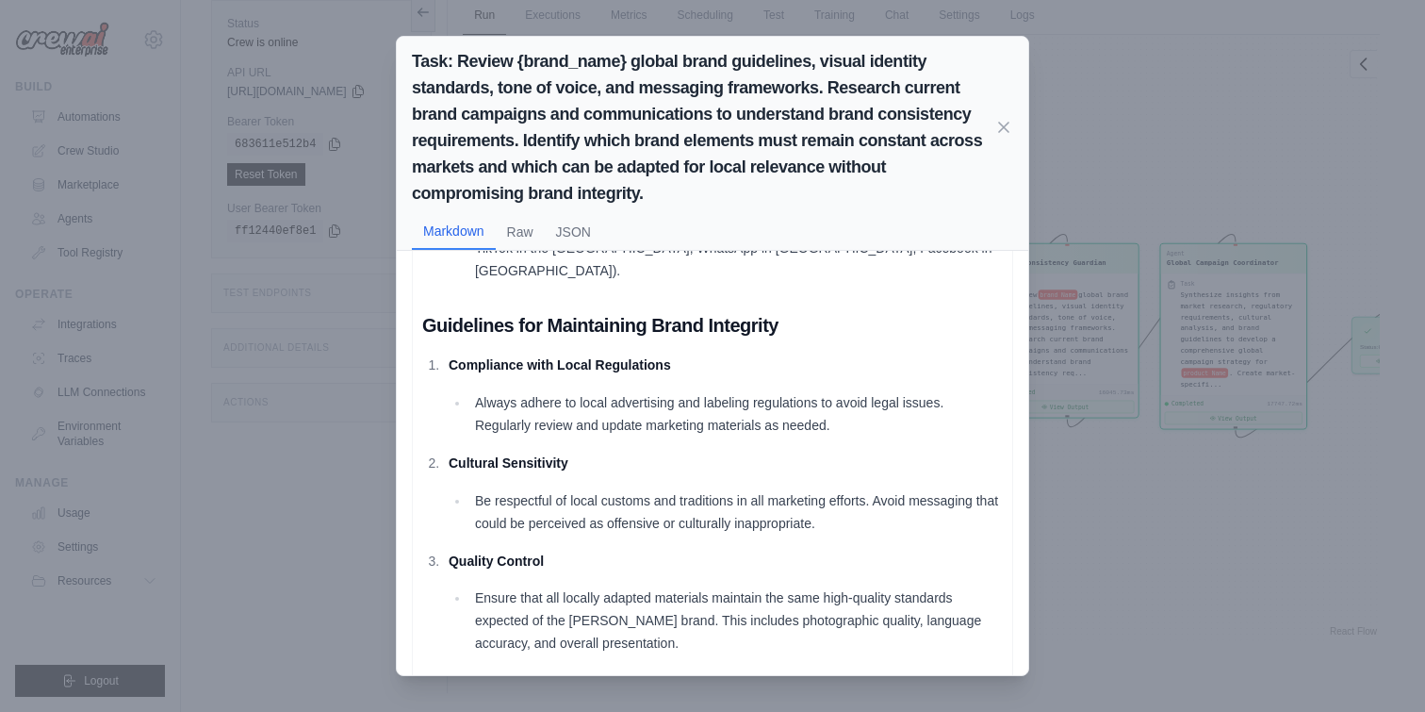
scroll to position [1221, 0]
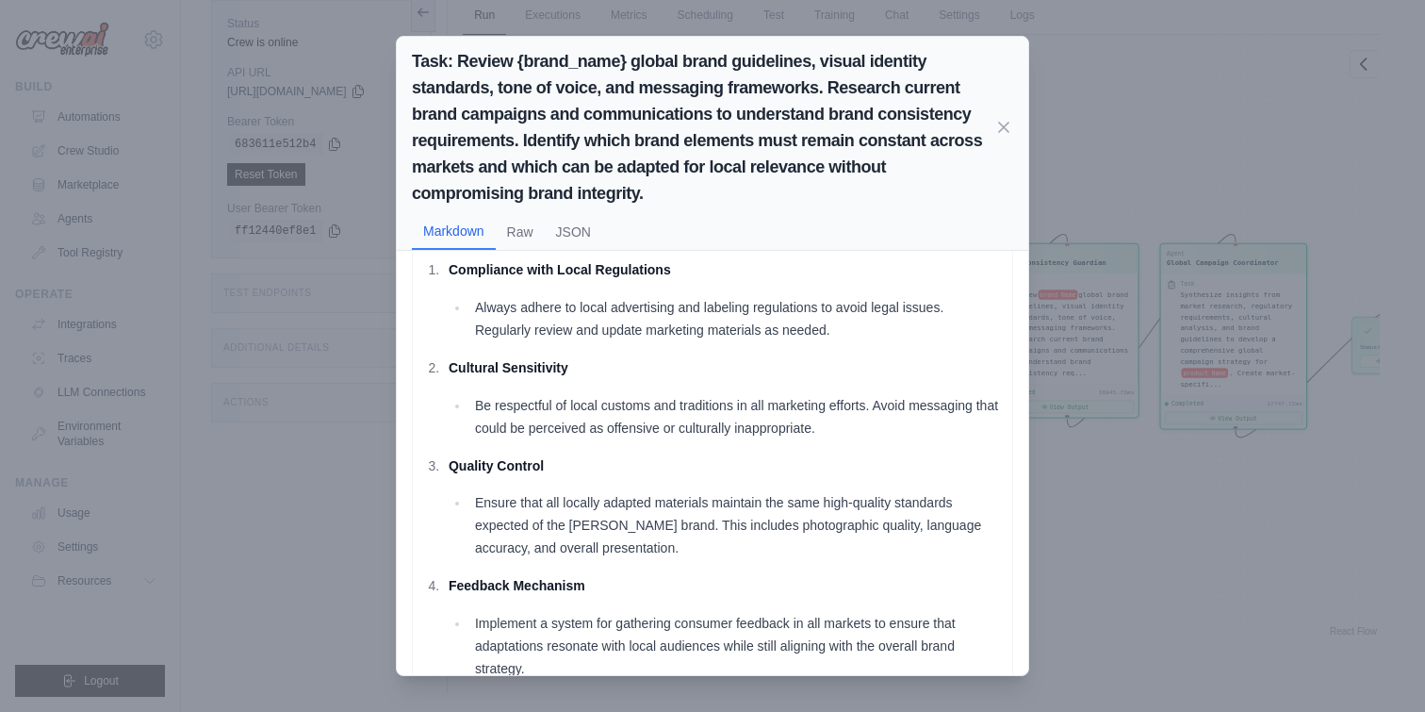
click at [1132, 523] on div "Task: Review {brand_name} global brand guidelines, visual identity standards, t…" at bounding box center [712, 356] width 1425 height 712
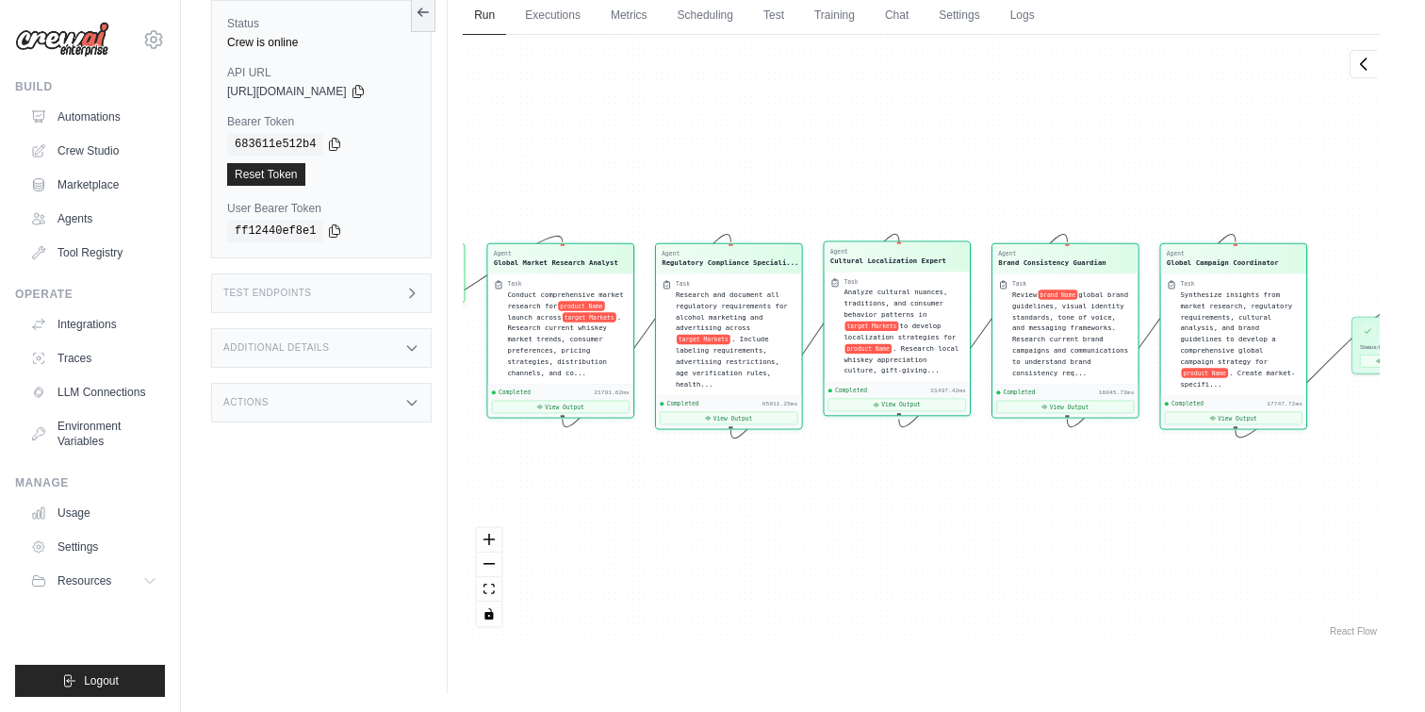
click at [892, 413] on div "Completed 21437.42ms View Output" at bounding box center [897, 398] width 145 height 33
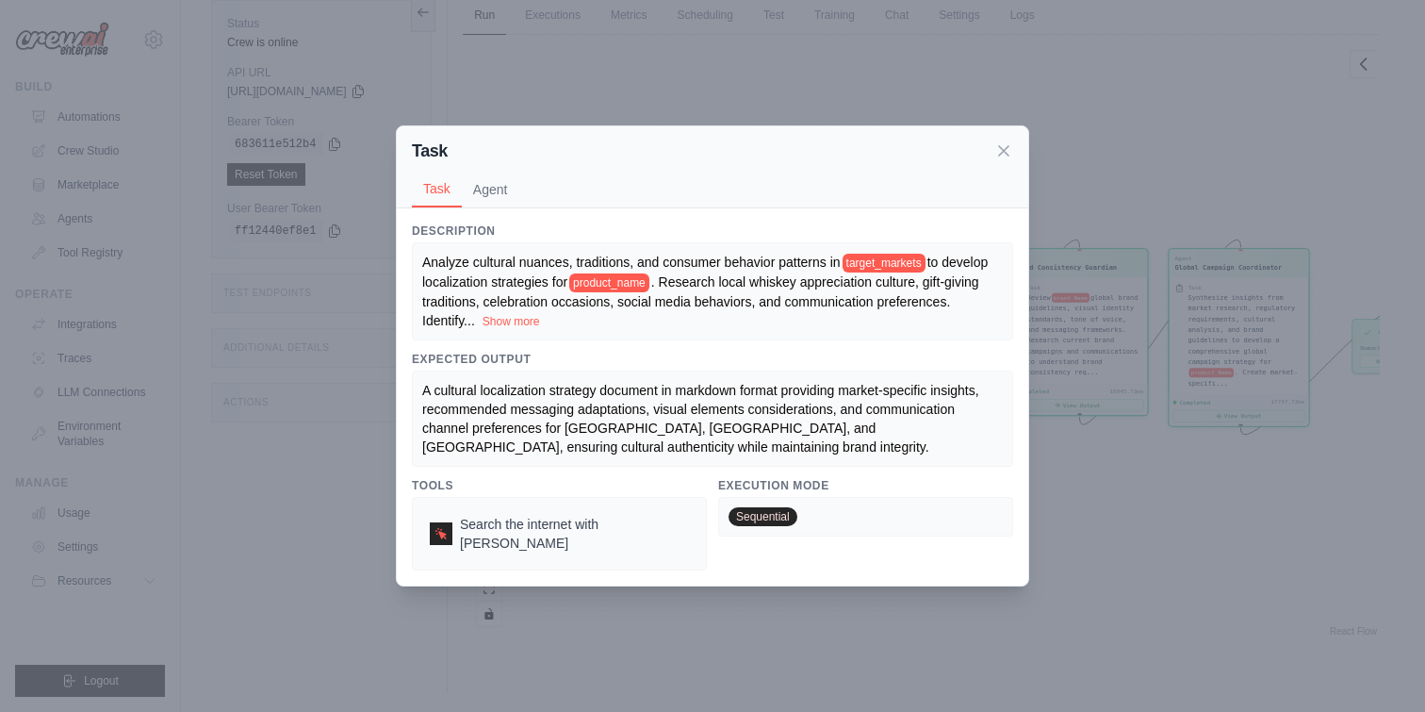
click at [1042, 517] on div "Task Task Agent Description Analyze cultural nuances, traditions, and consumer …" at bounding box center [712, 356] width 1425 height 712
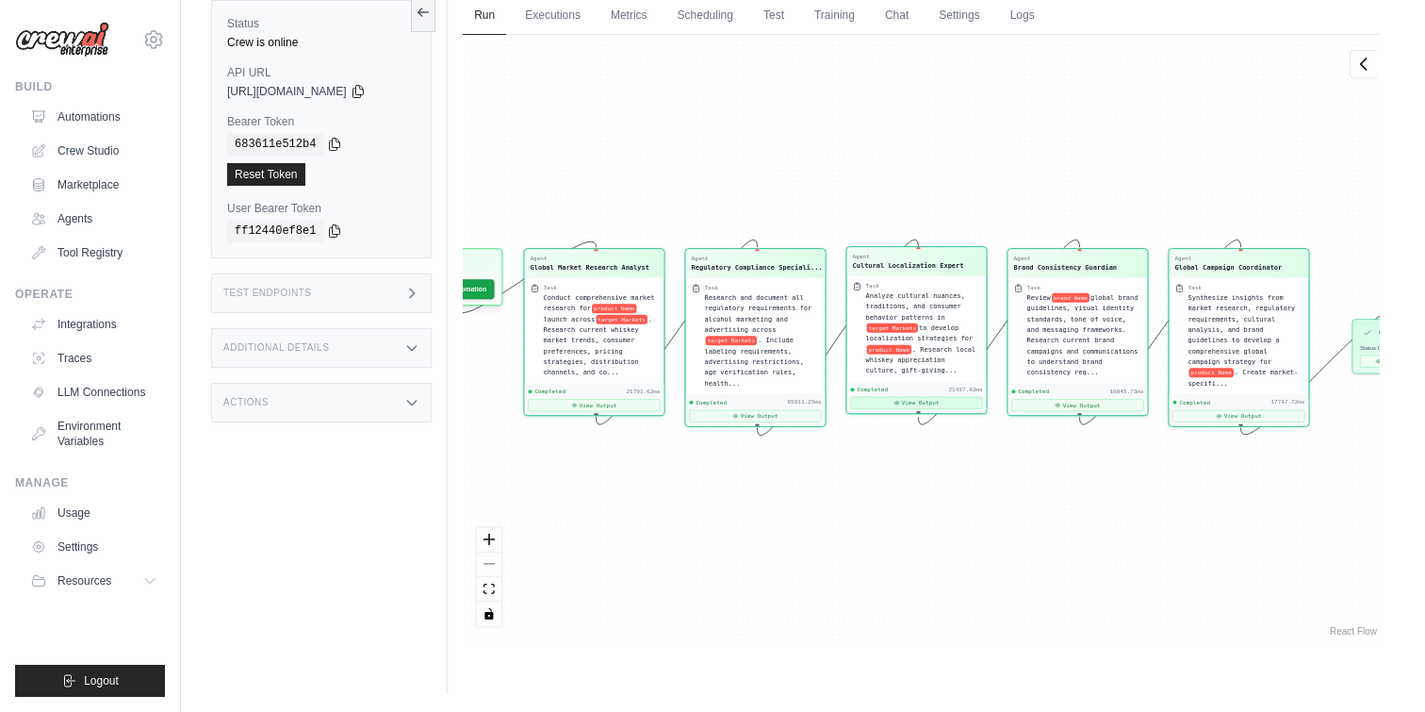
click at [887, 406] on button "View Output" at bounding box center [917, 403] width 132 height 12
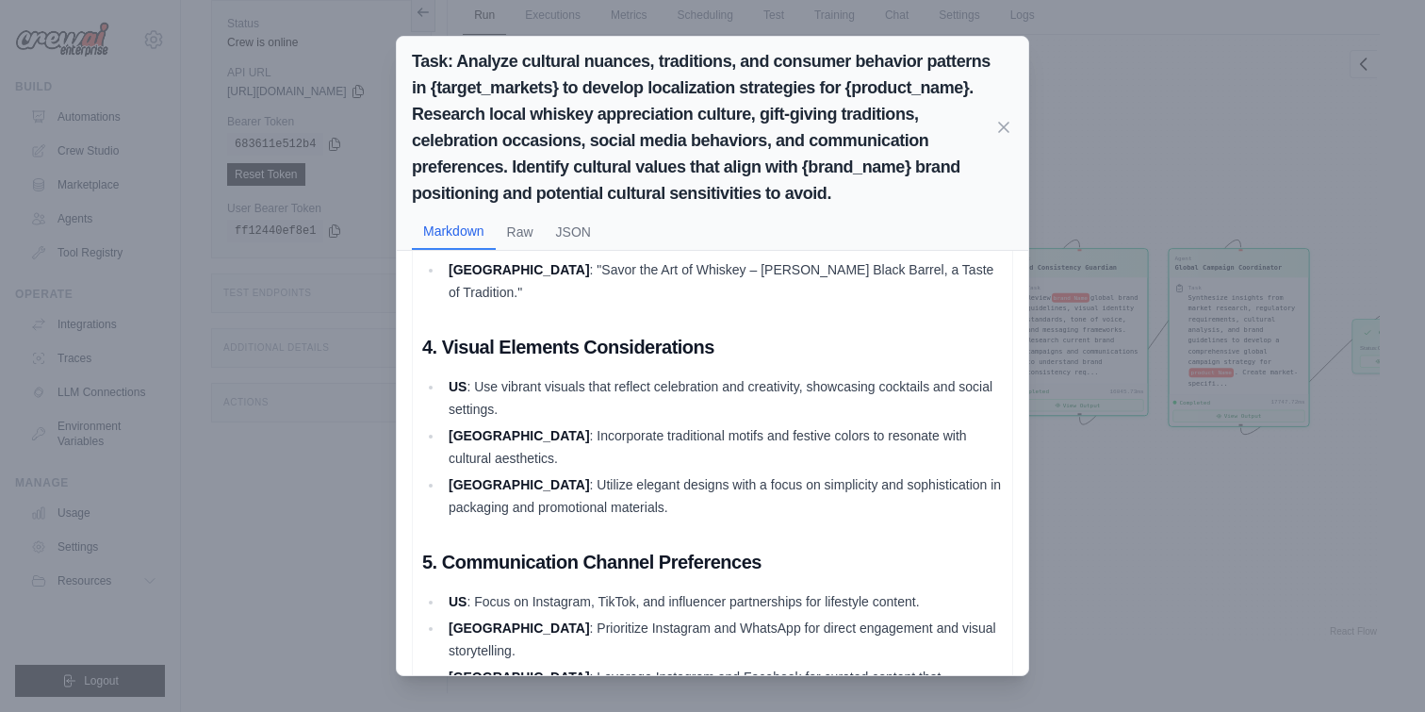
scroll to position [2080, 0]
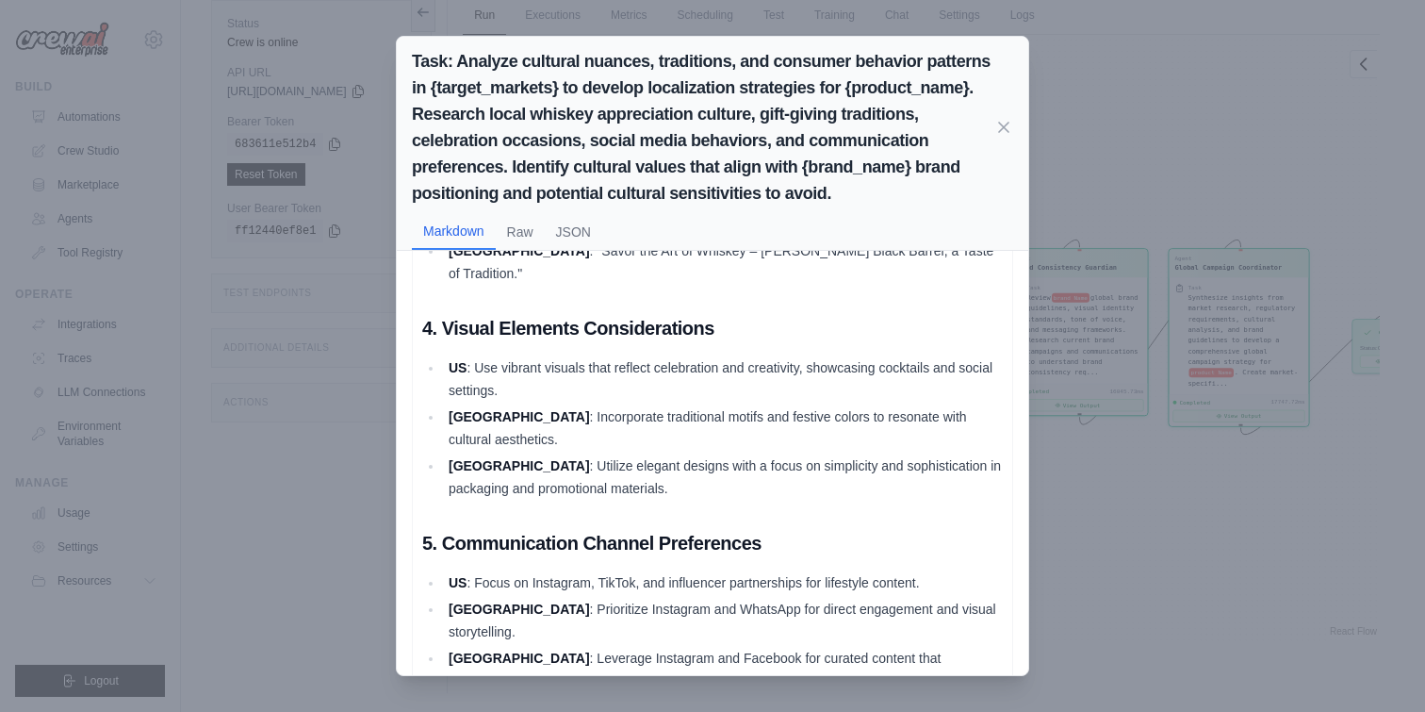
drag, startPoint x: 718, startPoint y: 566, endPoint x: 778, endPoint y: 621, distance: 80.7
click at [1005, 129] on icon at bounding box center [1003, 126] width 19 height 19
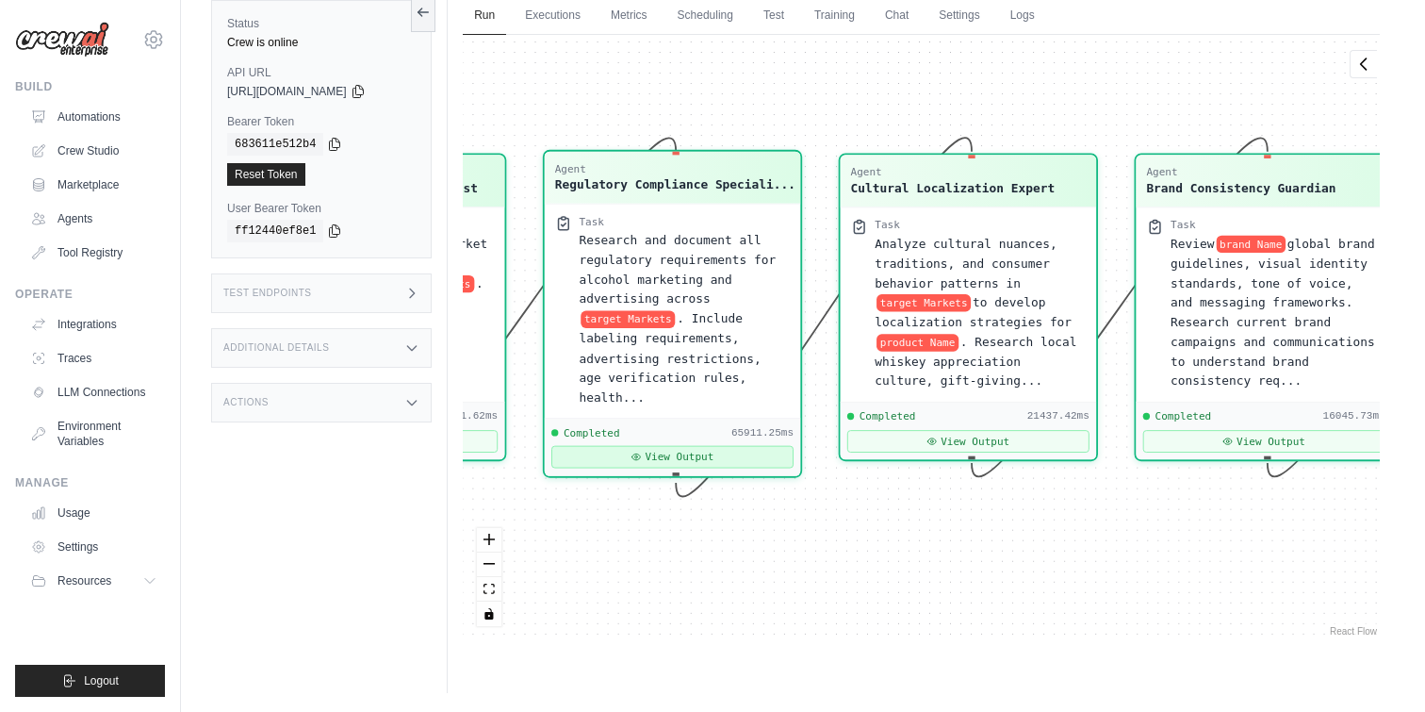
click at [703, 452] on button "View Output" at bounding box center [672, 456] width 242 height 23
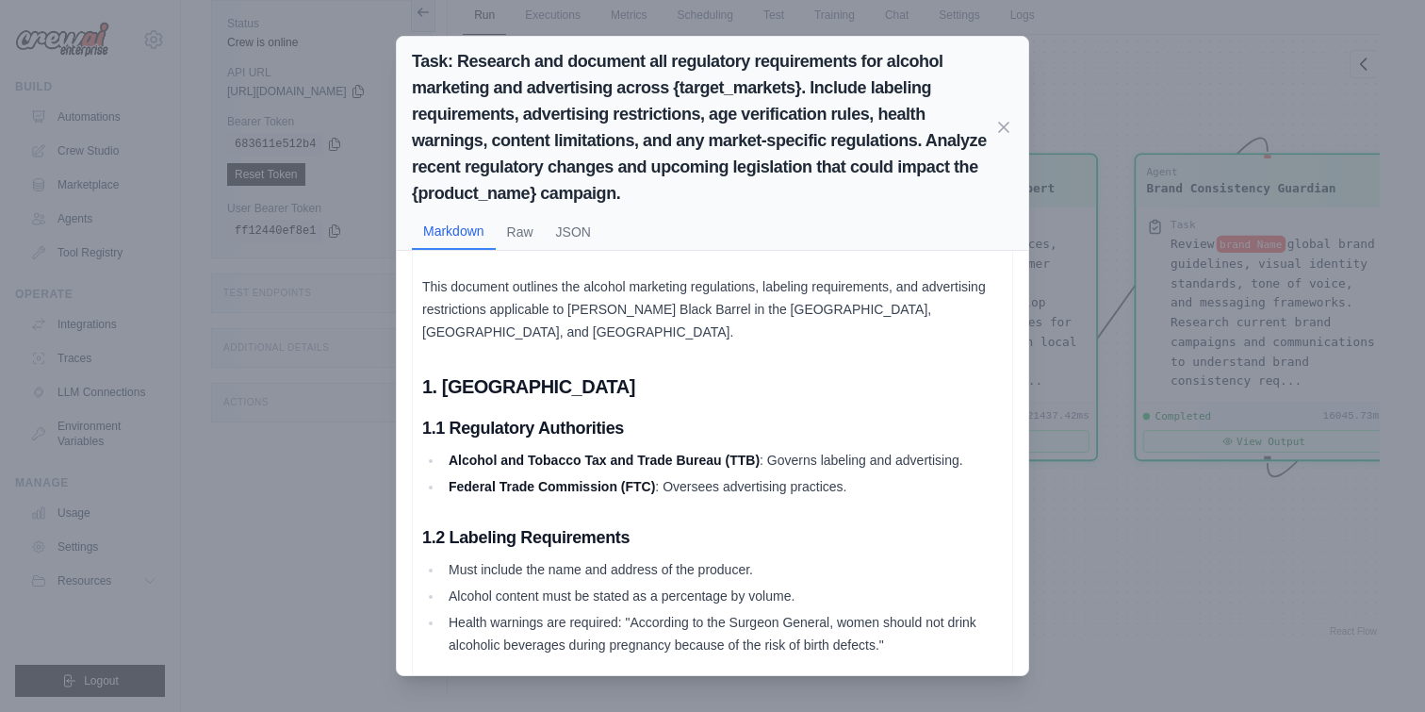
scroll to position [92, 0]
drag, startPoint x: 680, startPoint y: 446, endPoint x: 752, endPoint y: 443, distance: 72.6
click at [753, 448] on li "Alcohol and Tobacco Tax and Trade Bureau (TTB) : Governs labeling and advertisi…" at bounding box center [723, 459] width 560 height 23
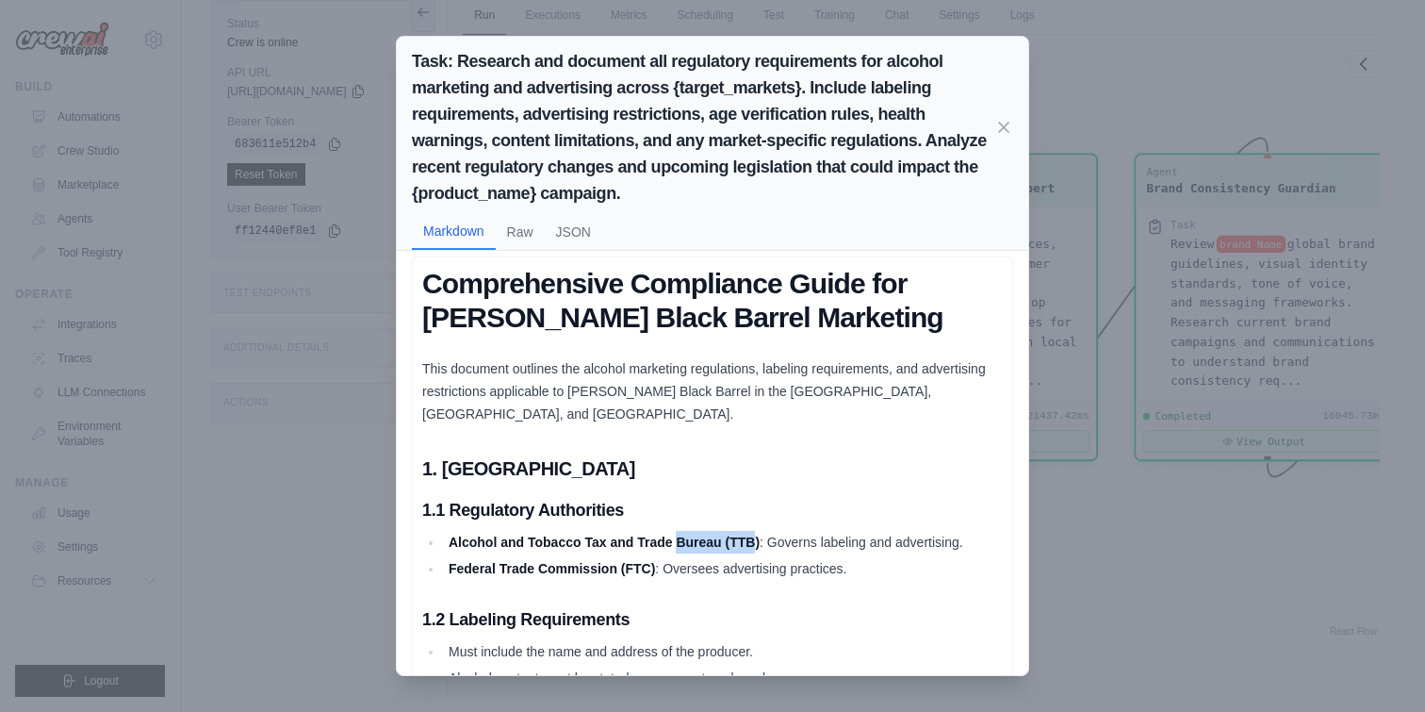
scroll to position [0, 0]
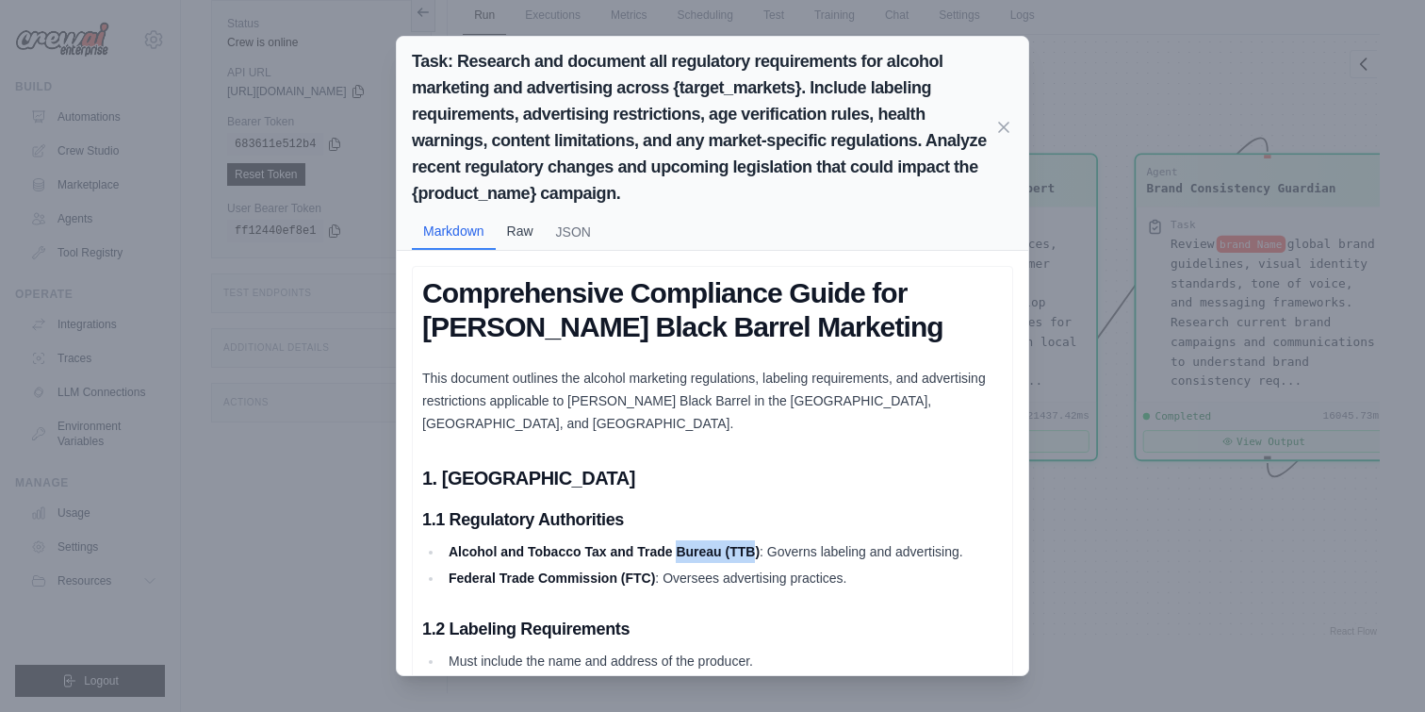
click at [533, 225] on button "Raw" at bounding box center [520, 231] width 49 height 36
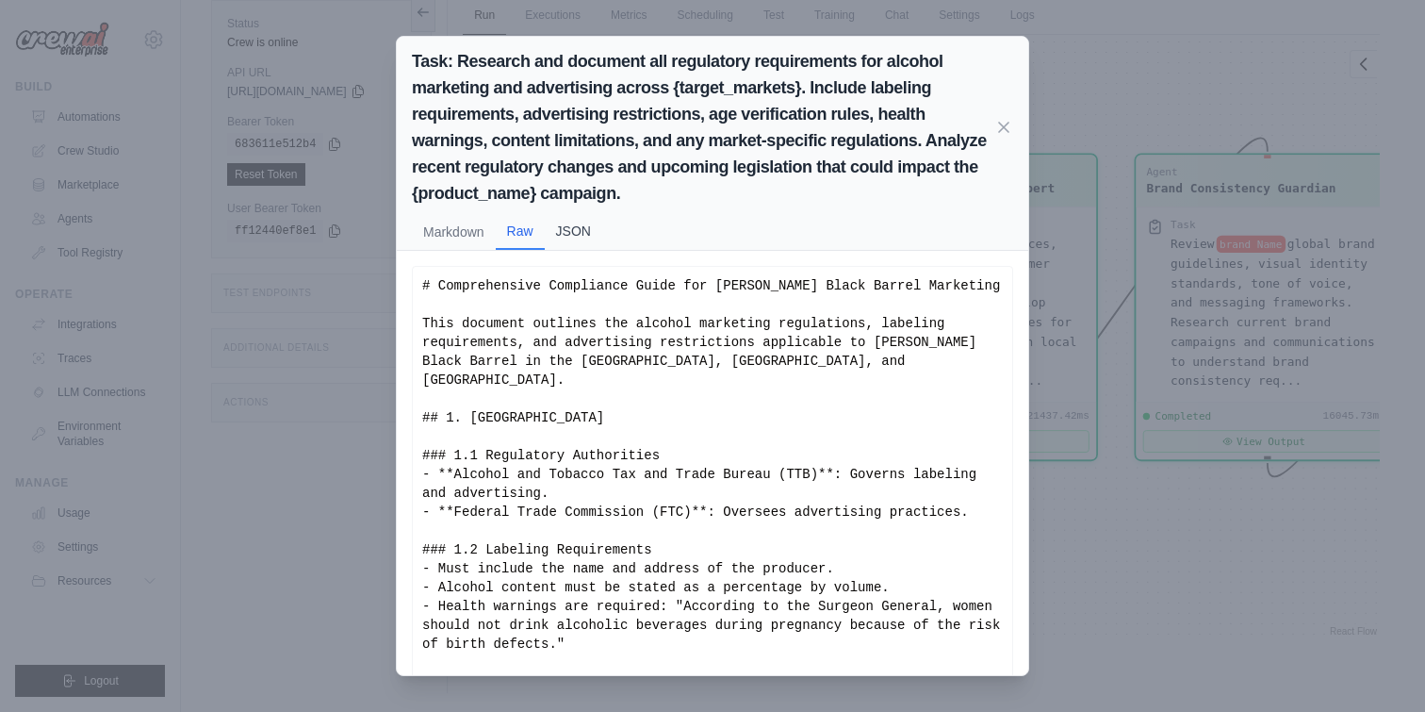
click at [571, 228] on button "JSON" at bounding box center [573, 231] width 57 height 36
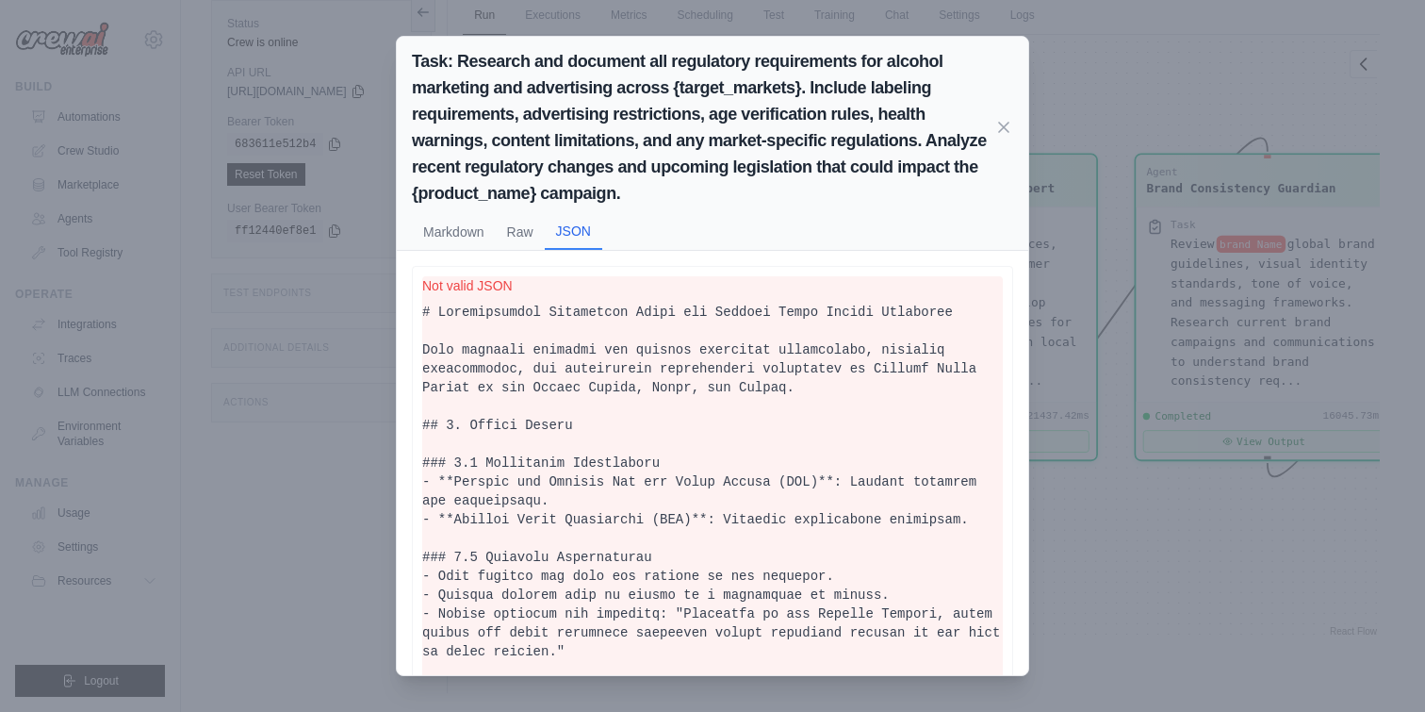
scroll to position [36, 0]
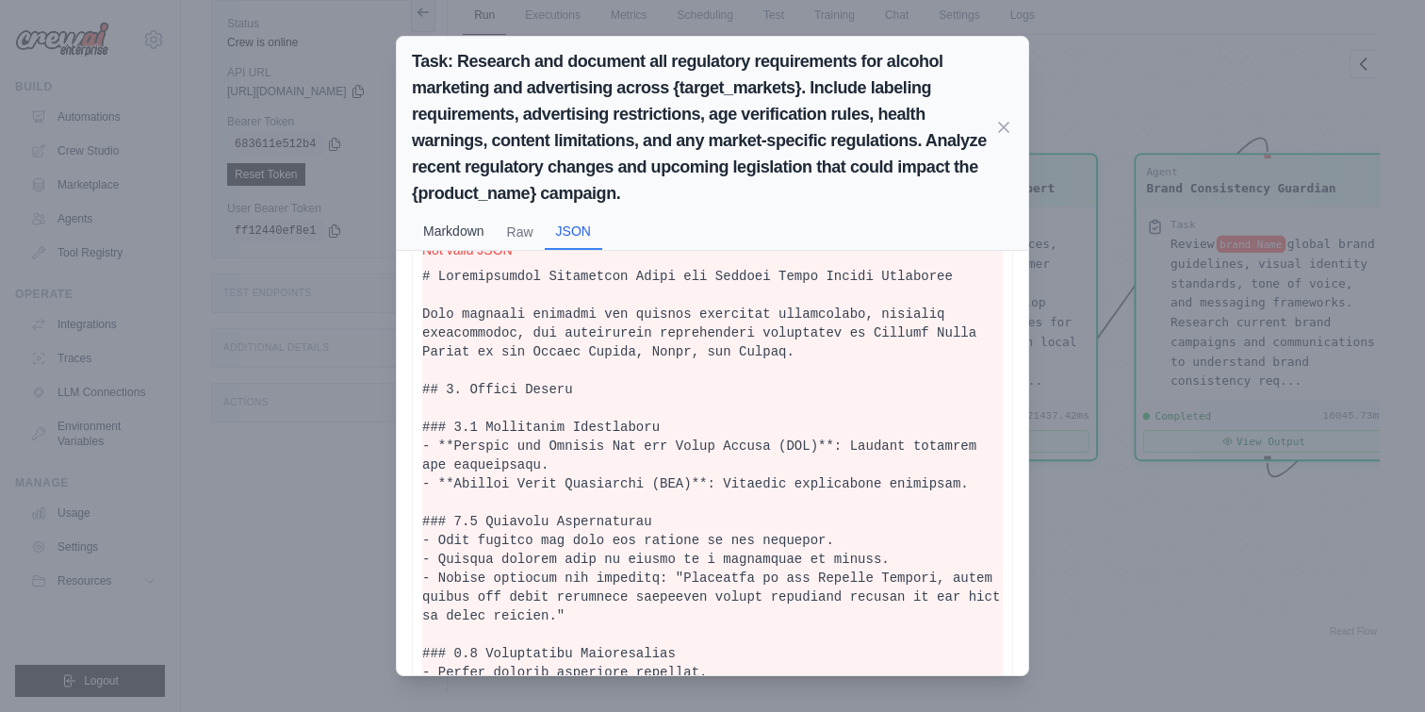
click at [460, 236] on button "Markdown" at bounding box center [454, 231] width 84 height 36
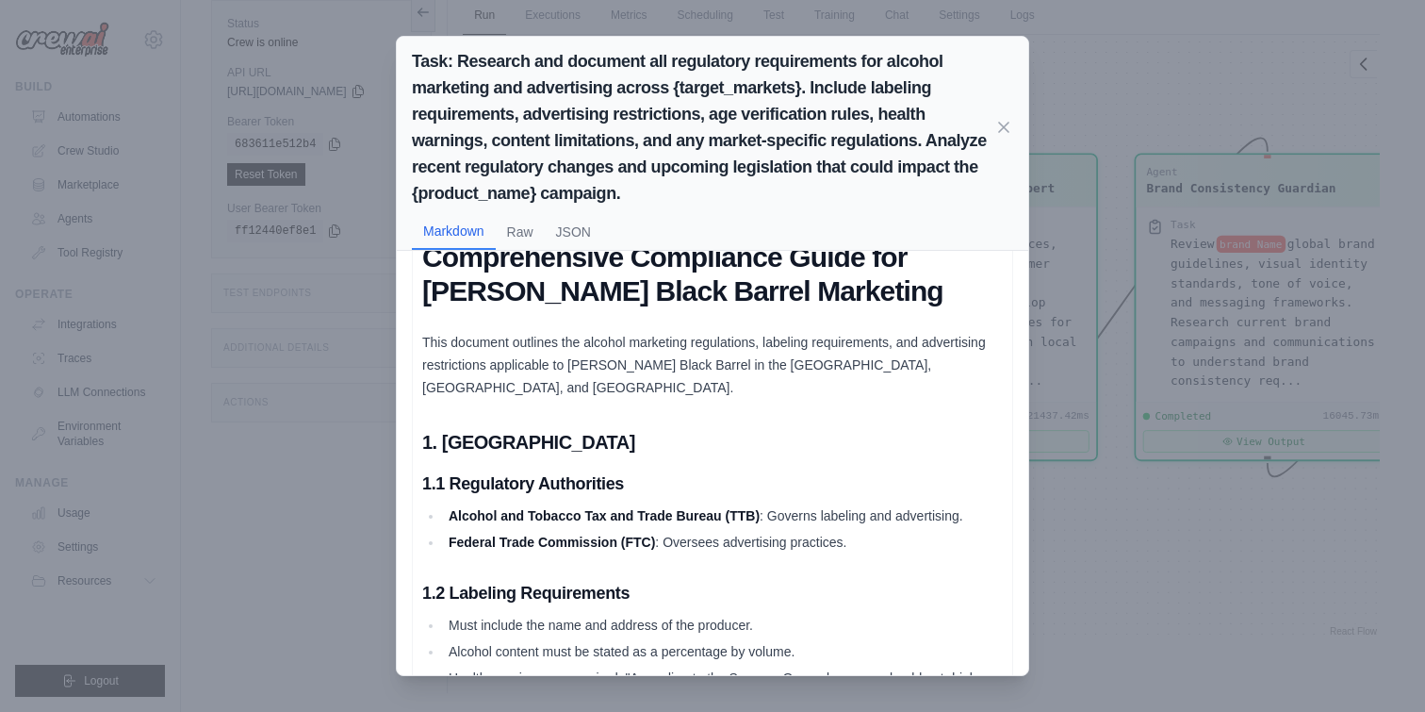
click at [1091, 516] on div "Task: Research and document all regulatory requirements for alcohol marketing a…" at bounding box center [712, 356] width 1425 height 712
